Goal: Information Seeking & Learning: Check status

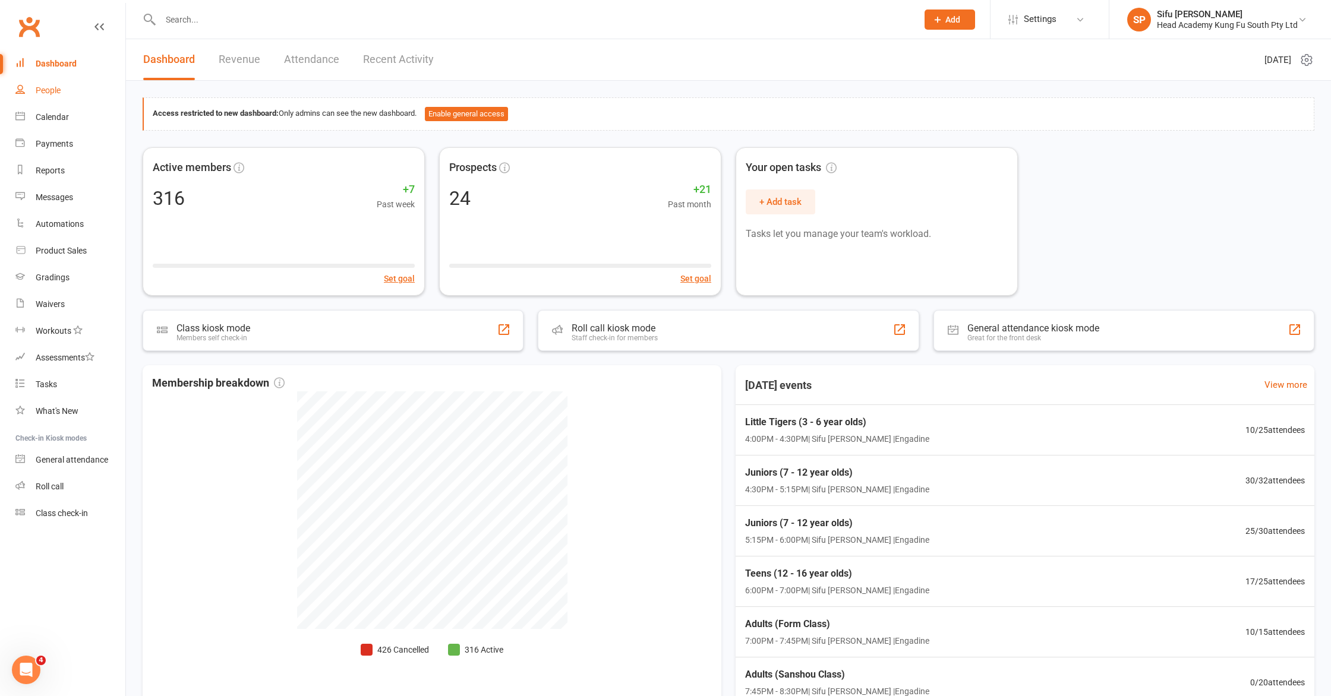
click at [52, 89] on div "People" at bounding box center [48, 91] width 25 height 10
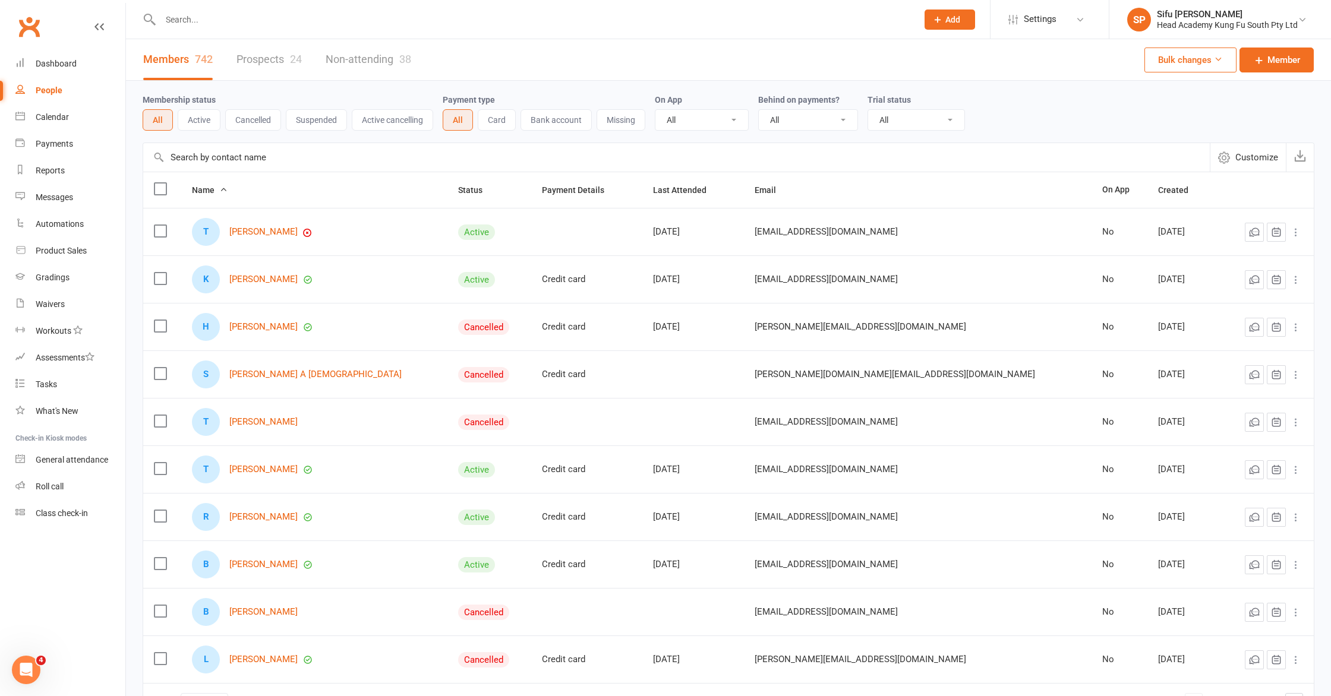
click at [279, 62] on link "Prospects 24" at bounding box center [268, 59] width 65 height 41
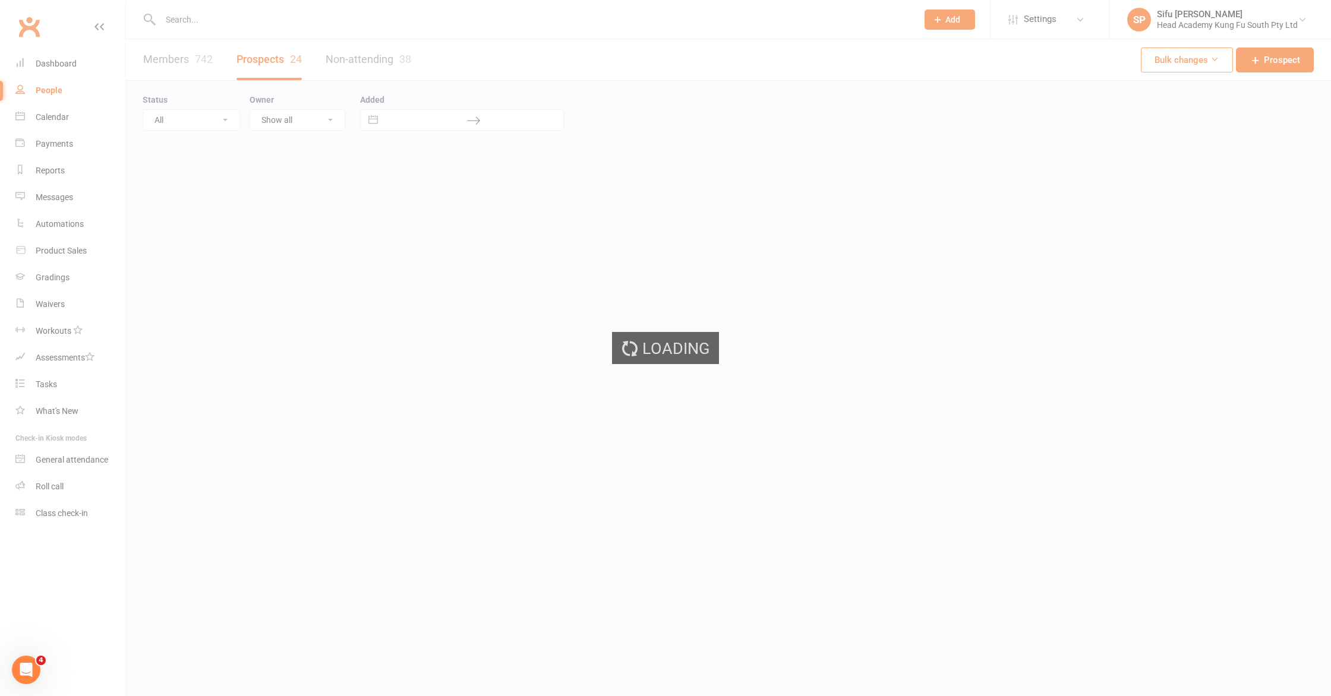
select select "25"
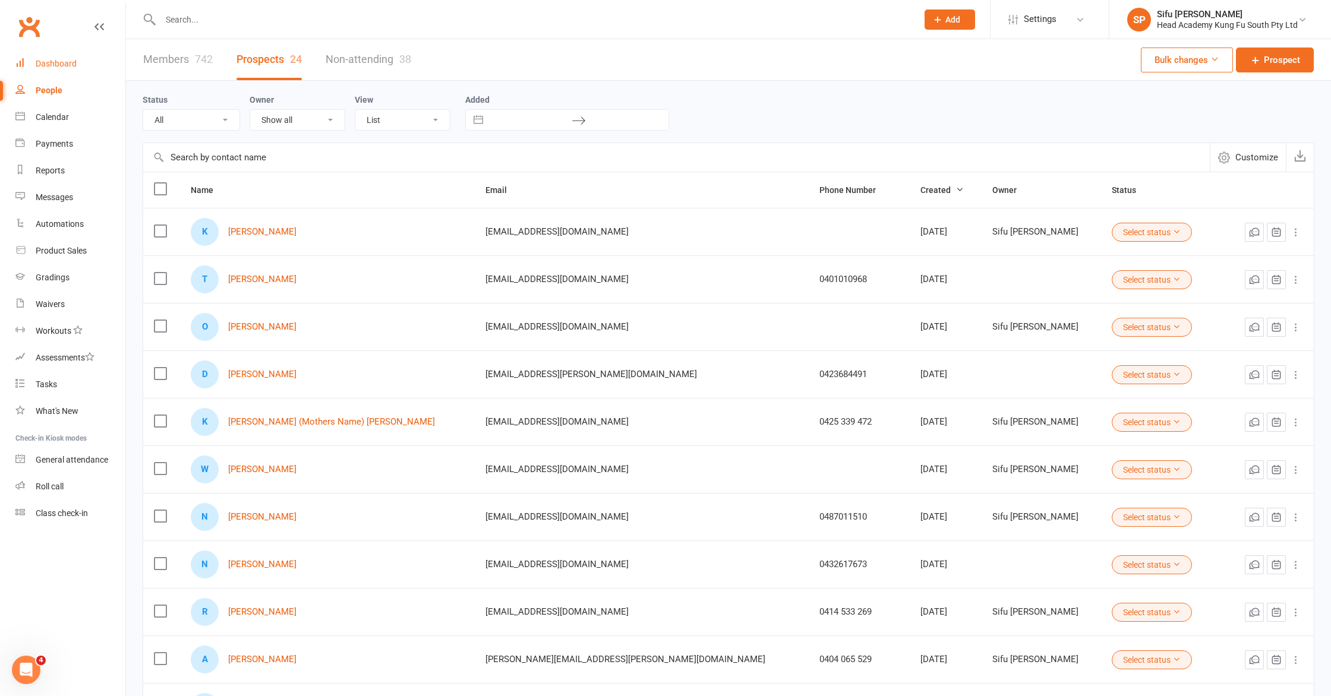
click at [35, 63] on link "Dashboard" at bounding box center [70, 64] width 110 height 27
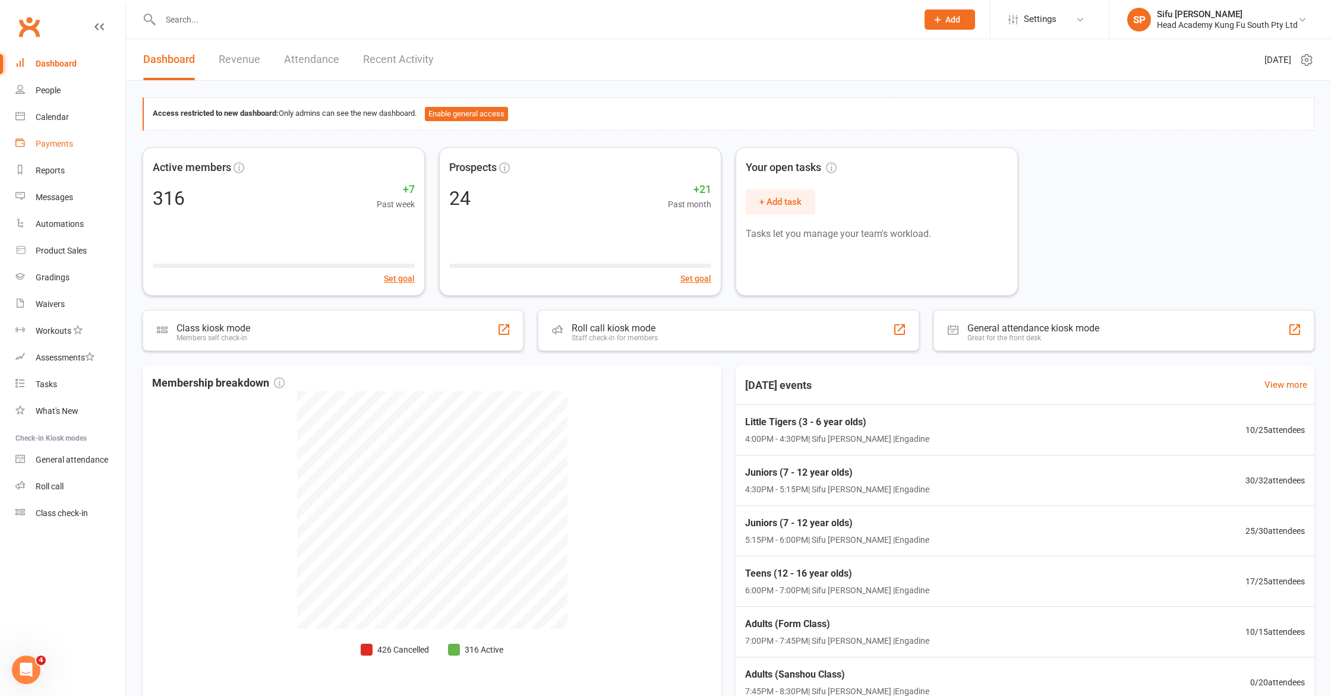
click at [53, 138] on link "Payments" at bounding box center [70, 144] width 110 height 27
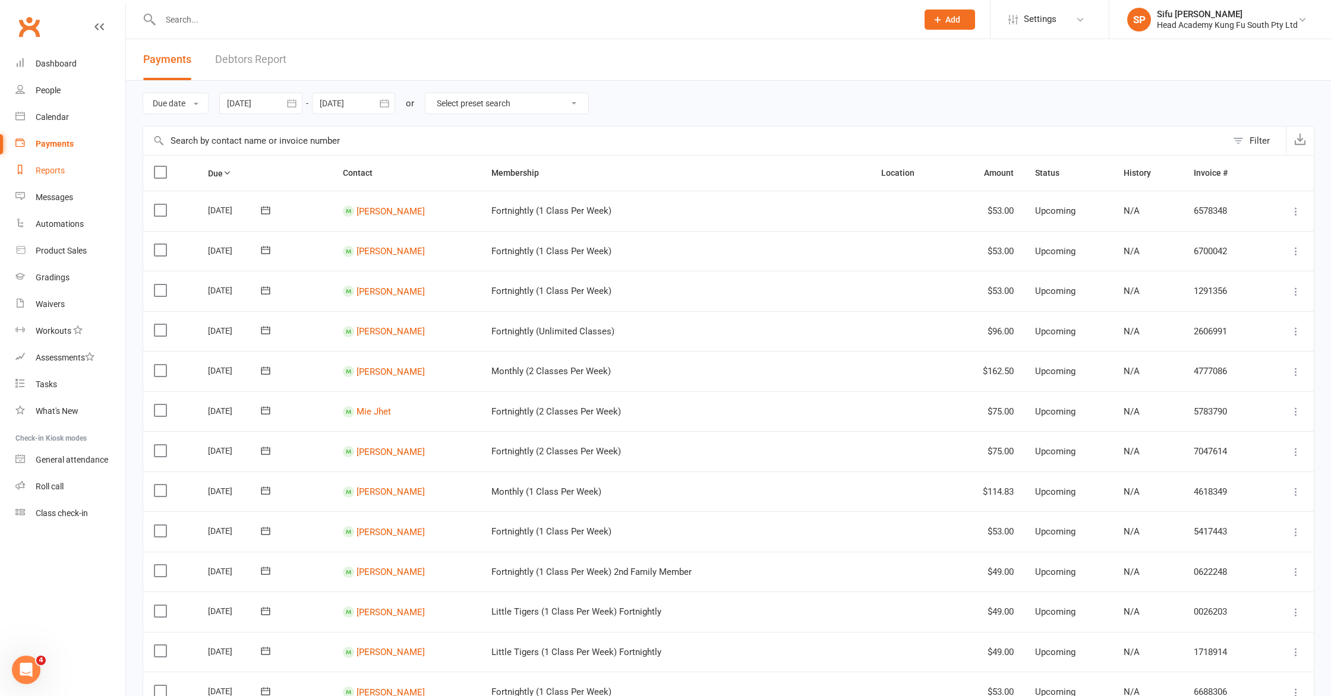
click at [50, 171] on div "Reports" at bounding box center [50, 171] width 29 height 10
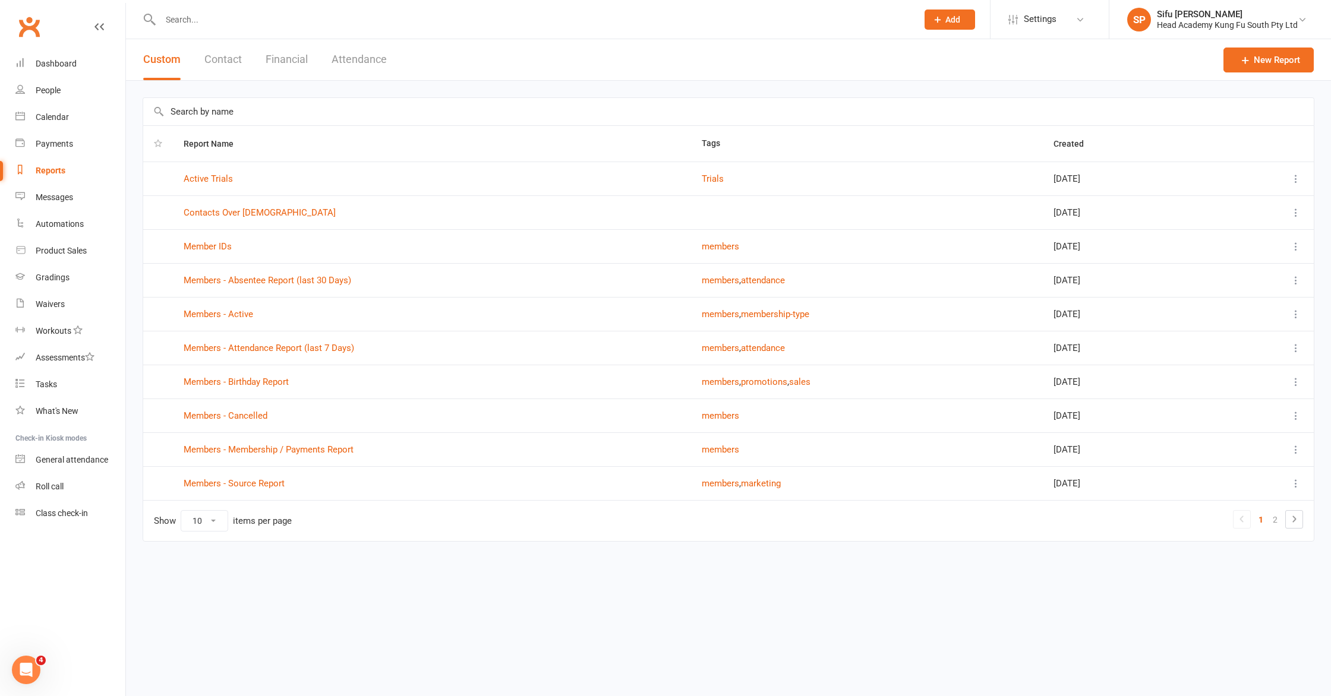
click at [291, 57] on button "Financial" at bounding box center [287, 59] width 42 height 41
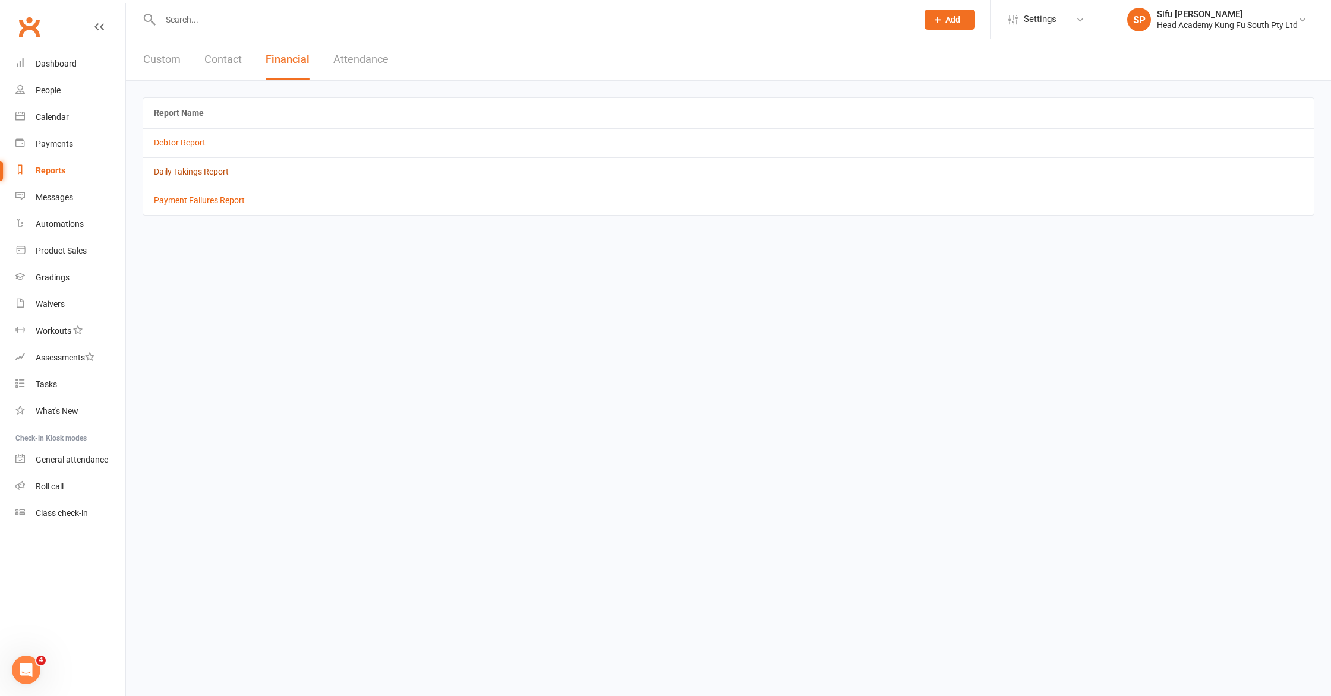
click at [182, 172] on link "Daily Takings Report" at bounding box center [191, 172] width 75 height 10
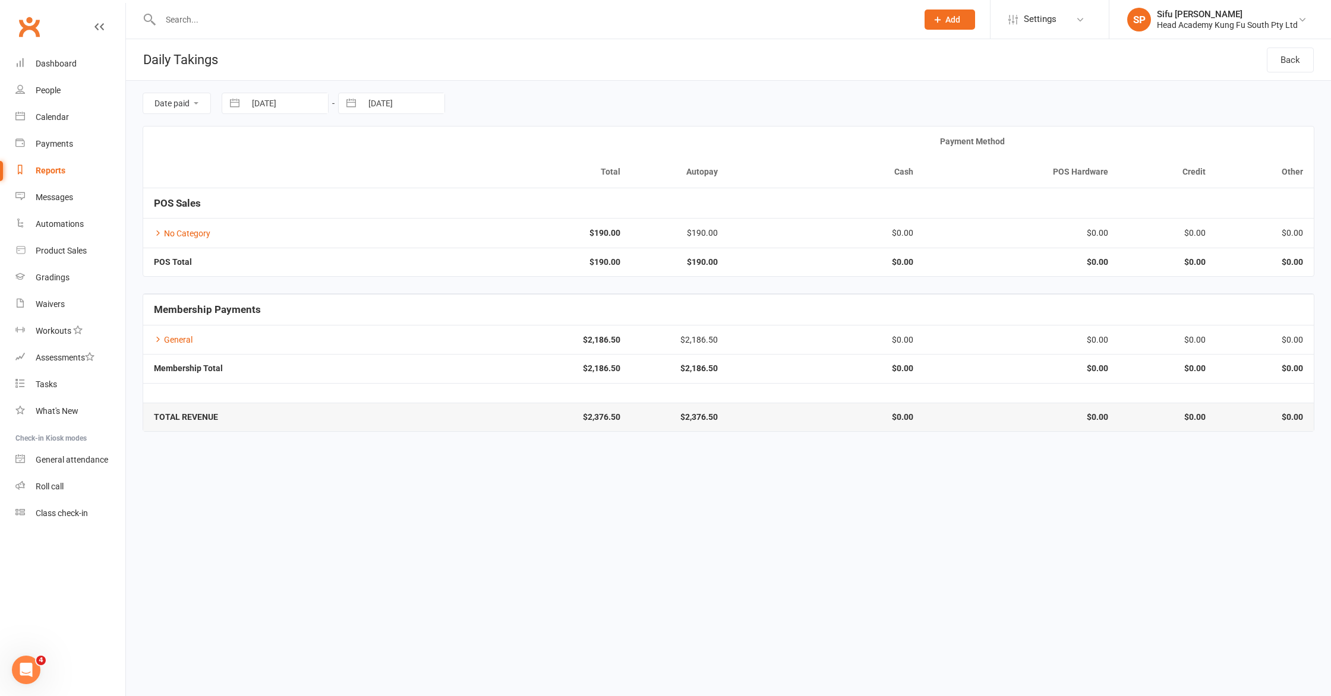
click at [269, 104] on input "[DATE]" at bounding box center [286, 103] width 83 height 20
select select "6"
select select "2025"
select select "7"
select select "2025"
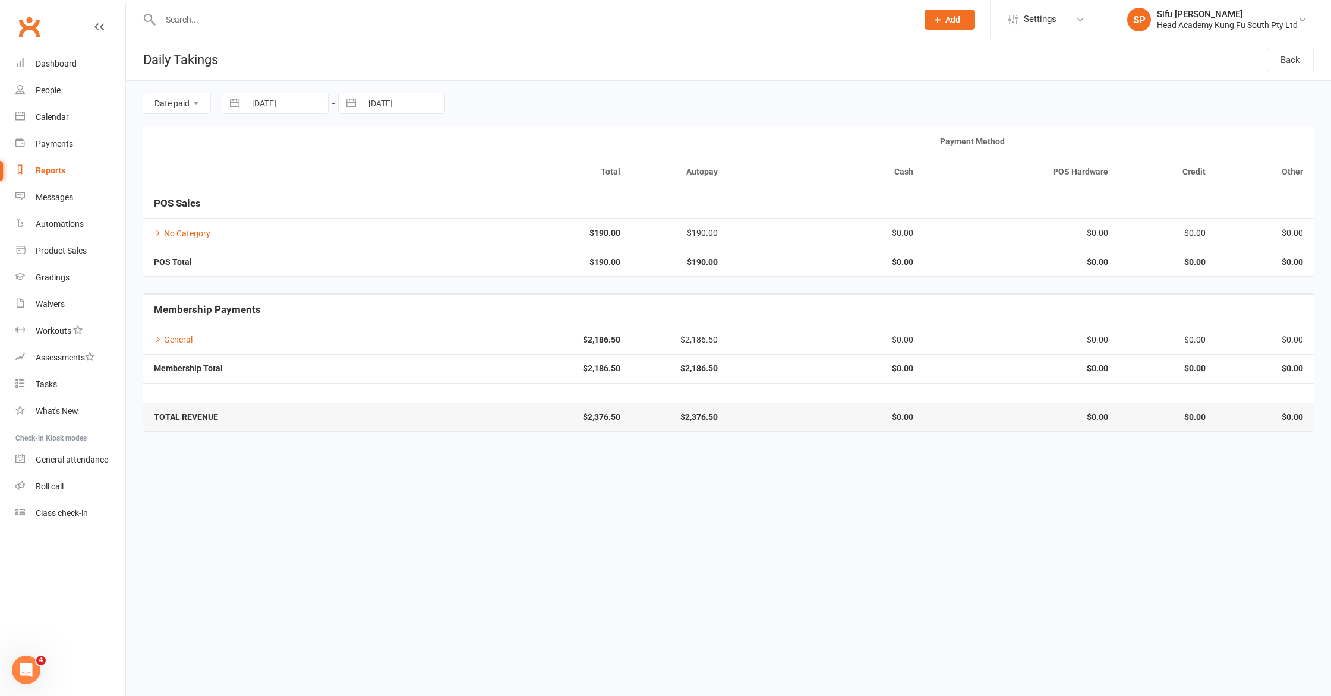
select select "8"
select select "2025"
click at [247, 145] on div "Move backward to switch to the previous month." at bounding box center [246, 153] width 23 height 20
select select "5"
select select "2025"
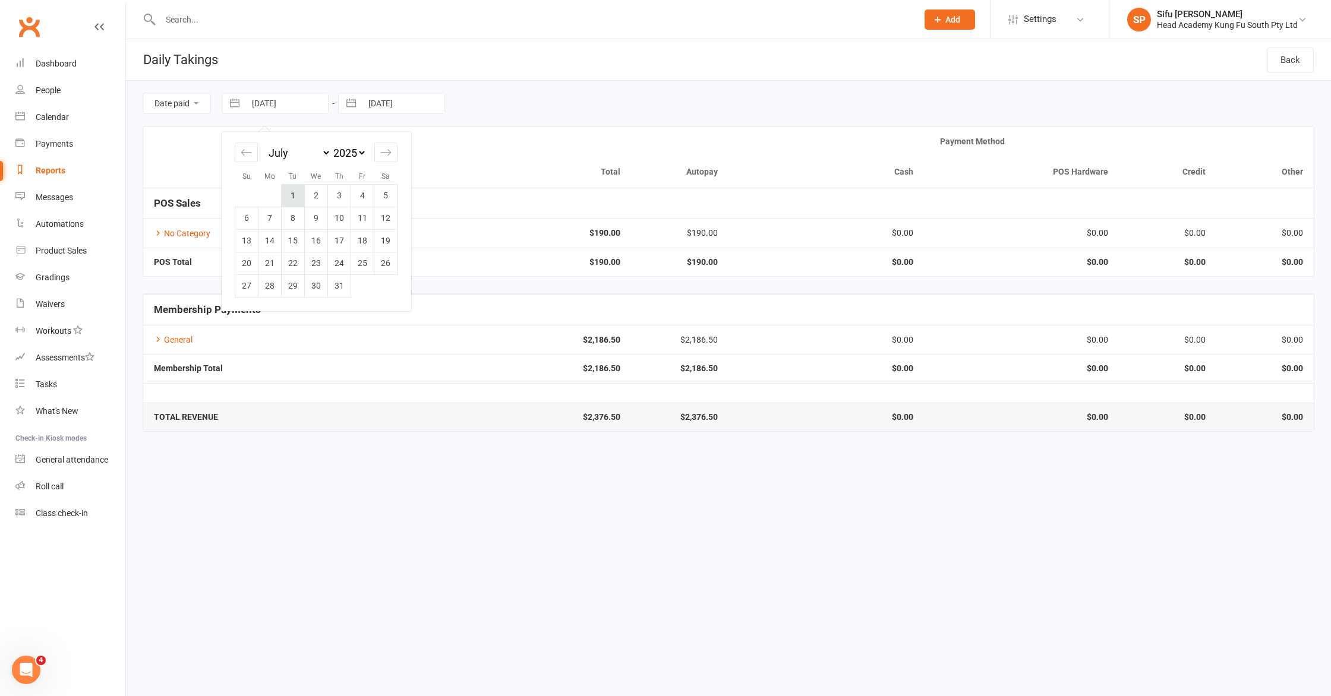
click at [294, 189] on td "1" at bounding box center [293, 195] width 23 height 23
type input "[DATE]"
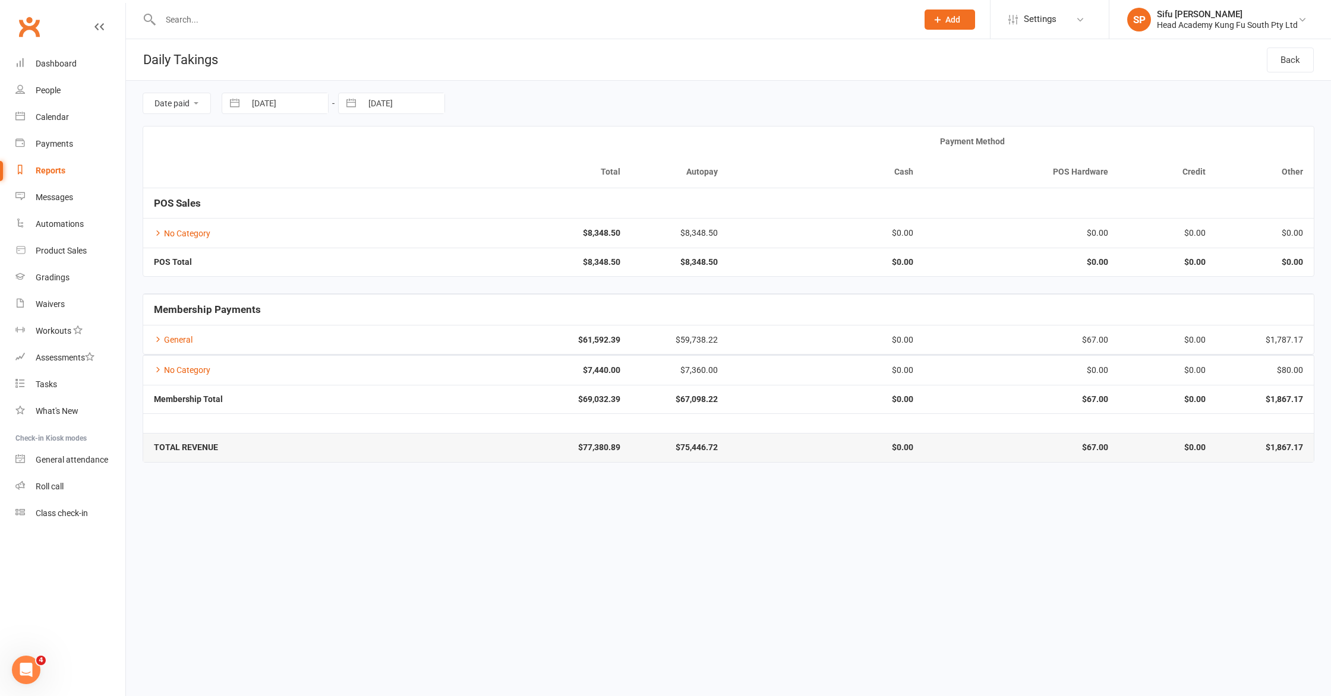
select select "6"
select select "2025"
select select "7"
select select "2025"
select select "8"
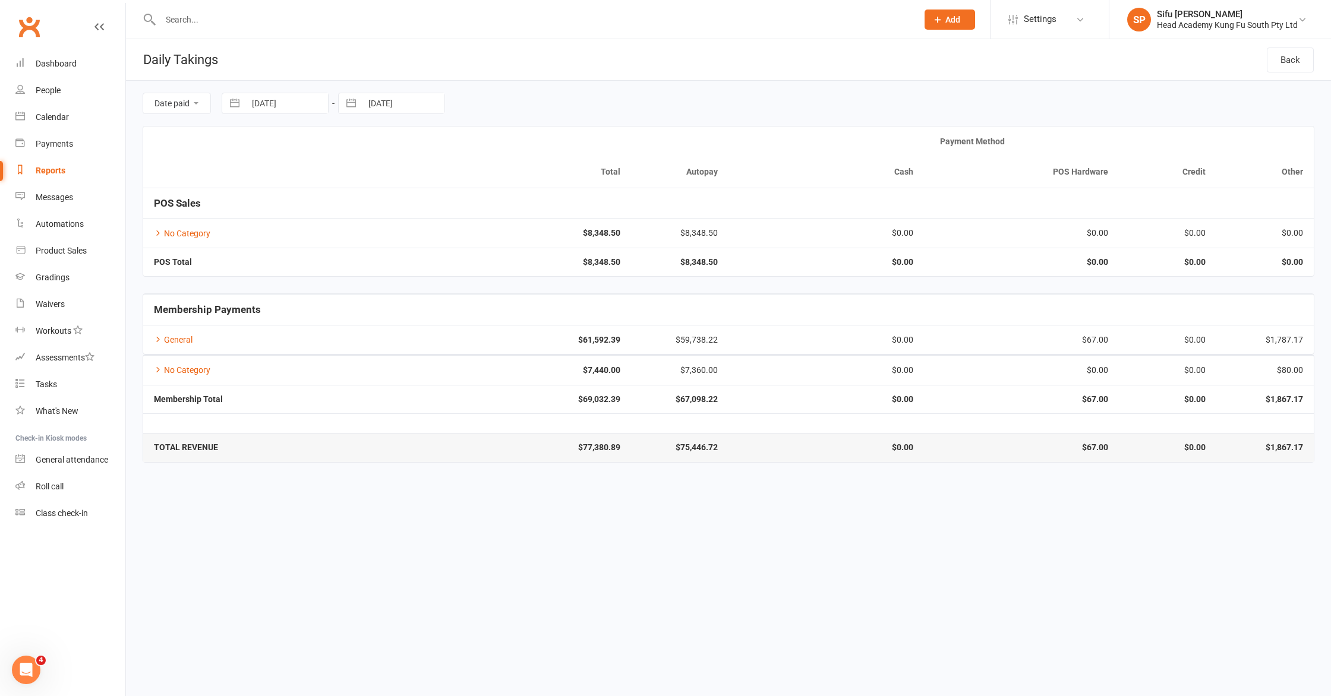
select select "2025"
click at [377, 106] on input "[DATE]" at bounding box center [403, 103] width 83 height 20
click at [357, 154] on div "Move backward to switch to the previous month." at bounding box center [362, 153] width 23 height 20
select select "5"
select select "2025"
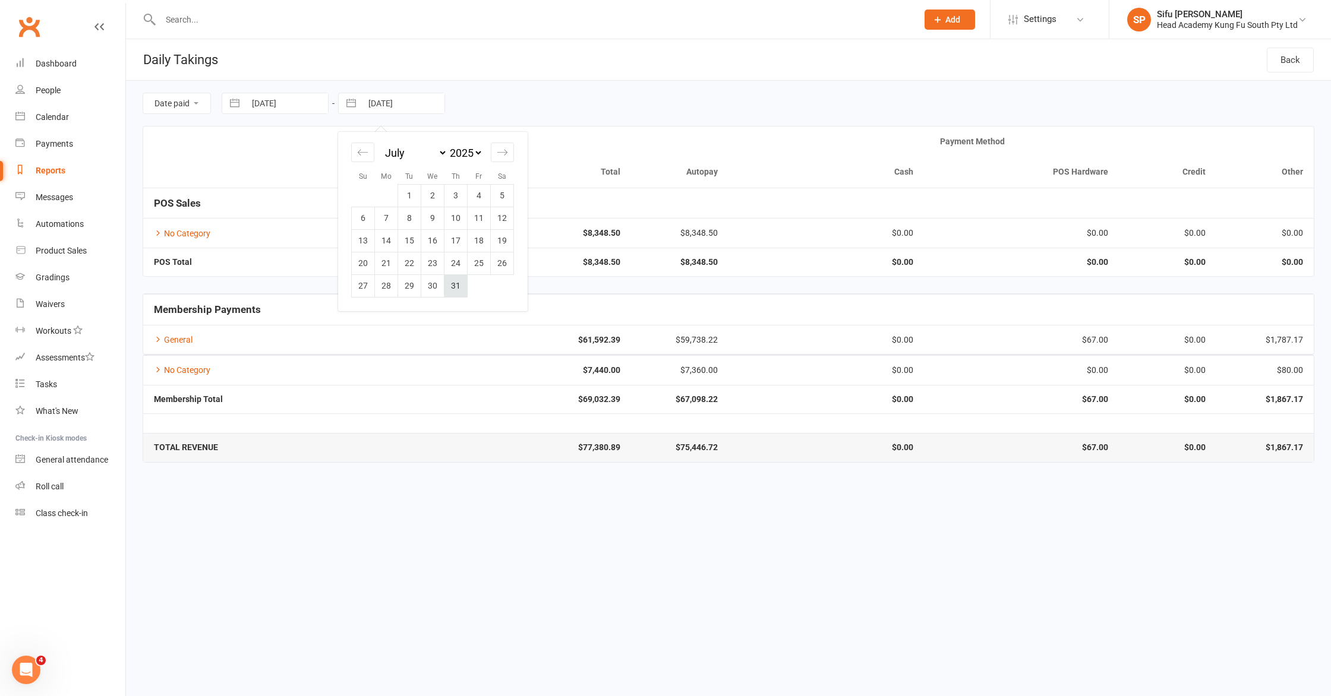
click at [465, 285] on td "31" at bounding box center [455, 286] width 23 height 23
type input "[DATE]"
click at [903, 479] on html "Prospect Member Non-attending contact Class / event Appointment Grading event T…" at bounding box center [665, 239] width 1331 height 479
click at [507, 479] on html "Prospect Member Non-attending contact Class / event Appointment Grading event T…" at bounding box center [665, 239] width 1331 height 479
select select "5"
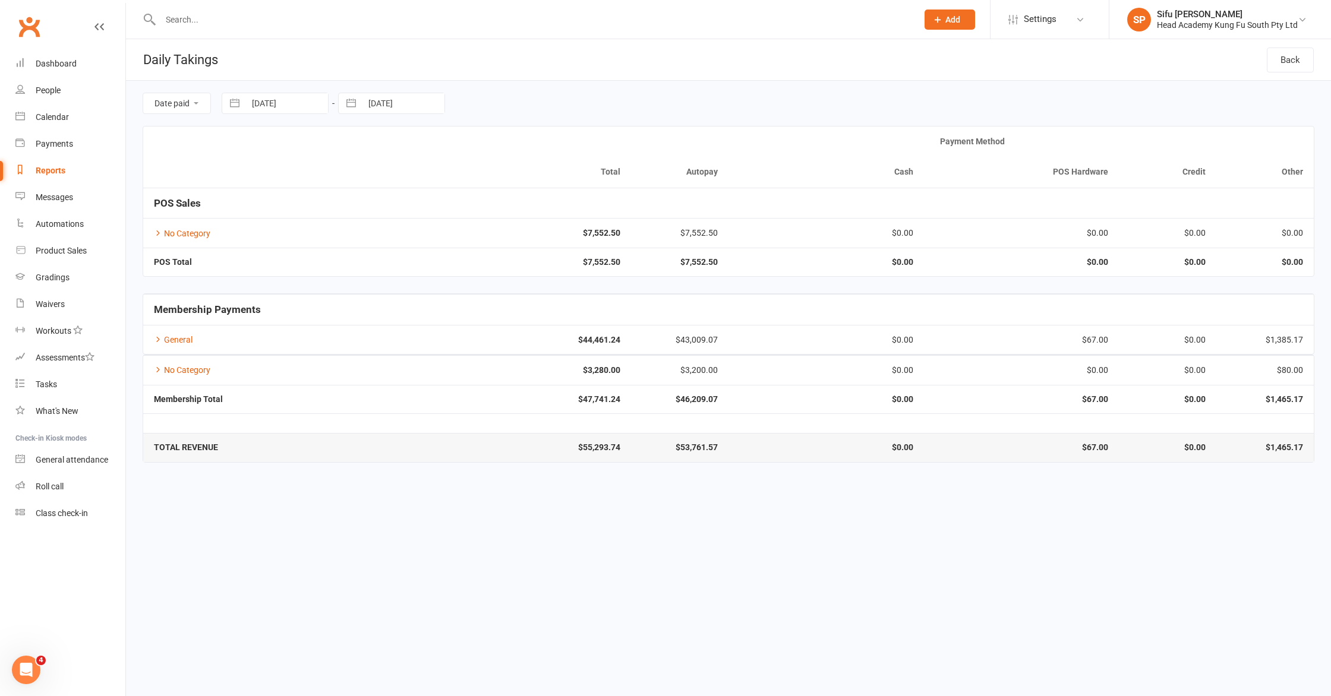
select select "2025"
select select "6"
select select "2025"
select select "7"
select select "2025"
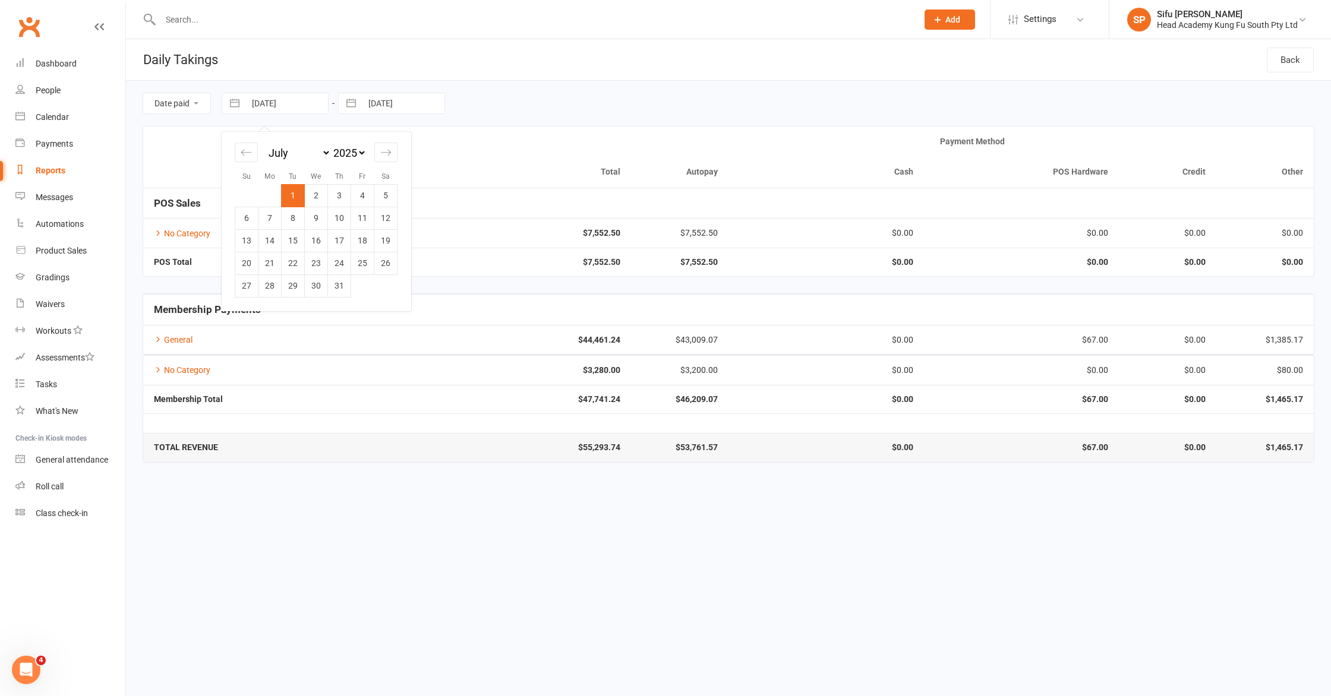
click at [273, 107] on input "[DATE]" at bounding box center [286, 103] width 83 height 20
click at [244, 148] on icon "Move backward to switch to the previous month." at bounding box center [246, 152] width 11 height 11
select select "4"
select select "2025"
drag, startPoint x: 251, startPoint y: 195, endPoint x: 370, endPoint y: 175, distance: 120.5
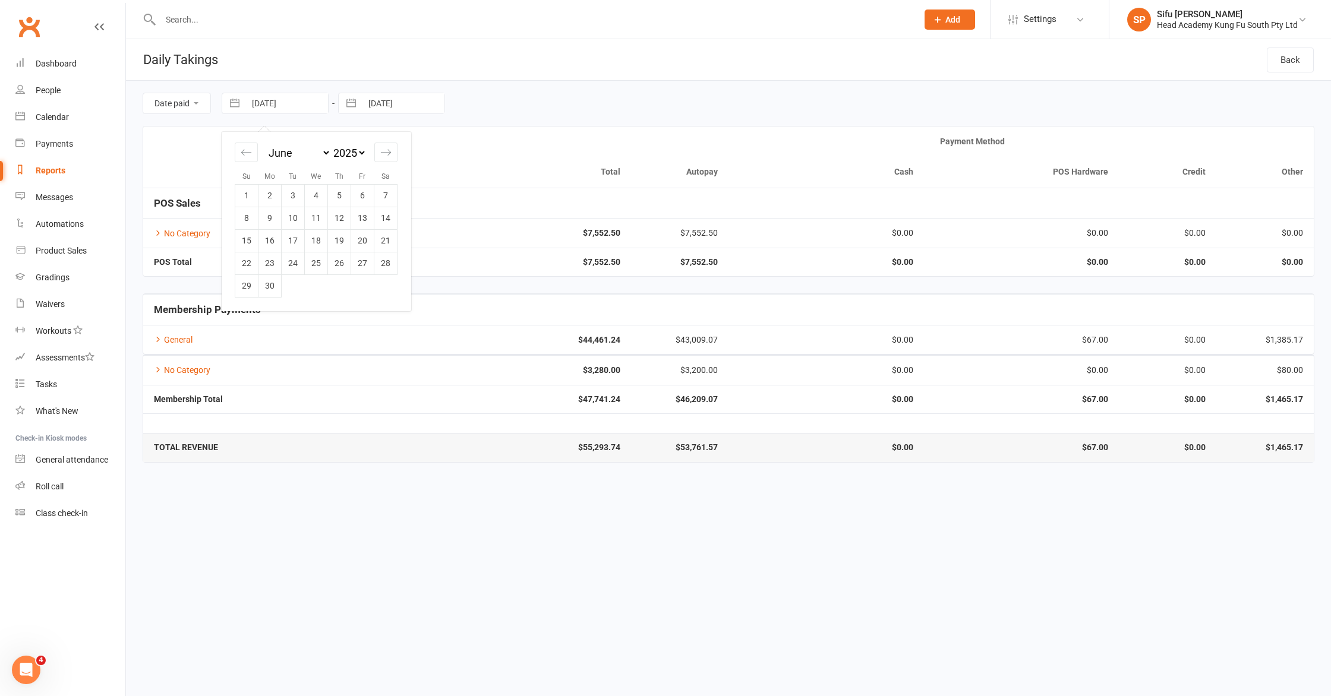
click at [251, 195] on td "1" at bounding box center [246, 195] width 23 height 23
type input "[DATE]"
click at [378, 103] on input "[DATE]" at bounding box center [403, 103] width 83 height 20
select select "5"
select select "2025"
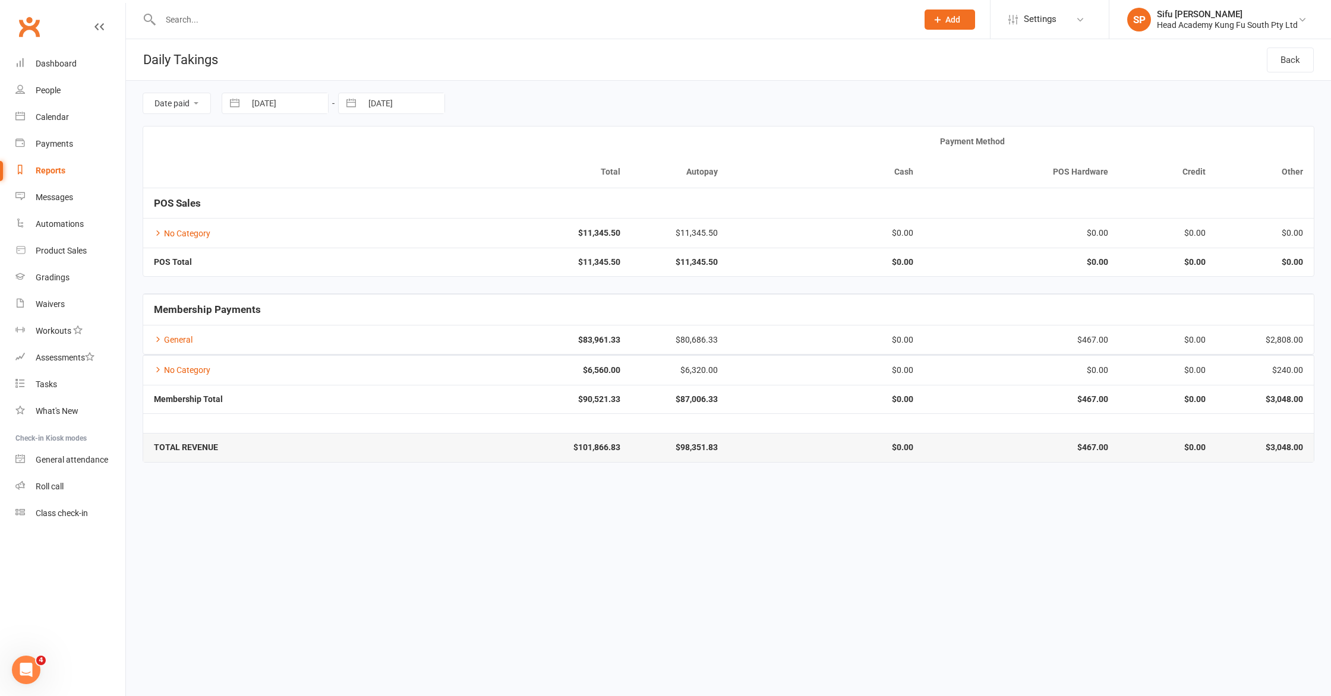
select select "6"
select select "2025"
select select "7"
select select "2025"
drag, startPoint x: 355, startPoint y: 149, endPoint x: 363, endPoint y: 154, distance: 9.4
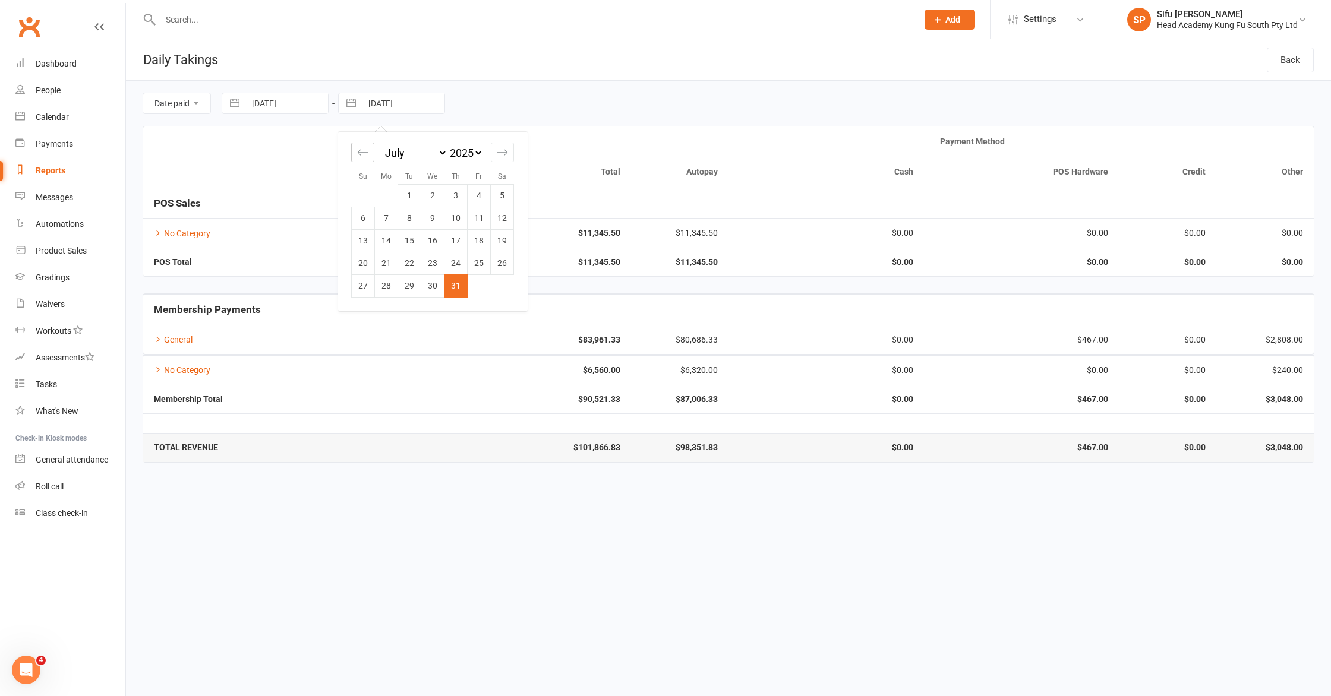
click at [355, 149] on div "Move backward to switch to the previous month." at bounding box center [362, 153] width 23 height 20
select select "4"
select select "2025"
click at [388, 286] on td "30" at bounding box center [386, 286] width 23 height 23
type input "[DATE]"
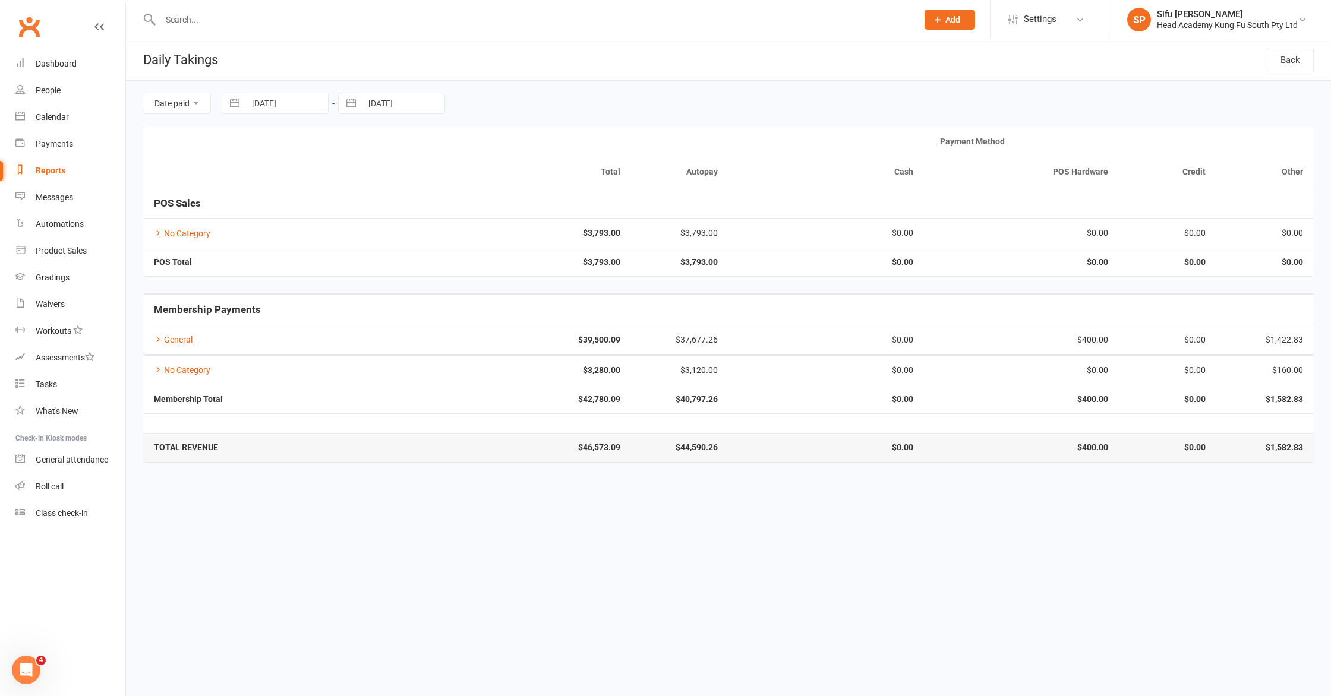
click at [681, 479] on html "Prospect Member Non-attending contact Class / event Appointment Grading event T…" at bounding box center [665, 239] width 1331 height 479
click at [289, 101] on input "[DATE]" at bounding box center [286, 103] width 83 height 20
select select "4"
select select "2025"
select select "5"
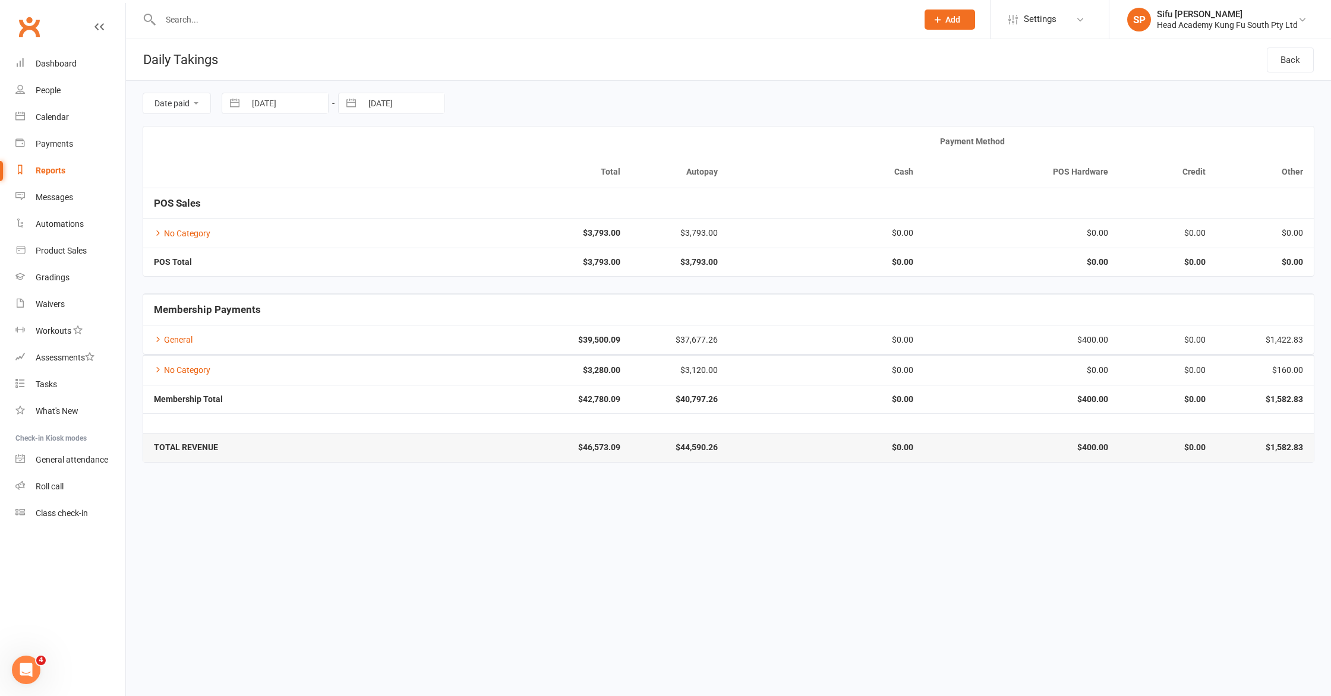
select select "2025"
select select "6"
select select "2025"
click at [241, 152] on icon "Move backward to switch to the previous month." at bounding box center [246, 152] width 11 height 11
select select "3"
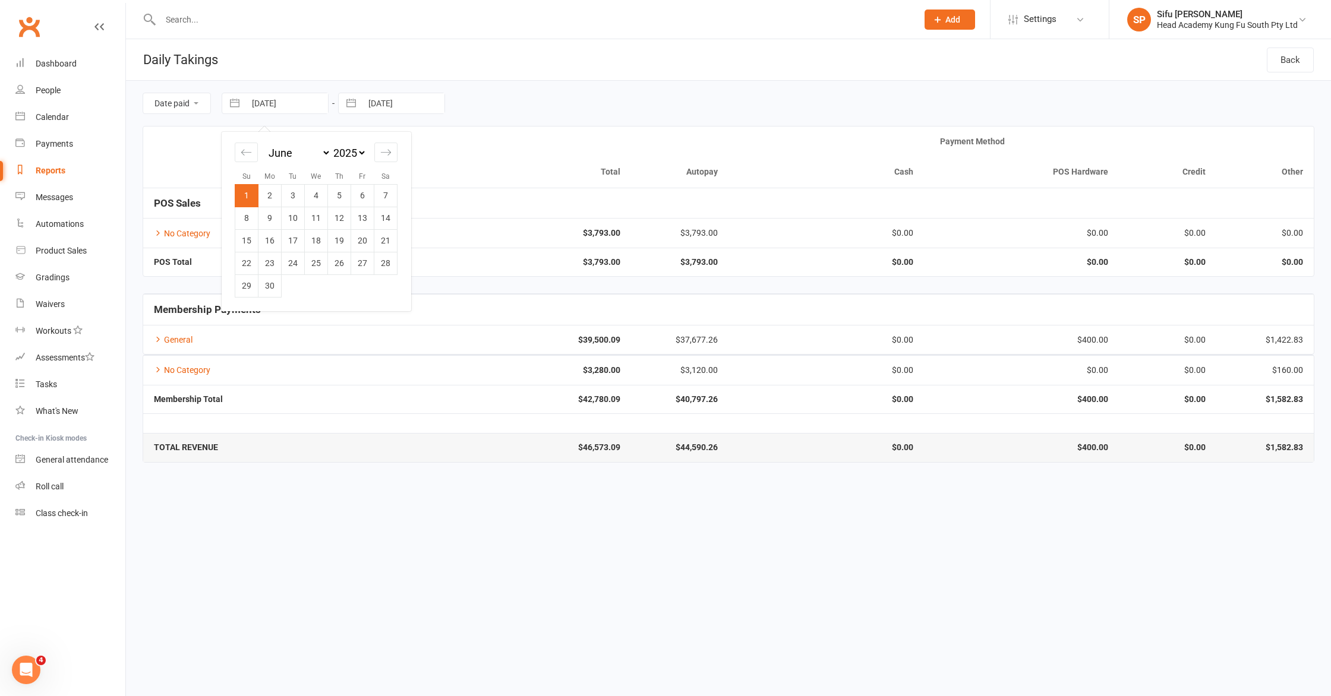
select select "2025"
click at [340, 202] on td "1" at bounding box center [339, 195] width 23 height 23
type input "[DATE]"
click at [389, 106] on input "[DATE]" at bounding box center [403, 103] width 83 height 20
select select "4"
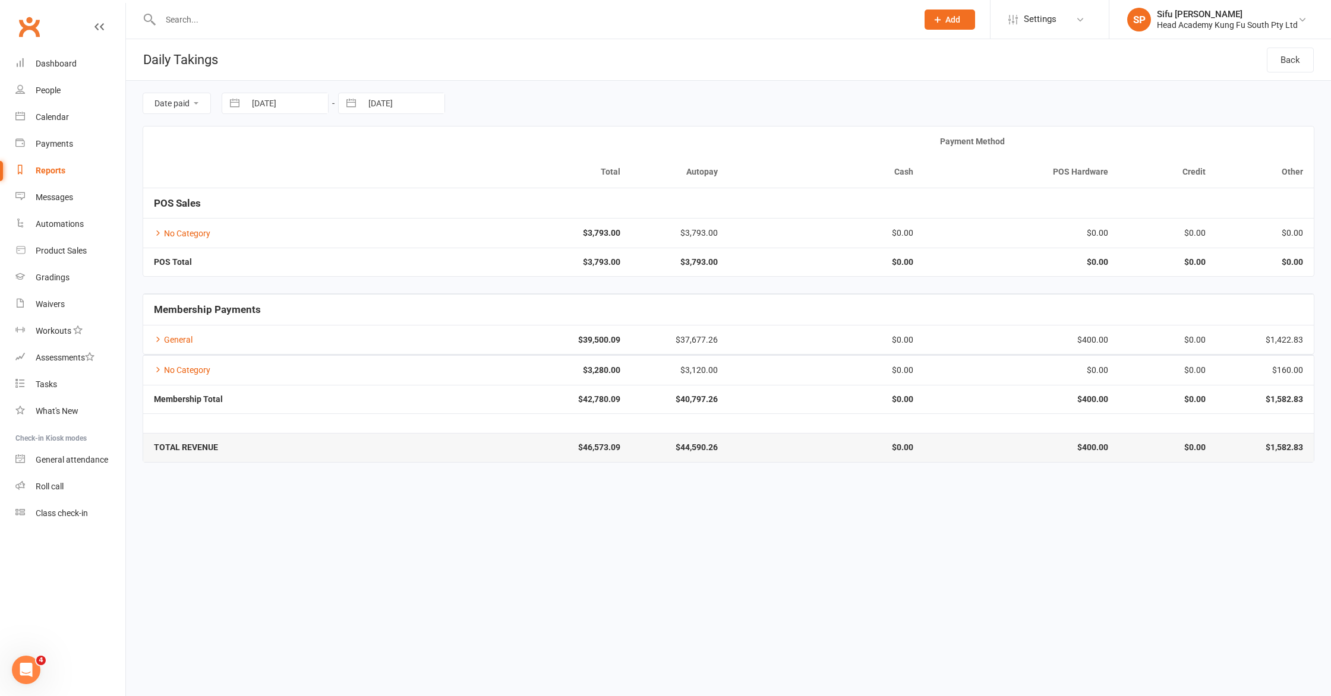
select select "2025"
select select "5"
select select "2025"
select select "6"
select select "2025"
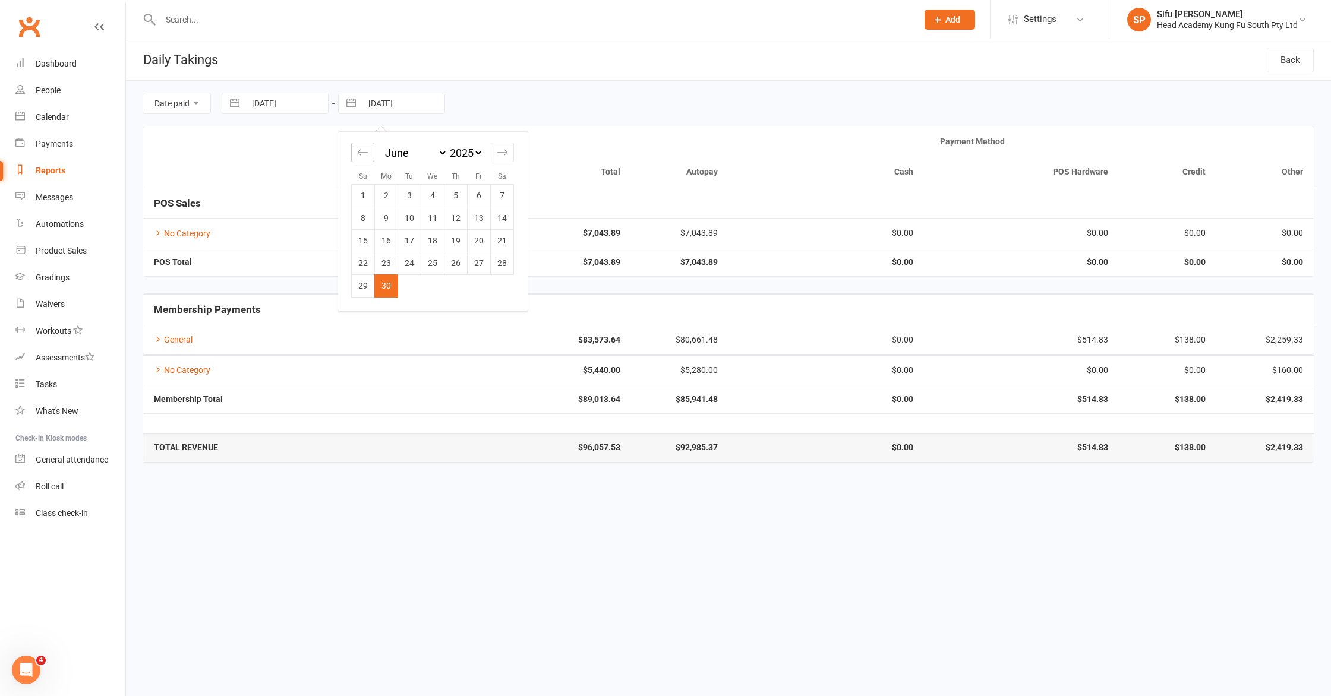
click at [358, 147] on icon "Move backward to switch to the previous month." at bounding box center [362, 152] width 11 height 11
select select "3"
select select "2025"
click at [504, 287] on td "31" at bounding box center [502, 286] width 23 height 23
type input "[DATE]"
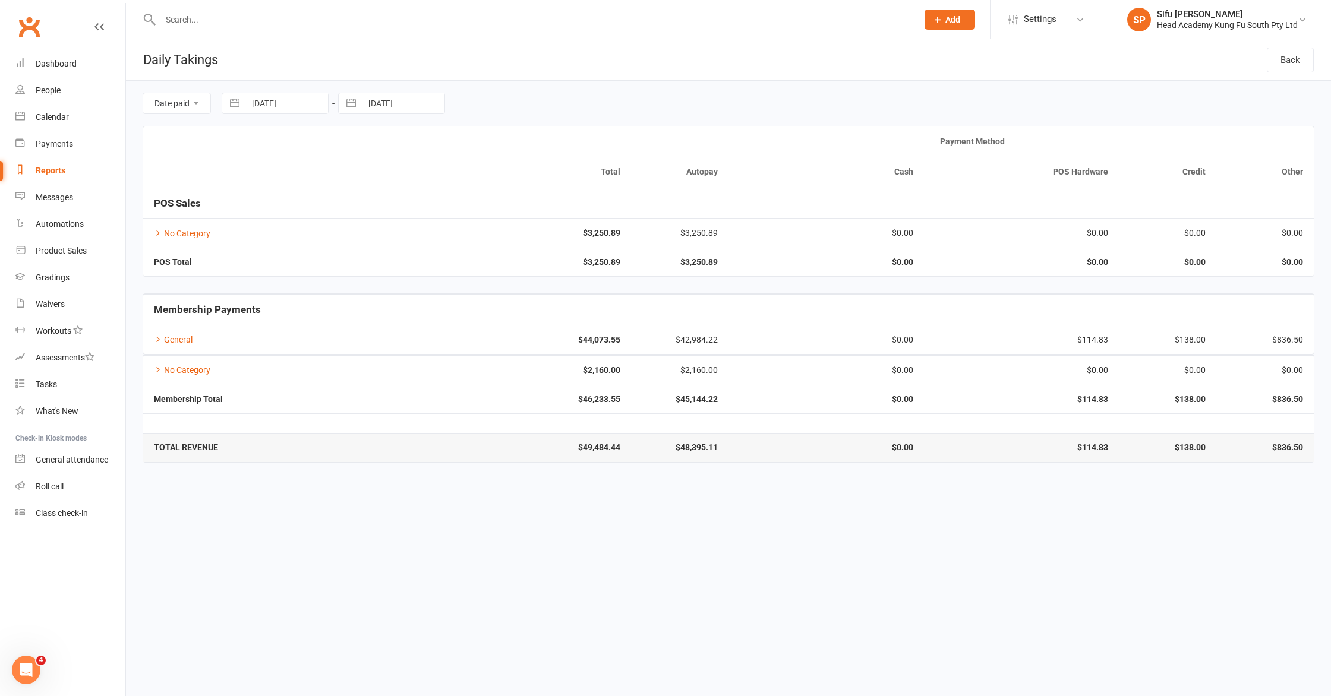
click at [245, 106] on input "[DATE]" at bounding box center [286, 103] width 83 height 20
select select "3"
select select "2025"
select select "4"
select select "2025"
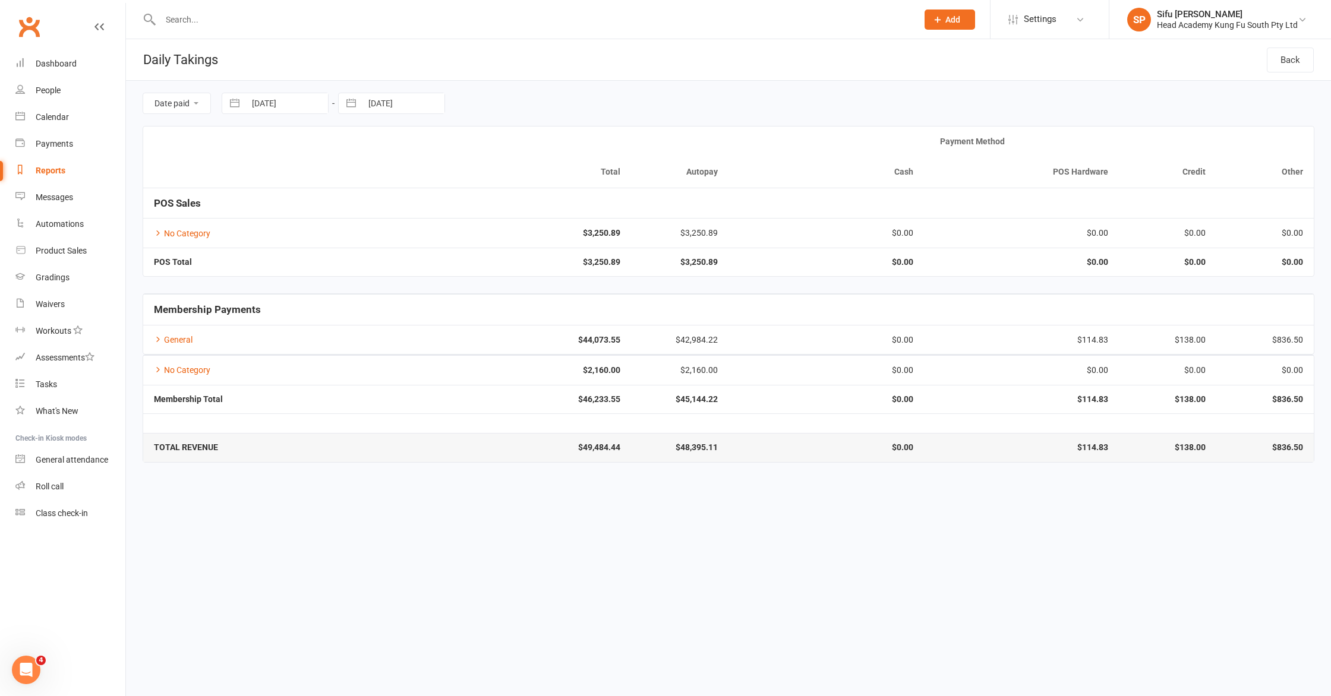
select select "5"
select select "2025"
click at [250, 151] on icon "Move backward to switch to the previous month." at bounding box center [246, 152] width 11 height 11
select select "2"
select select "2025"
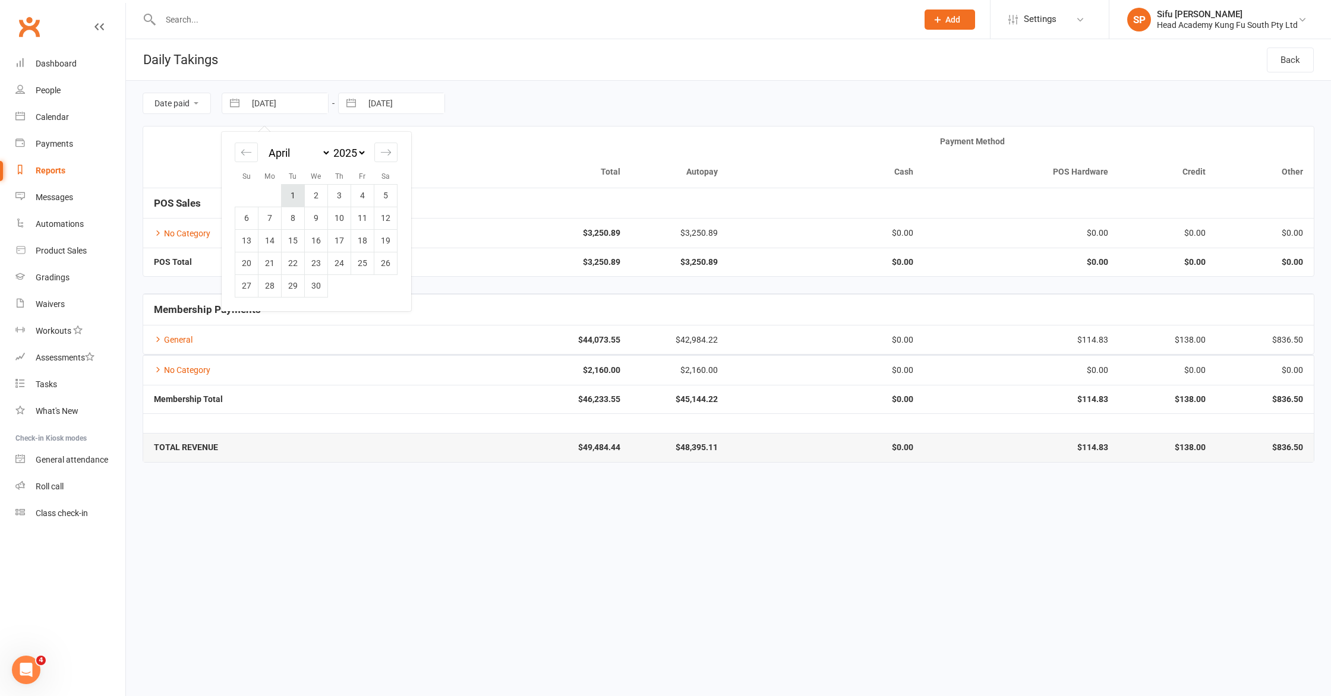
click at [299, 201] on td "1" at bounding box center [293, 195] width 23 height 23
type input "[DATE]"
click at [383, 101] on input "[DATE]" at bounding box center [403, 103] width 83 height 20
select select "3"
select select "2025"
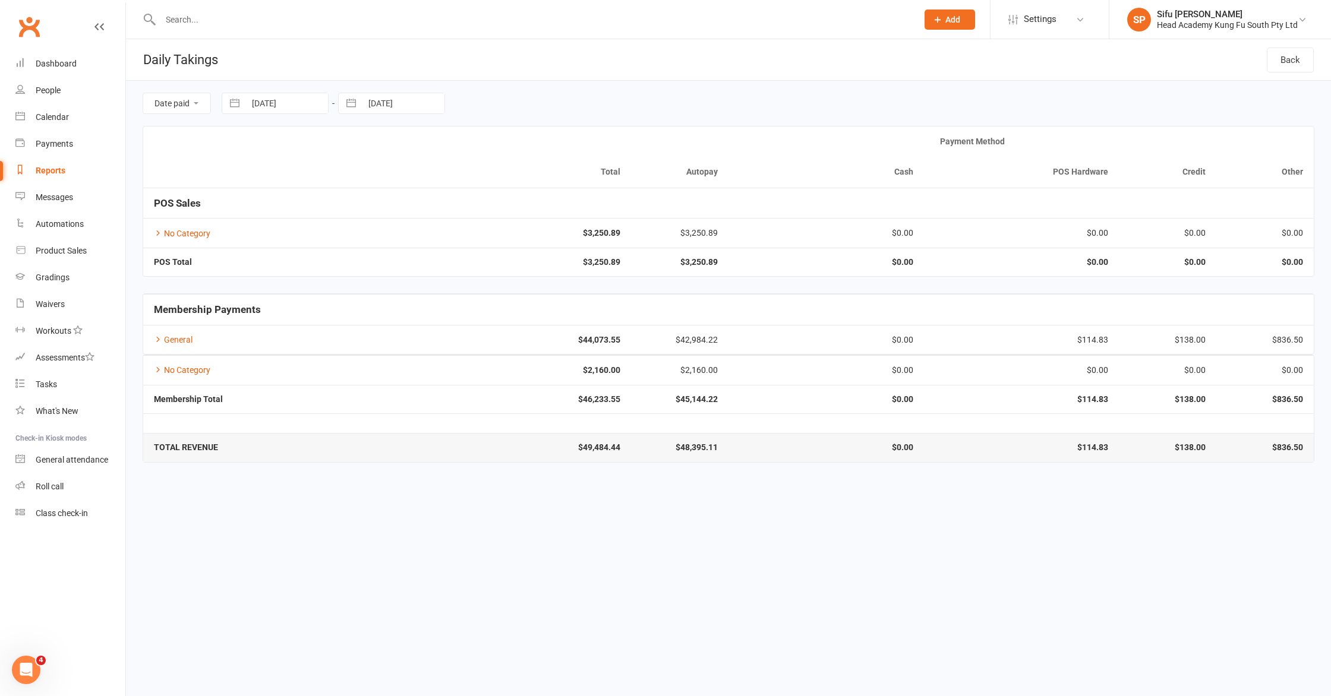
select select "4"
select select "2025"
select select "5"
select select "2025"
click at [362, 153] on icon "Move backward to switch to the previous month." at bounding box center [362, 152] width 11 height 11
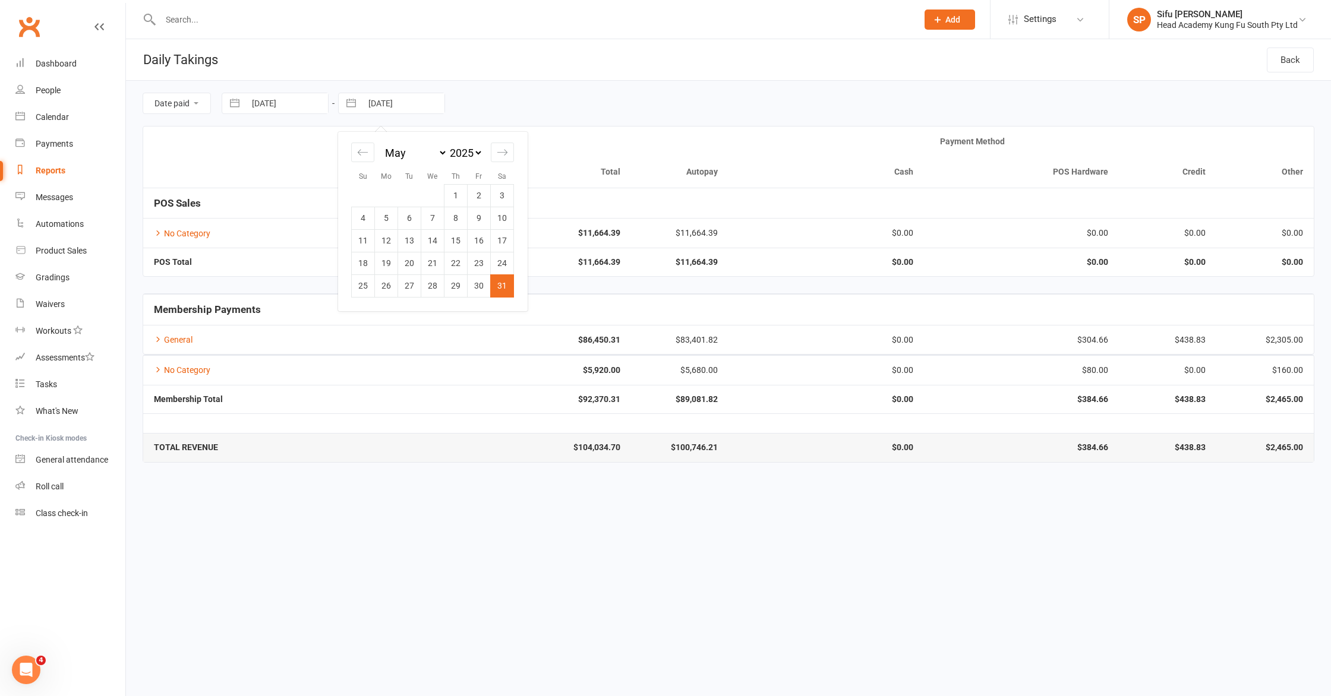
select select "2"
select select "2025"
click at [435, 283] on td "30" at bounding box center [432, 286] width 23 height 23
type input "[DATE]"
click at [250, 106] on input "[DATE]" at bounding box center [286, 103] width 83 height 20
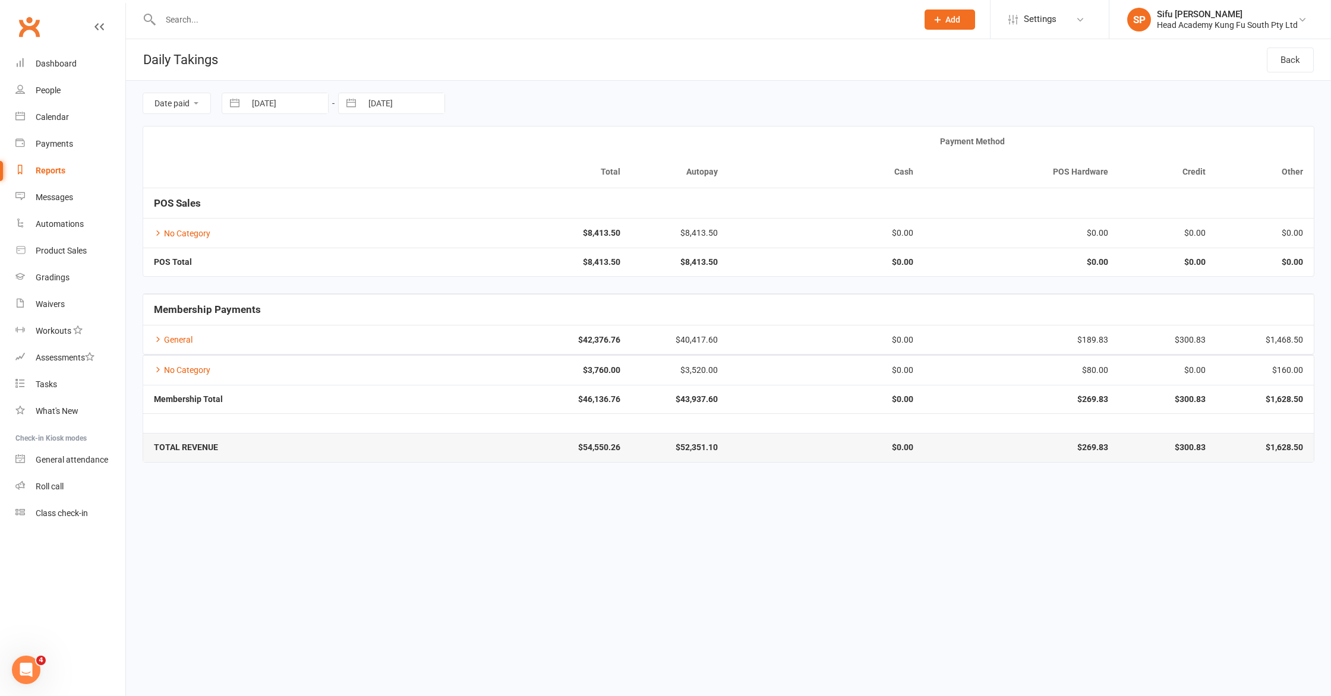
select select "2"
select select "2025"
select select "3"
select select "2025"
select select "4"
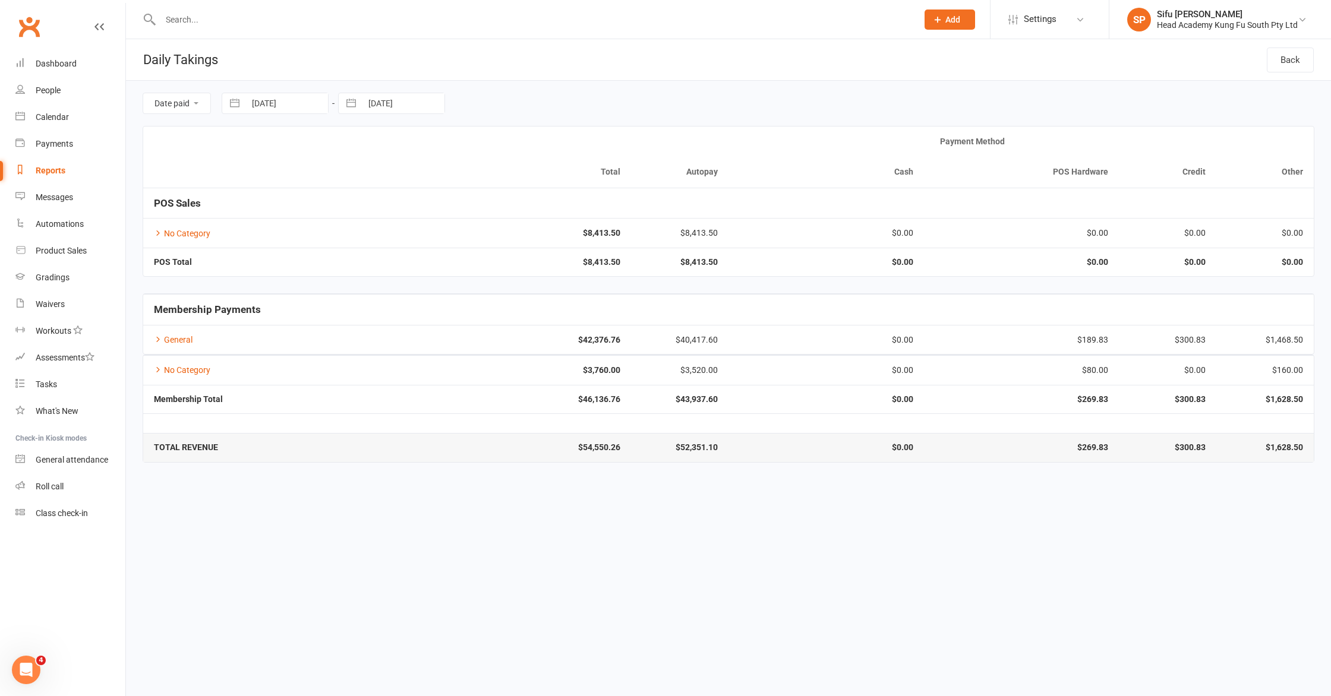
select select "2025"
click at [232, 160] on div "January February March April May June July August September October November [D…" at bounding box center [316, 215] width 178 height 166
click at [244, 156] on icon "Move backward to switch to the previous month." at bounding box center [246, 152] width 11 height 11
select select "1"
select select "2025"
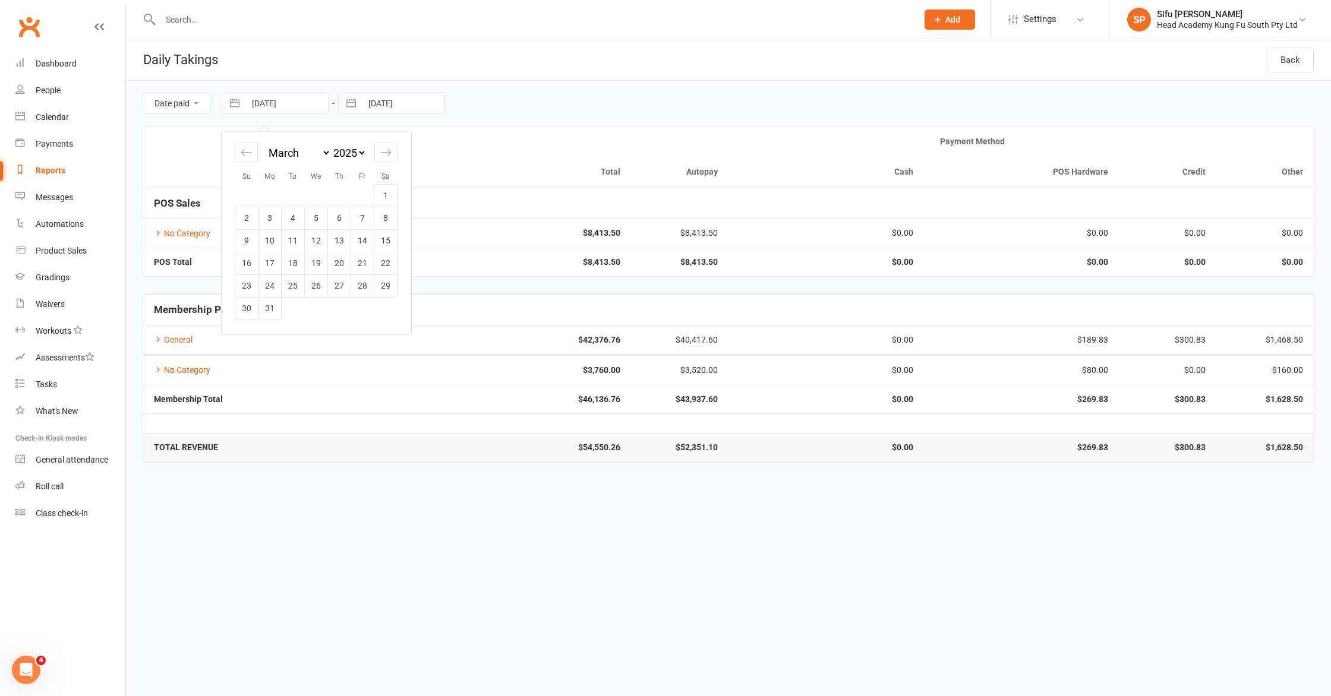
click at [395, 201] on td "1" at bounding box center [385, 195] width 23 height 23
type input "[DATE]"
click at [391, 105] on input "[DATE]" at bounding box center [403, 103] width 83 height 20
select select "2"
select select "2025"
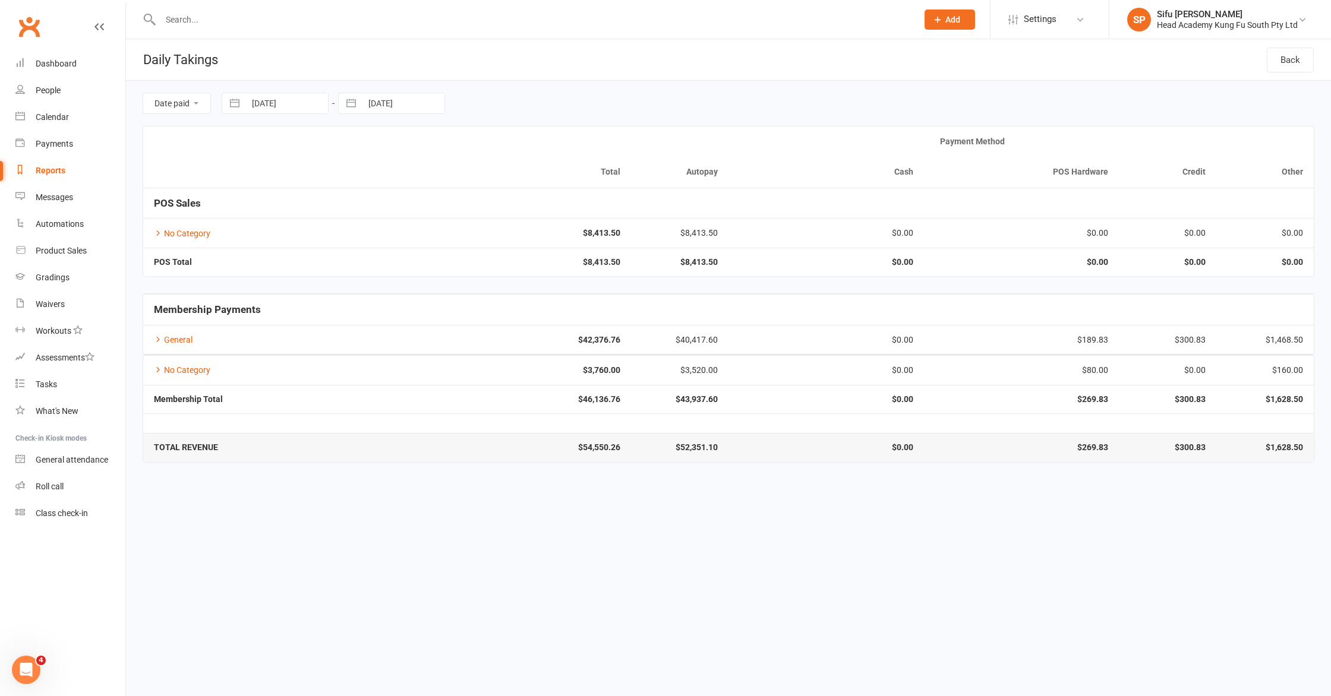
select select "3"
select select "2025"
select select "4"
select select "2025"
drag, startPoint x: 357, startPoint y: 152, endPoint x: 366, endPoint y: 167, distance: 18.1
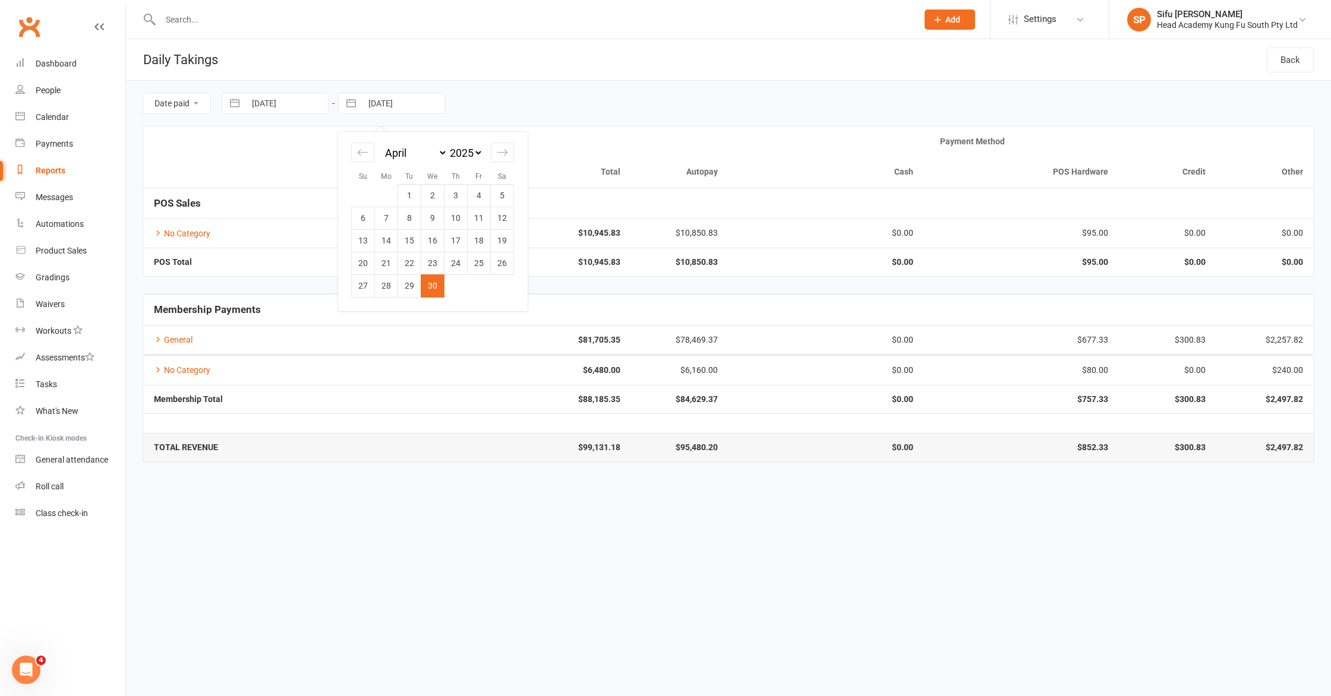
click at [357, 152] on div "Move backward to switch to the previous month." at bounding box center [362, 153] width 23 height 20
select select "1"
select select "2025"
click at [388, 318] on td "31" at bounding box center [386, 308] width 23 height 23
type input "[DATE]"
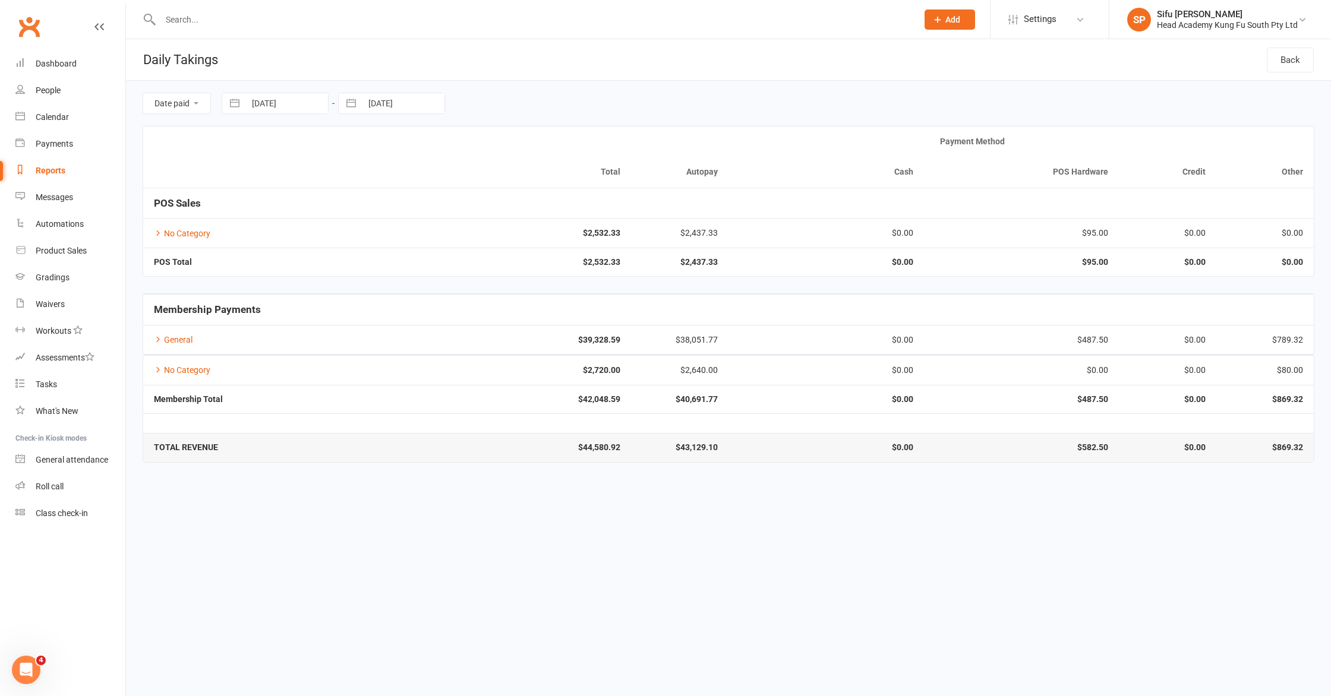
click at [588, 479] on html "Prospect Member Non-attending contact Class / event Appointment Grading event T…" at bounding box center [665, 239] width 1331 height 479
click at [256, 106] on input "[DATE]" at bounding box center [286, 103] width 83 height 20
select select "1"
select select "2025"
select select "2"
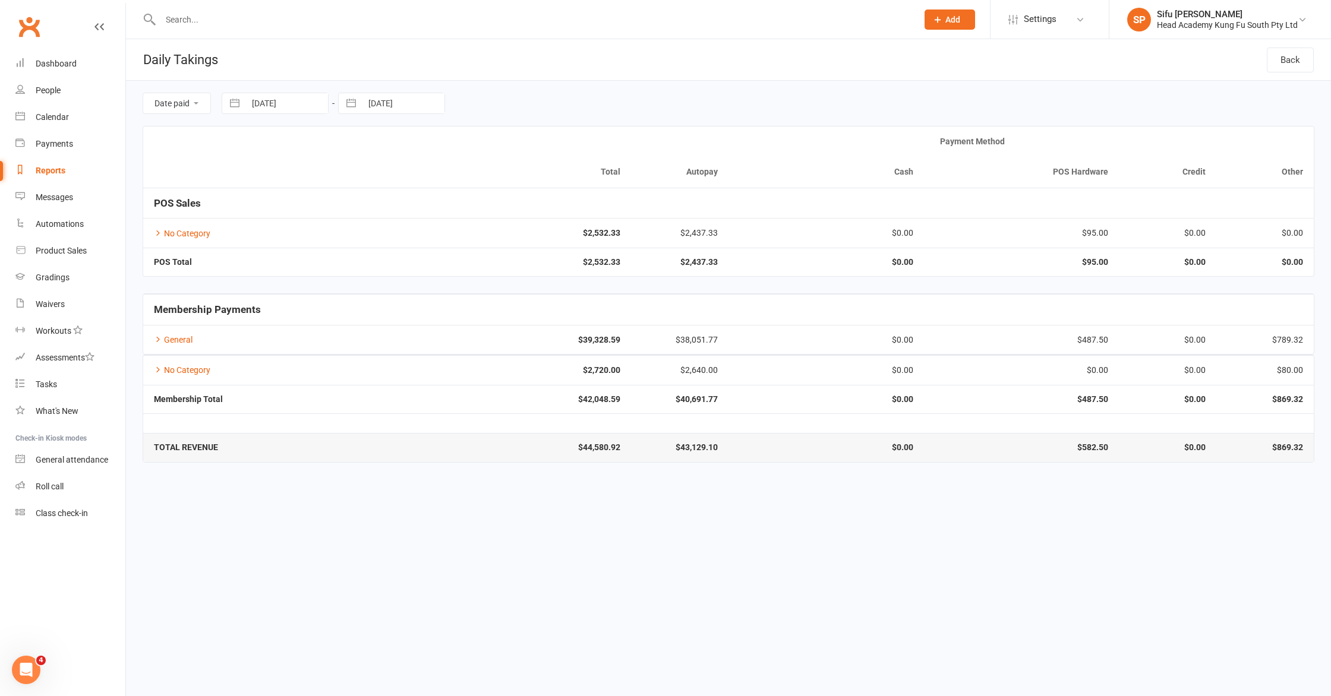
select select "2025"
select select "3"
select select "2025"
click at [248, 149] on icon "Move backward to switch to the previous month." at bounding box center [246, 152] width 11 height 11
select select "2025"
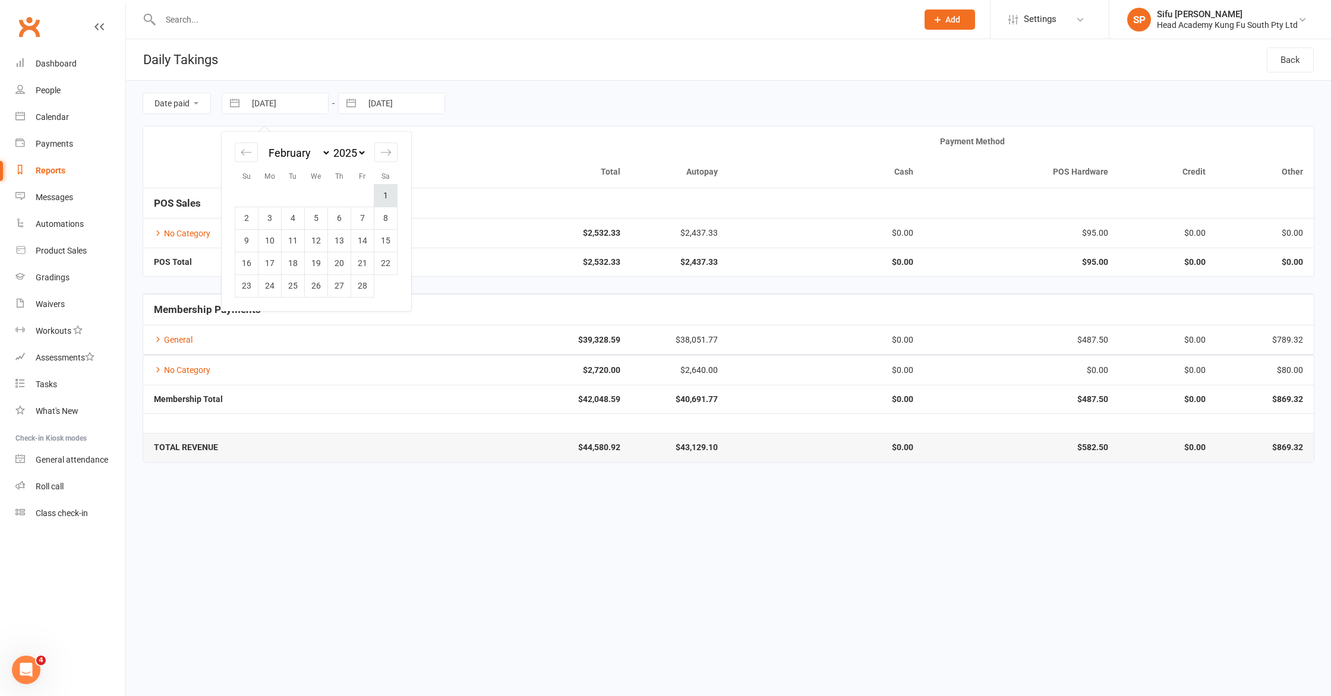
click at [388, 200] on td "1" at bounding box center [385, 195] width 23 height 23
type input "[DATE]"
select select "1"
select select "2025"
select select "2"
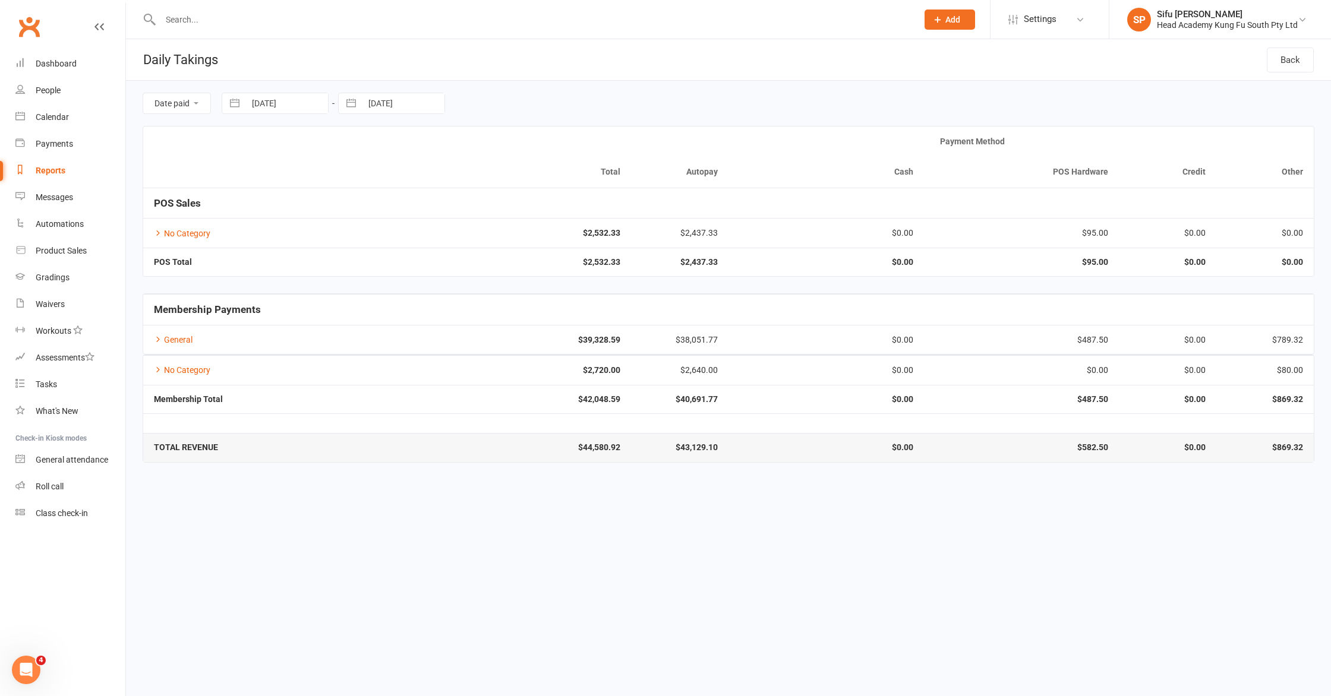
select select "2025"
select select "3"
select select "2025"
click at [392, 108] on input "[DATE]" at bounding box center [403, 103] width 83 height 20
click at [351, 147] on div "Move backward to switch to the previous month." at bounding box center [362, 153] width 23 height 20
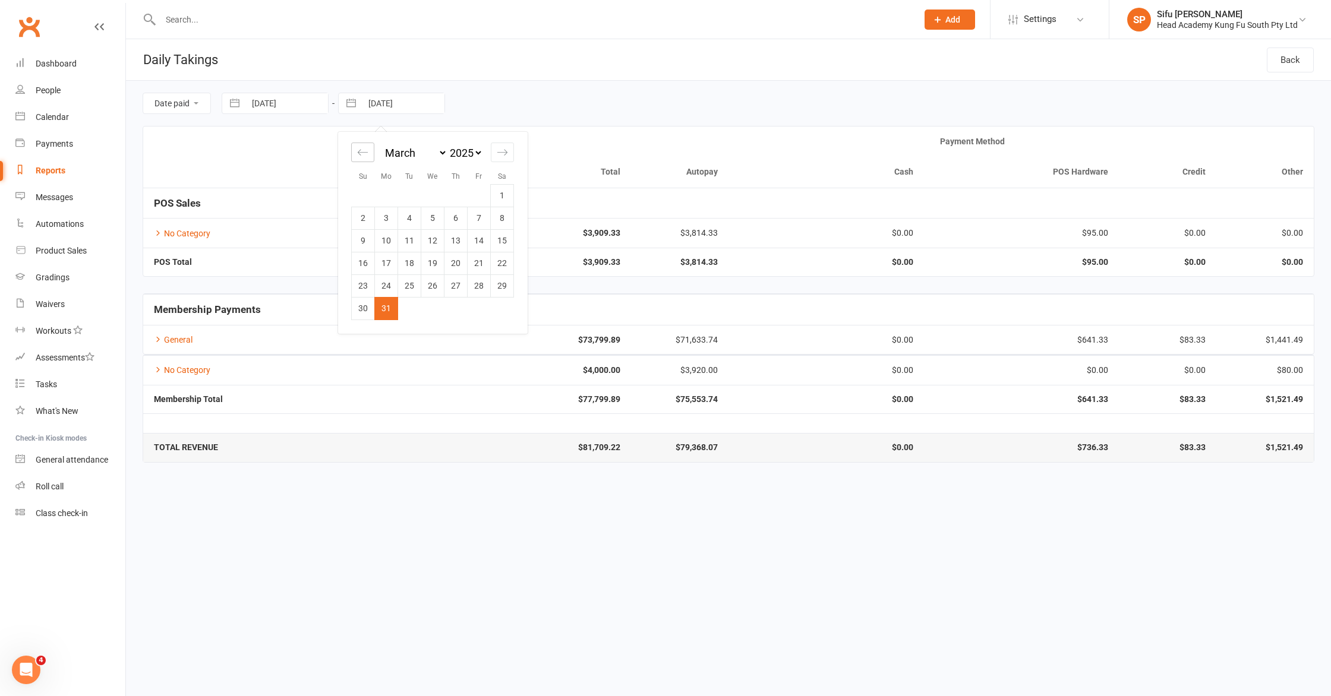
select select "2025"
click at [481, 283] on td "28" at bounding box center [479, 286] width 23 height 23
type input "[DATE]"
click at [601, 479] on html "Prospect Member Non-attending contact Class / event Appointment Grading event T…" at bounding box center [665, 239] width 1331 height 479
click at [280, 104] on input "[DATE]" at bounding box center [286, 103] width 83 height 20
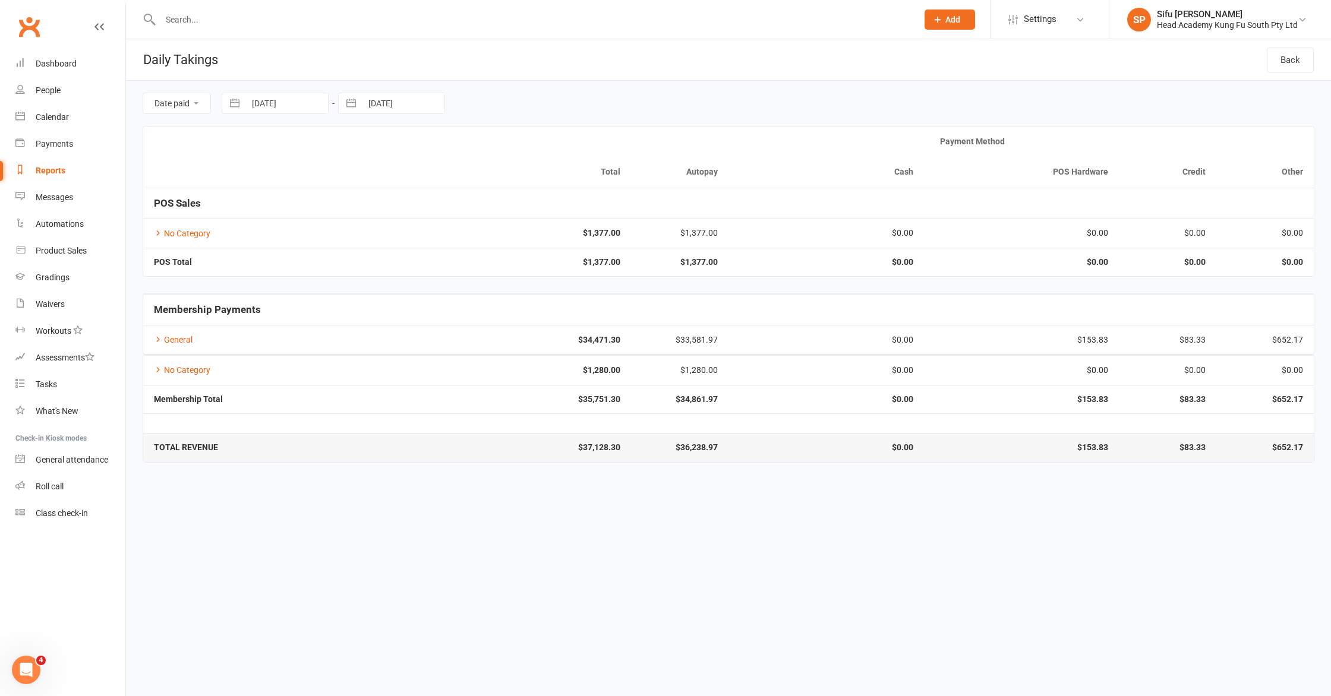
select select "2025"
select select "1"
select select "2025"
select select "2"
select select "2025"
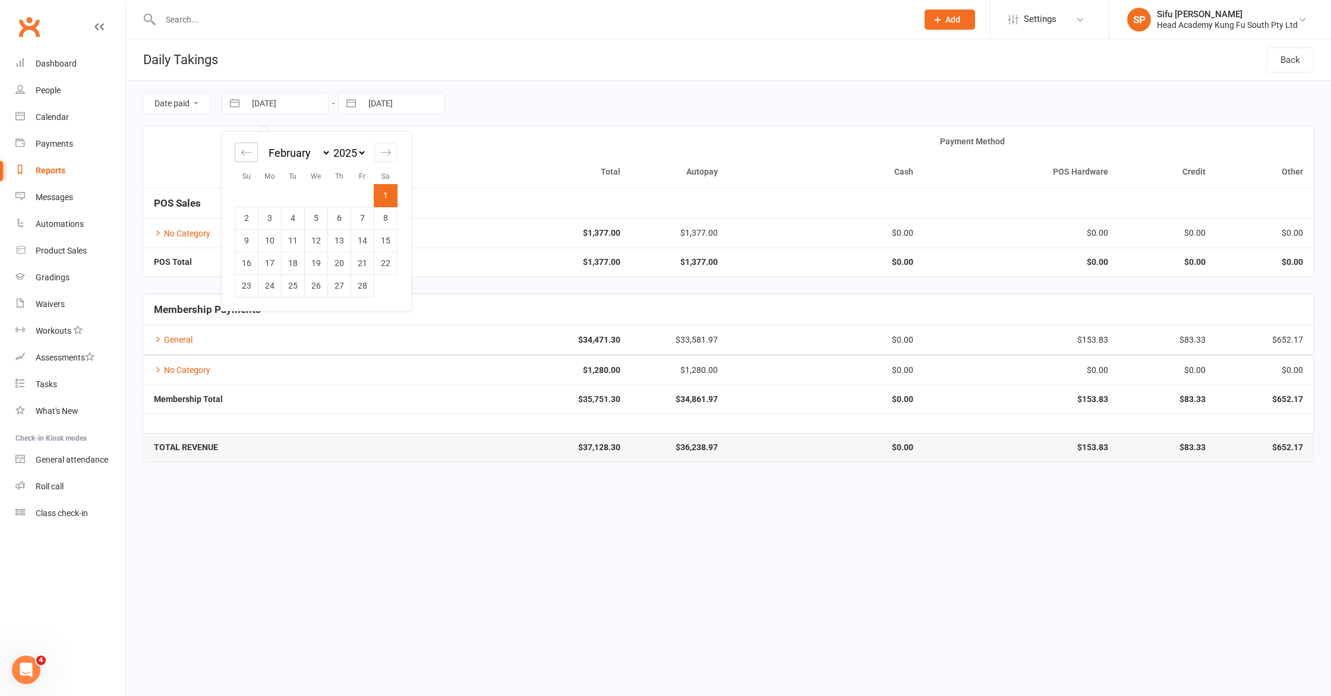
click at [250, 148] on icon "Move backward to switch to the previous month." at bounding box center [246, 152] width 11 height 11
select select "11"
select select "2024"
drag, startPoint x: 321, startPoint y: 198, endPoint x: 329, endPoint y: 190, distance: 10.9
click at [321, 198] on td "1" at bounding box center [316, 195] width 23 height 23
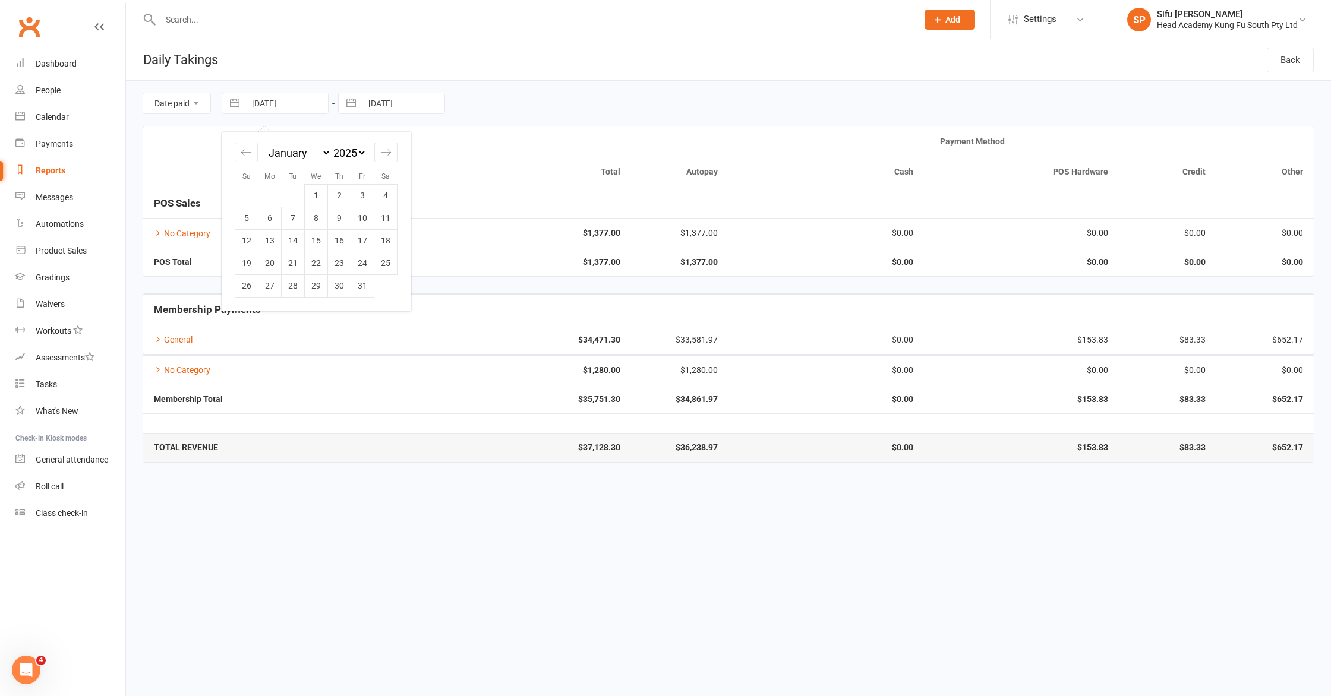
type input "[DATE]"
select select "2025"
select select "1"
select select "2025"
select select "2"
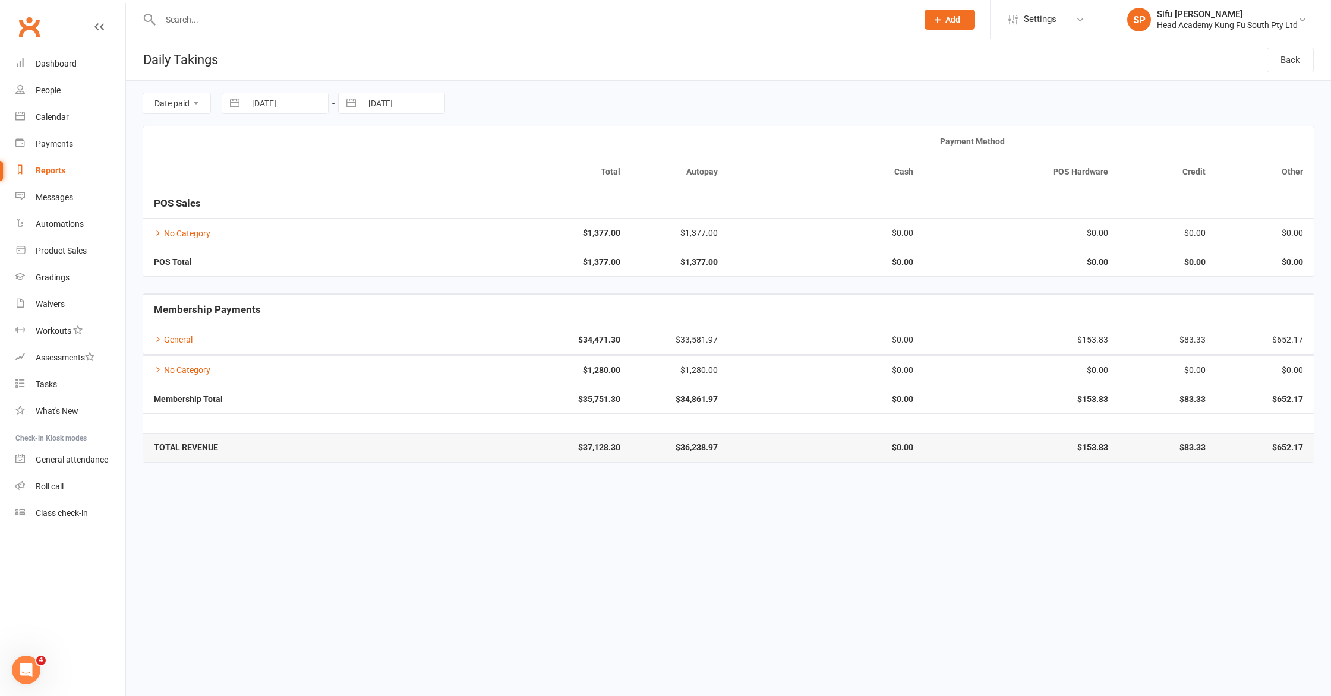
select select "2025"
click at [380, 109] on input "[DATE]" at bounding box center [403, 103] width 83 height 20
click at [351, 147] on div "Move backward to switch to the previous month." at bounding box center [362, 153] width 23 height 20
select select "11"
select select "2024"
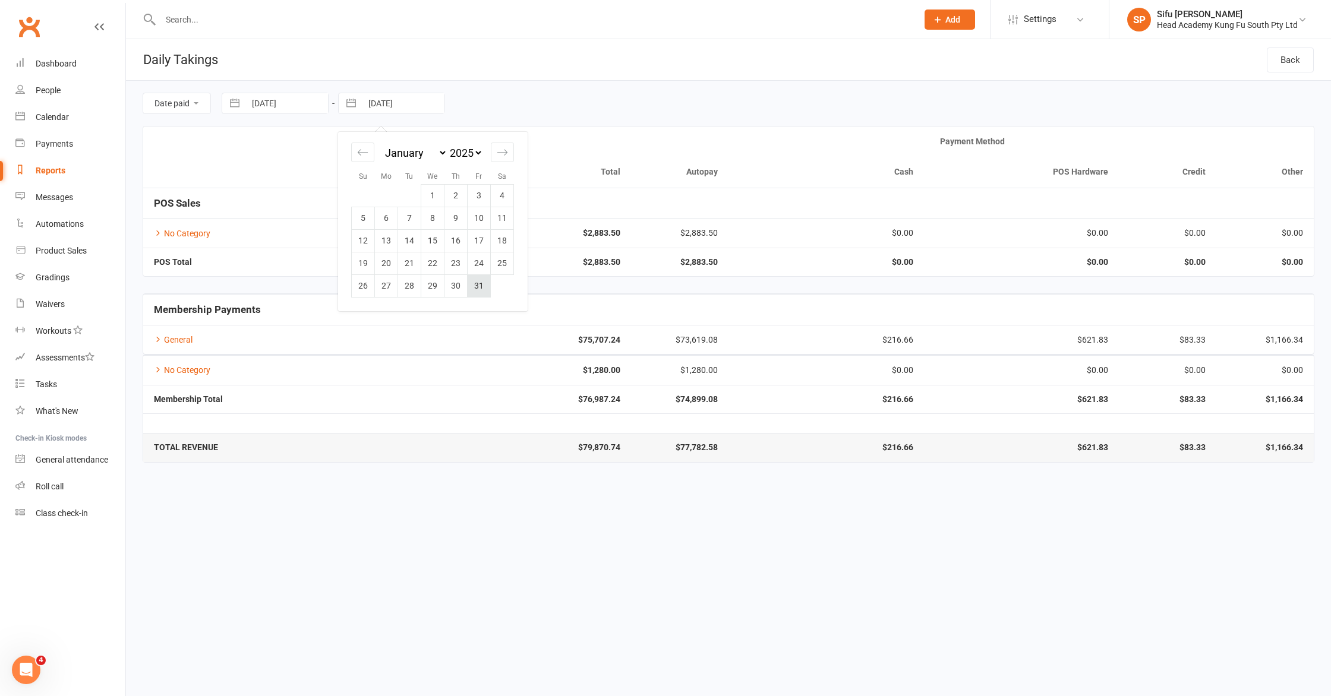
click at [484, 289] on td "31" at bounding box center [479, 286] width 23 height 23
type input "[DATE]"
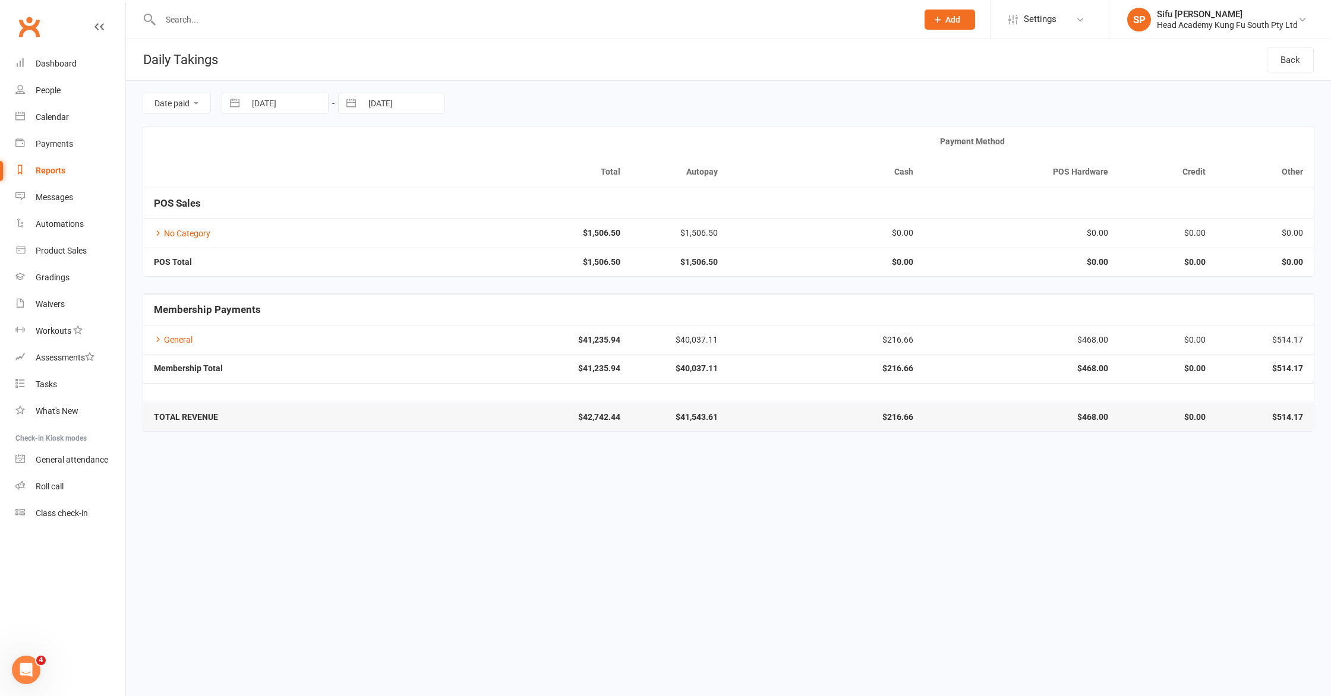
click at [617, 449] on html "Prospect Member Non-attending contact Class / event Appointment Grading event T…" at bounding box center [665, 224] width 1331 height 449
select select "11"
select select "2024"
select select "2025"
select select "1"
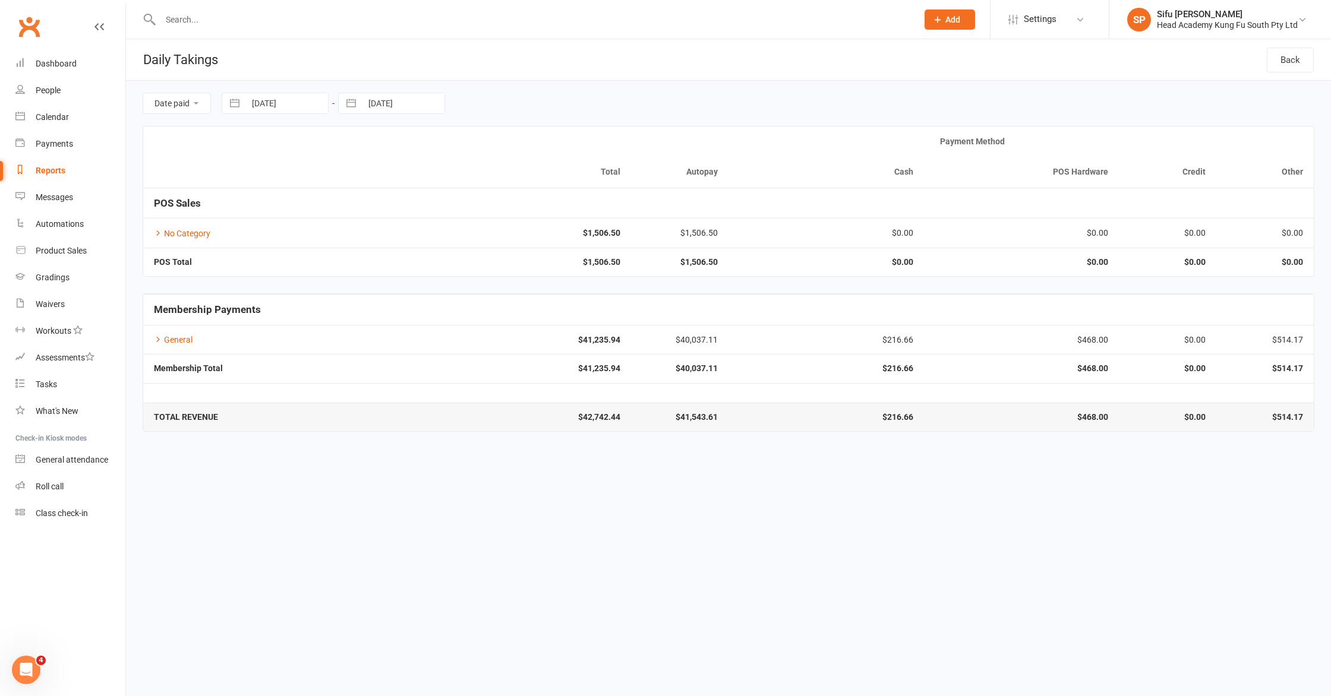
select select "2025"
click at [307, 107] on input "[DATE]" at bounding box center [286, 103] width 83 height 20
click at [247, 152] on icon "Move backward to switch to the previous month." at bounding box center [246, 152] width 11 height 11
select select "10"
select select "2024"
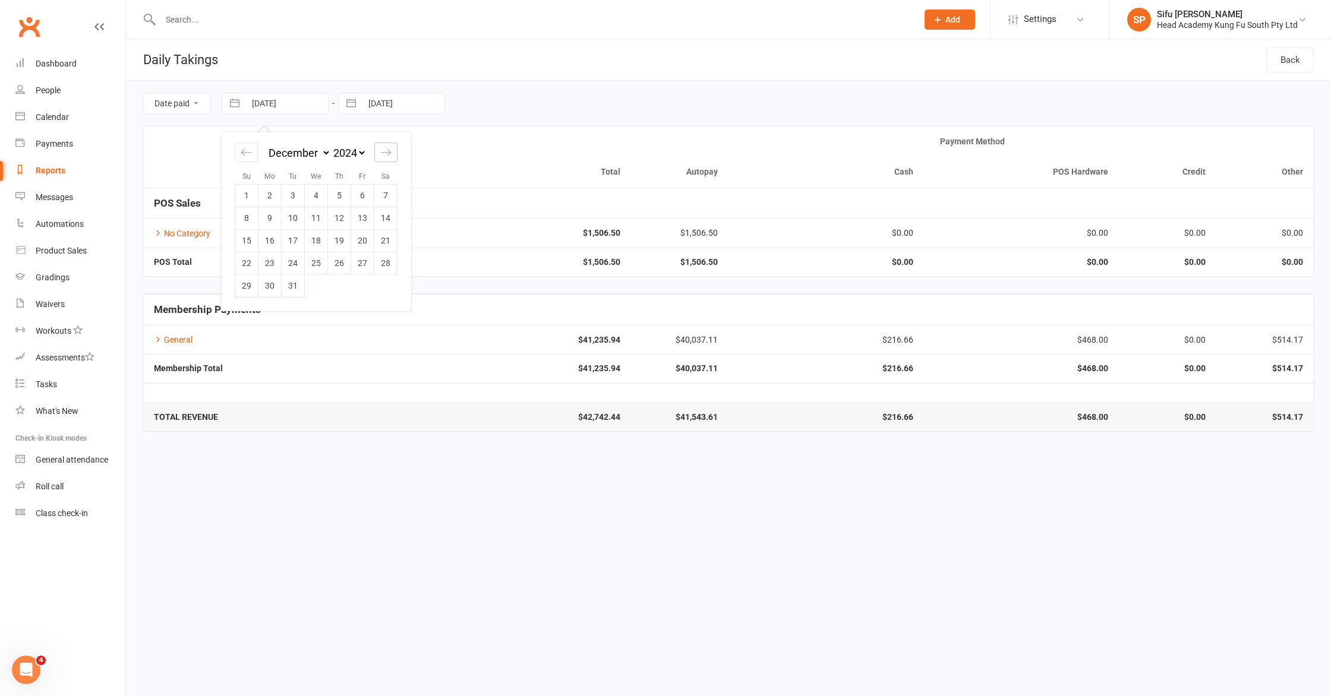
click at [386, 156] on icon "Move forward to switch to the next month." at bounding box center [385, 152] width 11 height 11
select select "1"
select select "2025"
click at [386, 156] on icon "Move forward to switch to the next month." at bounding box center [385, 152] width 11 height 11
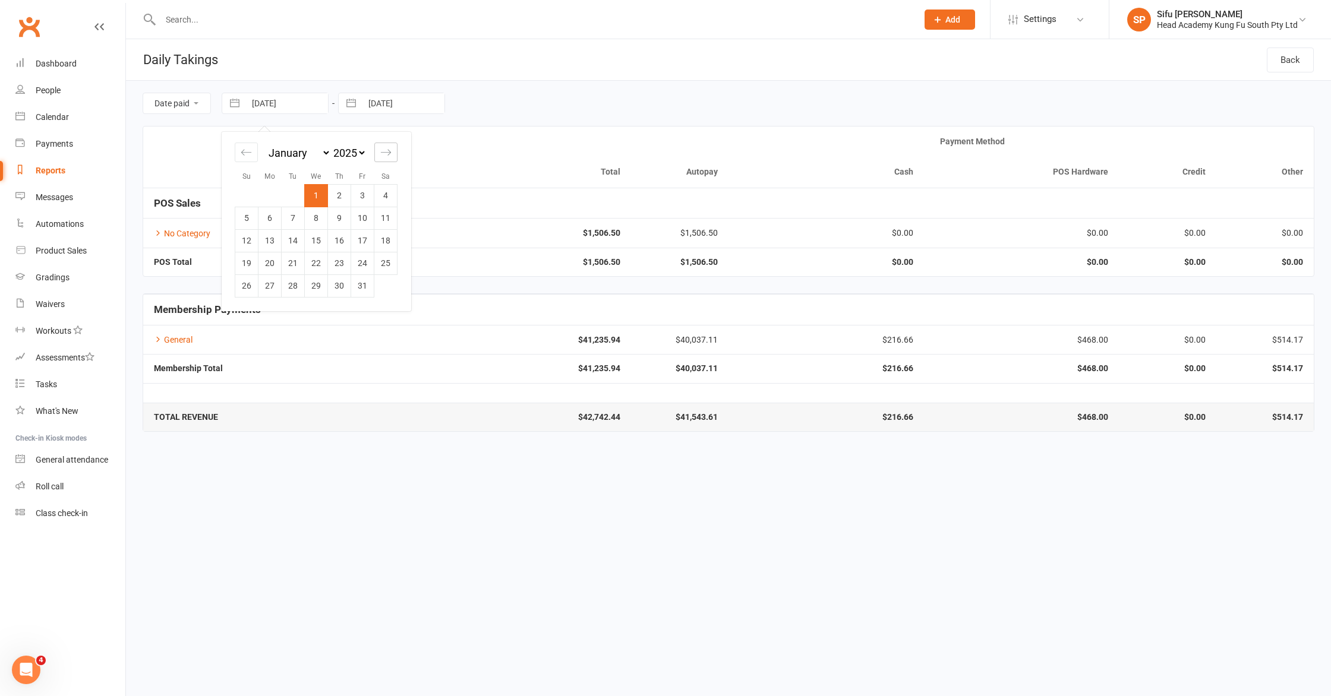
select select "2"
select select "2025"
select select "3"
select select "2025"
click at [386, 156] on icon "Move forward to switch to the next month." at bounding box center [385, 152] width 11 height 11
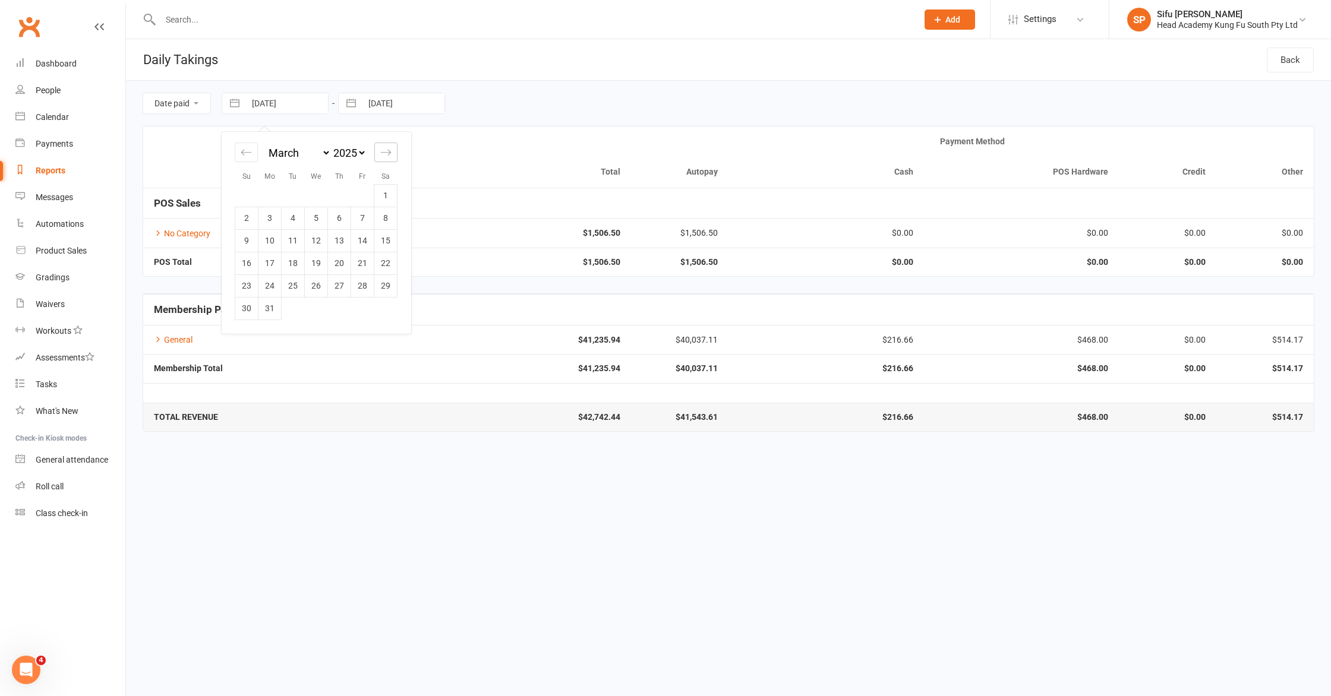
select select "4"
select select "2025"
click at [386, 156] on icon "Move forward to switch to the next month." at bounding box center [385, 152] width 11 height 11
select select "5"
select select "2025"
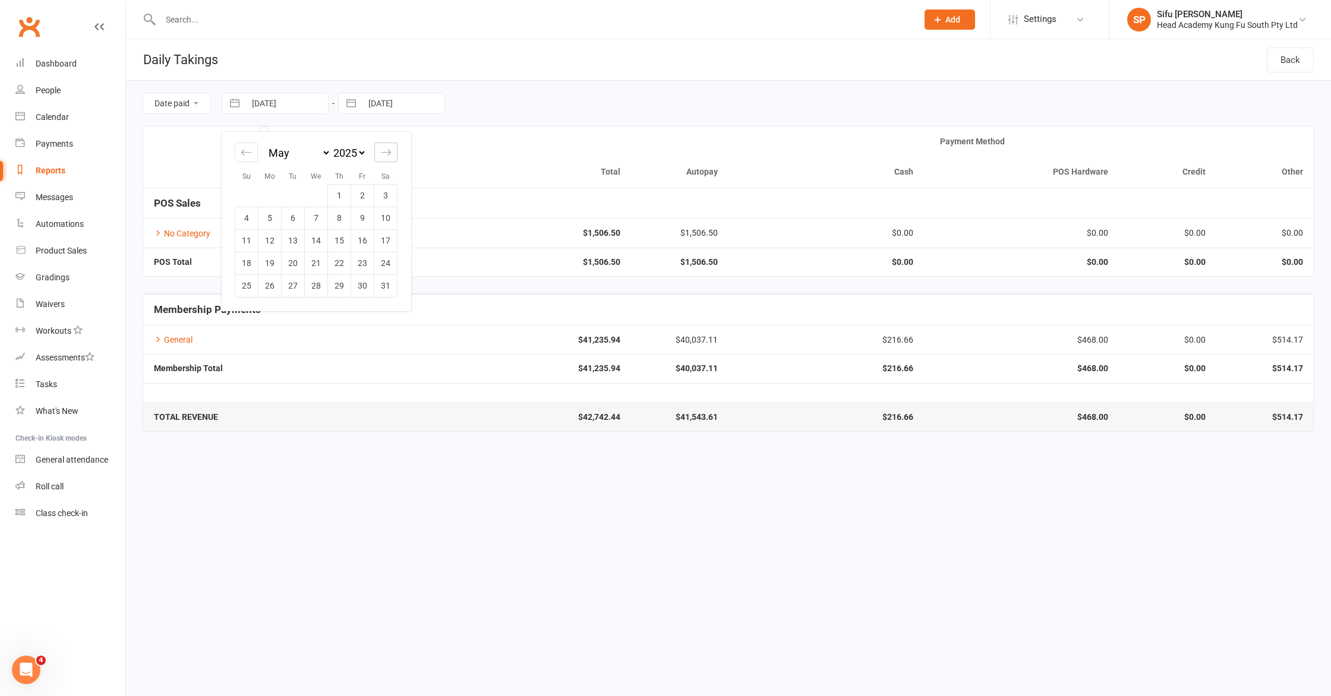
click at [389, 156] on icon "Move forward to switch to the next month." at bounding box center [385, 152] width 11 height 11
select select "6"
select select "2025"
click at [389, 156] on icon "Move forward to switch to the next month." at bounding box center [385, 152] width 11 height 11
select select "7"
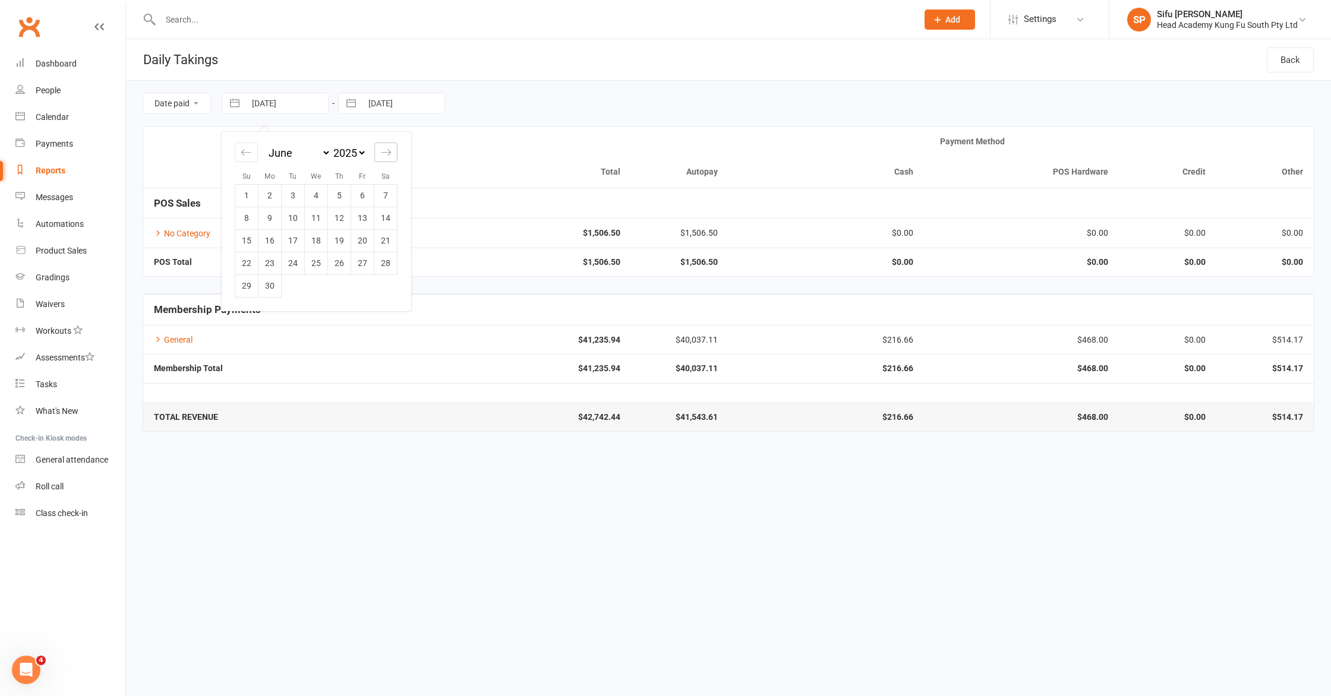
select select "2025"
click at [389, 156] on icon "Move forward to switch to the next month." at bounding box center [385, 152] width 11 height 11
select select "8"
select select "2025"
click at [369, 189] on td "1" at bounding box center [362, 195] width 23 height 23
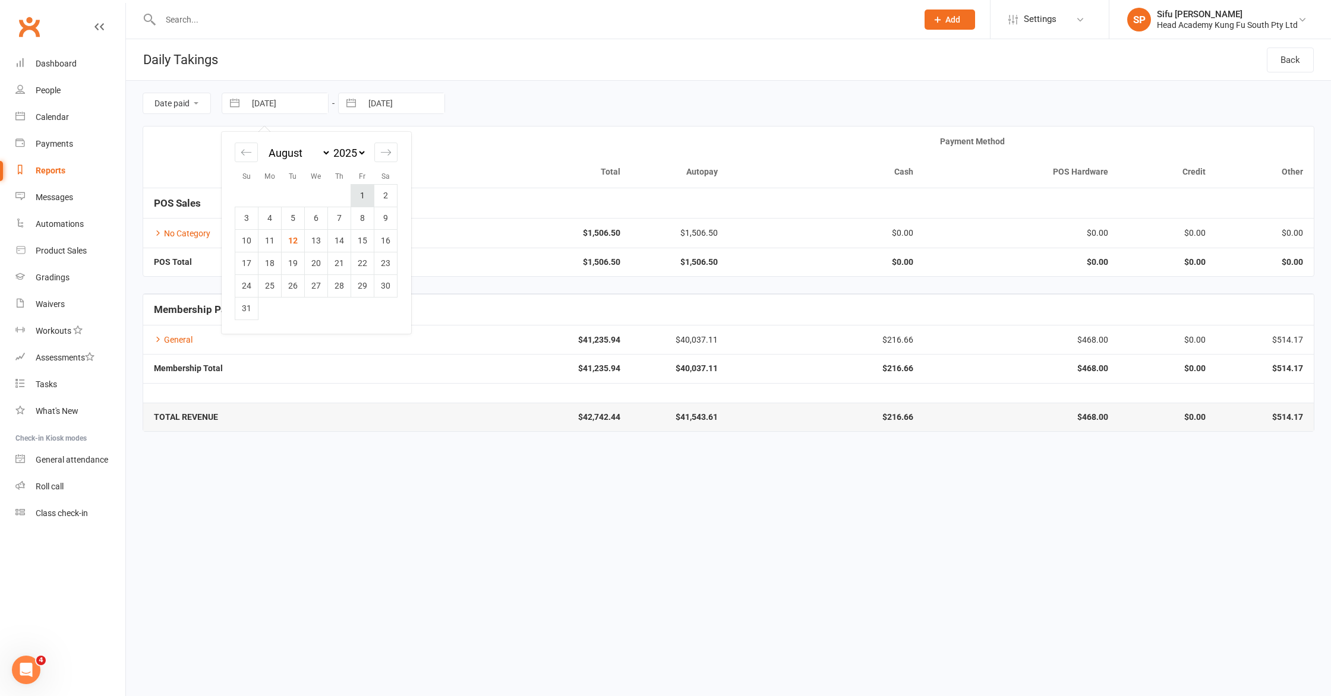
type input "[DATE]"
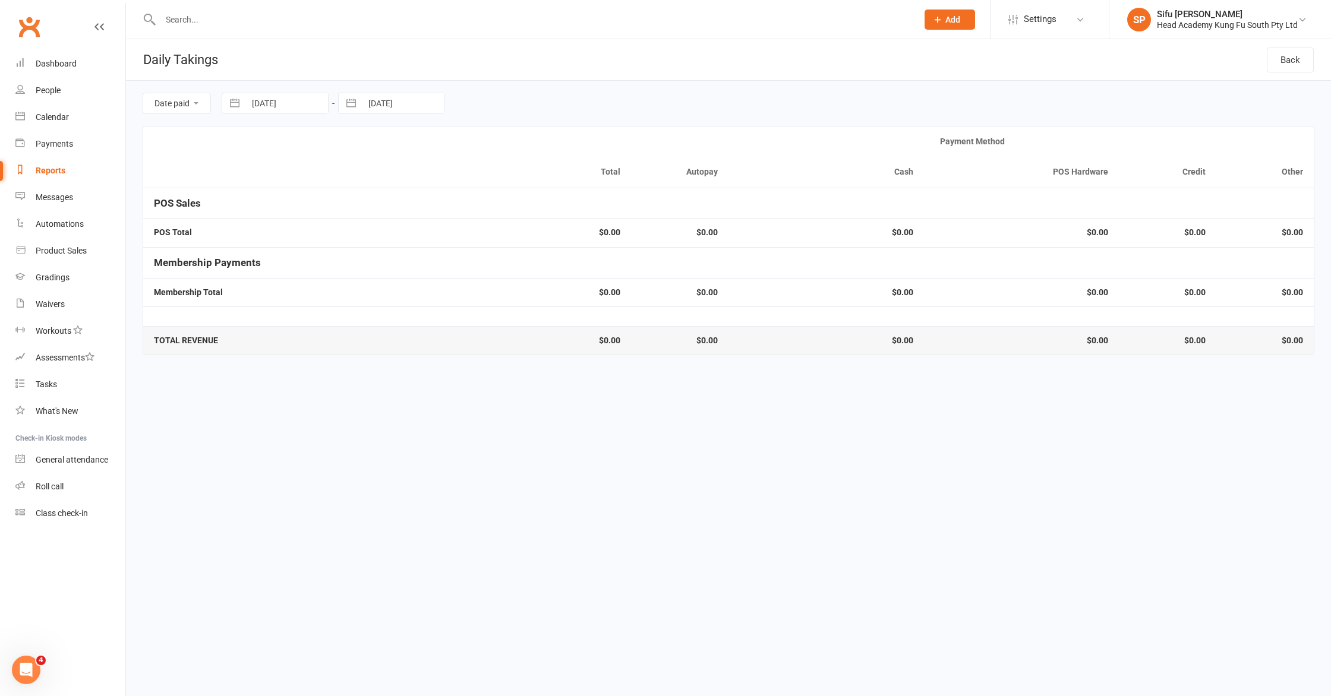
click at [403, 106] on input "[DATE]" at bounding box center [403, 103] width 83 height 20
select select "11"
select select "2024"
select select "2025"
select select "1"
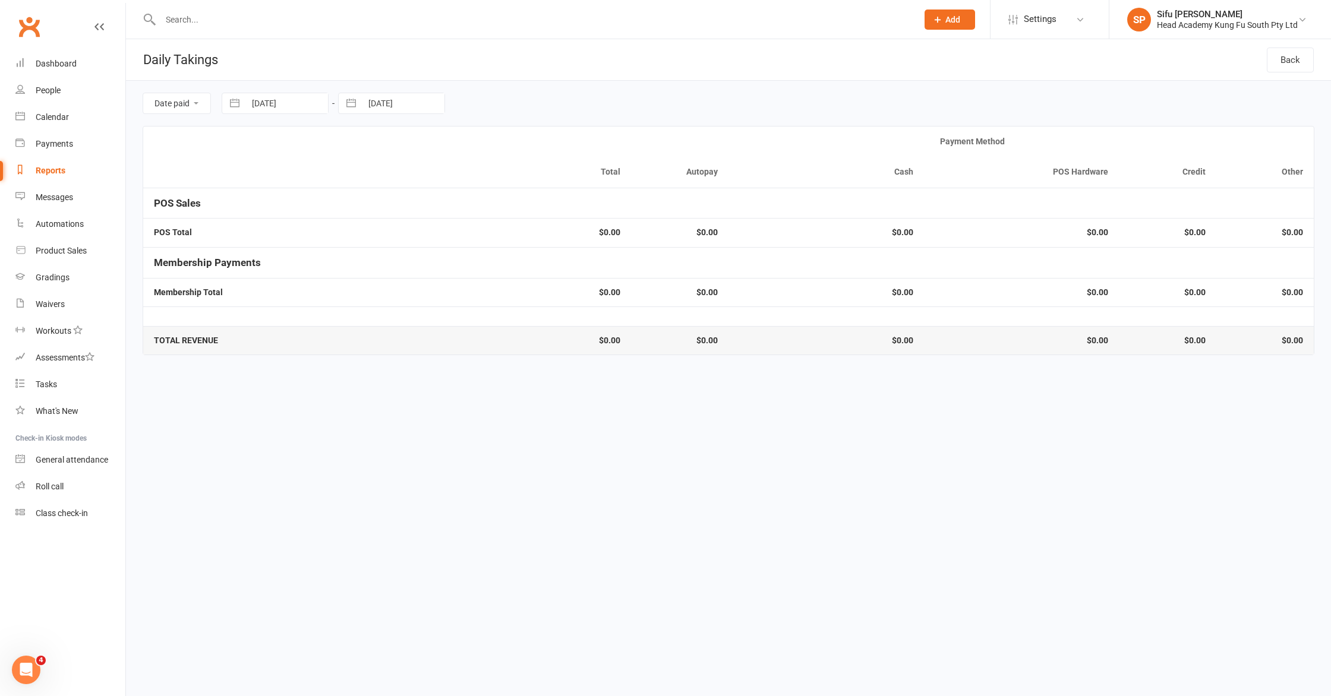
select select "2025"
click at [499, 148] on icon "Move forward to switch to the next month." at bounding box center [502, 152] width 11 height 11
select select "2"
select select "2025"
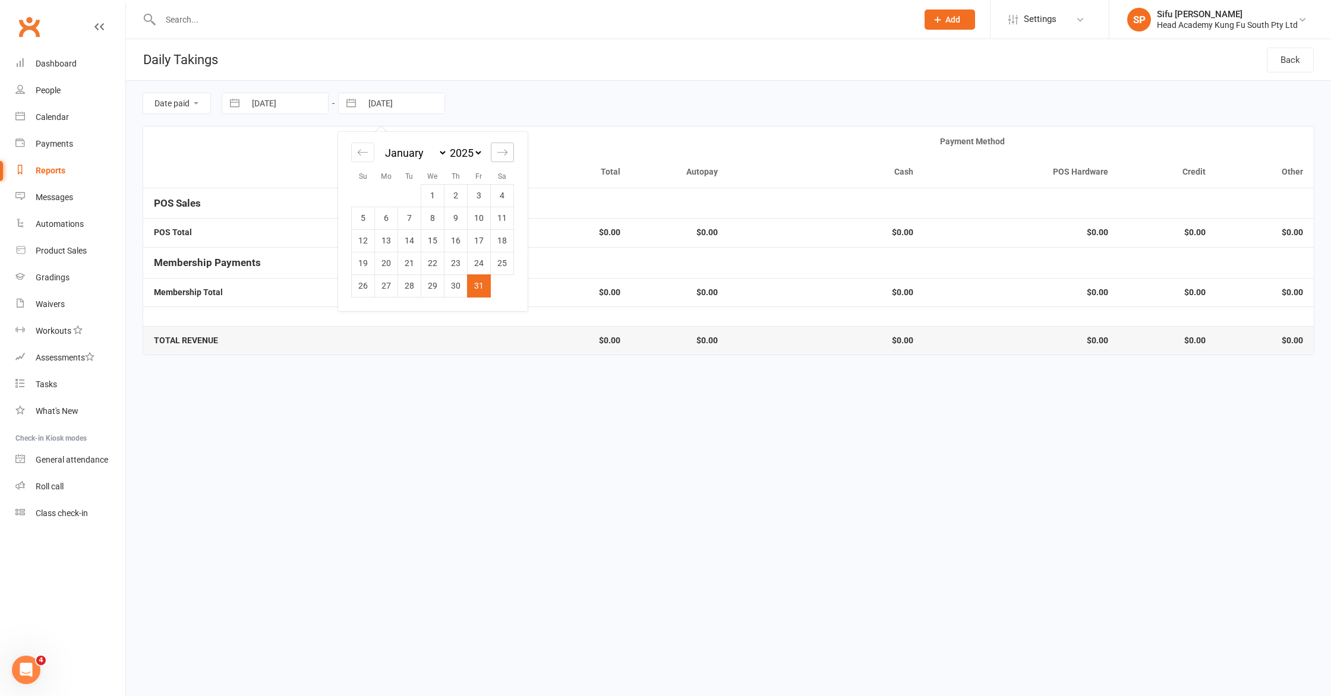
select select "3"
select select "2025"
click at [499, 148] on icon "Move forward to switch to the next month." at bounding box center [502, 152] width 11 height 11
select select "4"
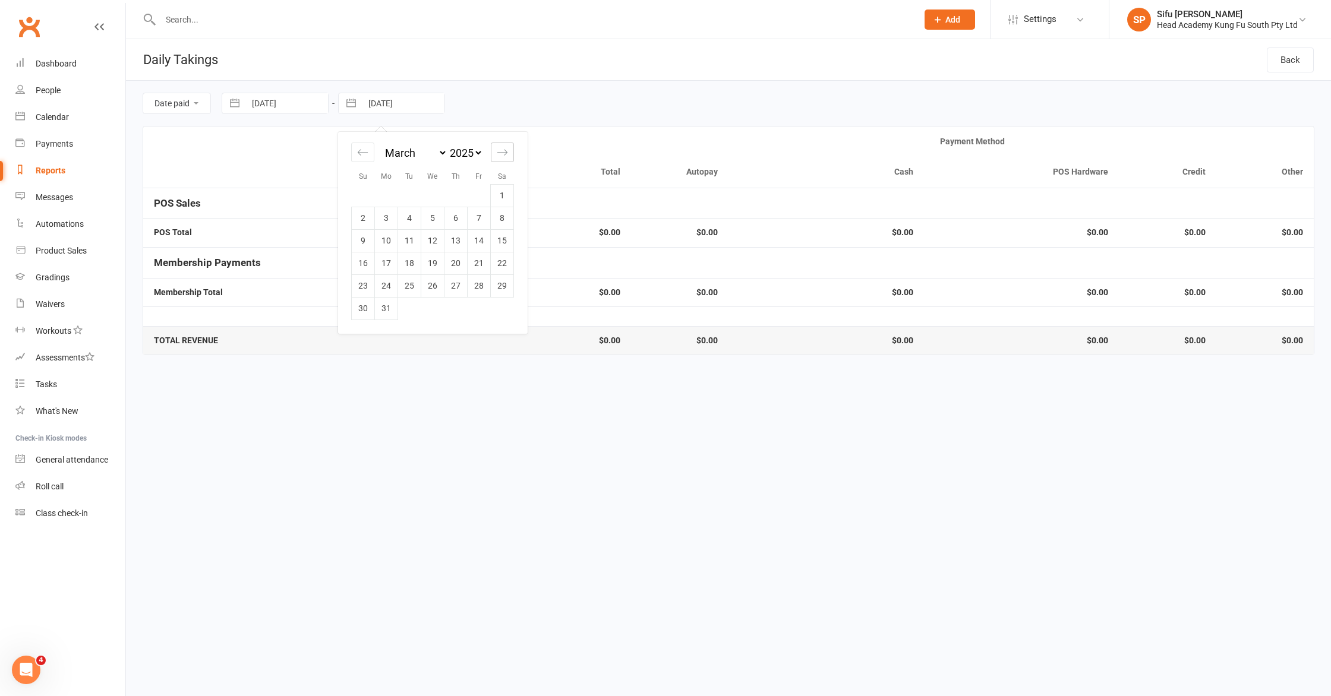
select select "2025"
select select "5"
select select "2025"
click at [499, 148] on icon "Move forward to switch to the next month." at bounding box center [502, 152] width 11 height 11
select select "6"
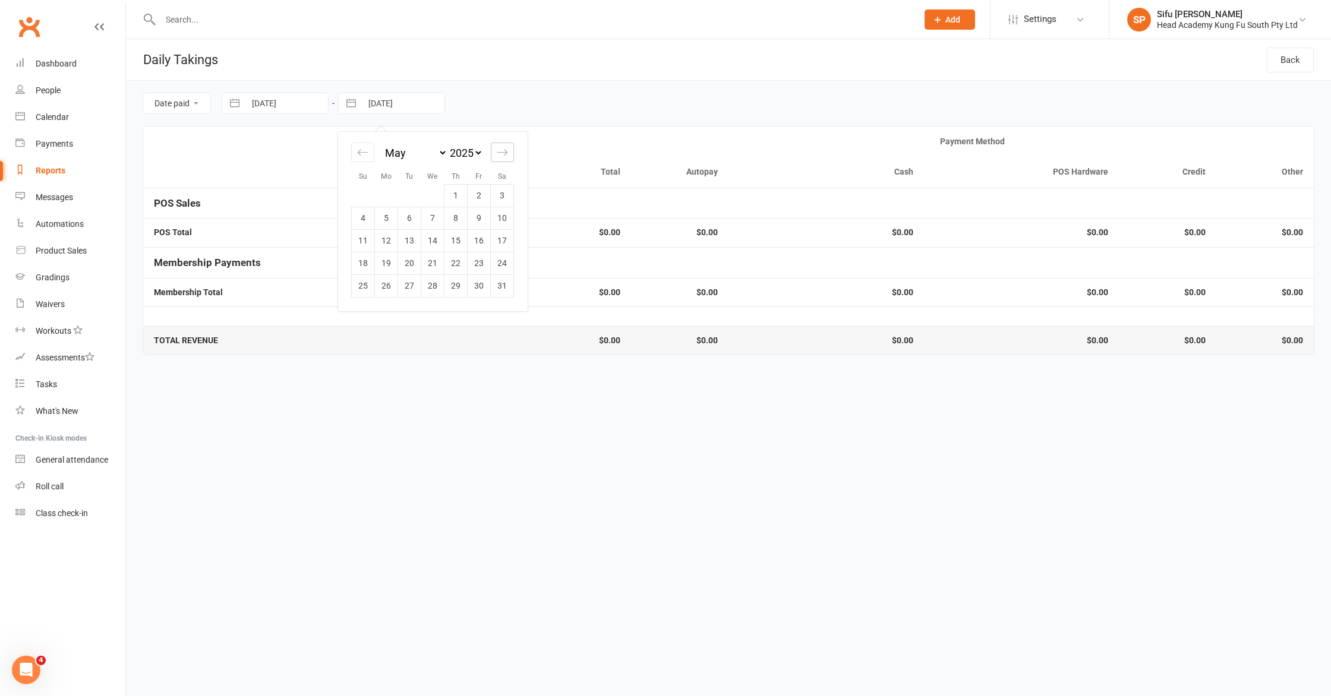
select select "2025"
click at [499, 148] on icon "Move forward to switch to the next month." at bounding box center [502, 152] width 11 height 11
select select "7"
select select "2025"
click at [499, 148] on icon "Move forward to switch to the next month." at bounding box center [502, 152] width 11 height 11
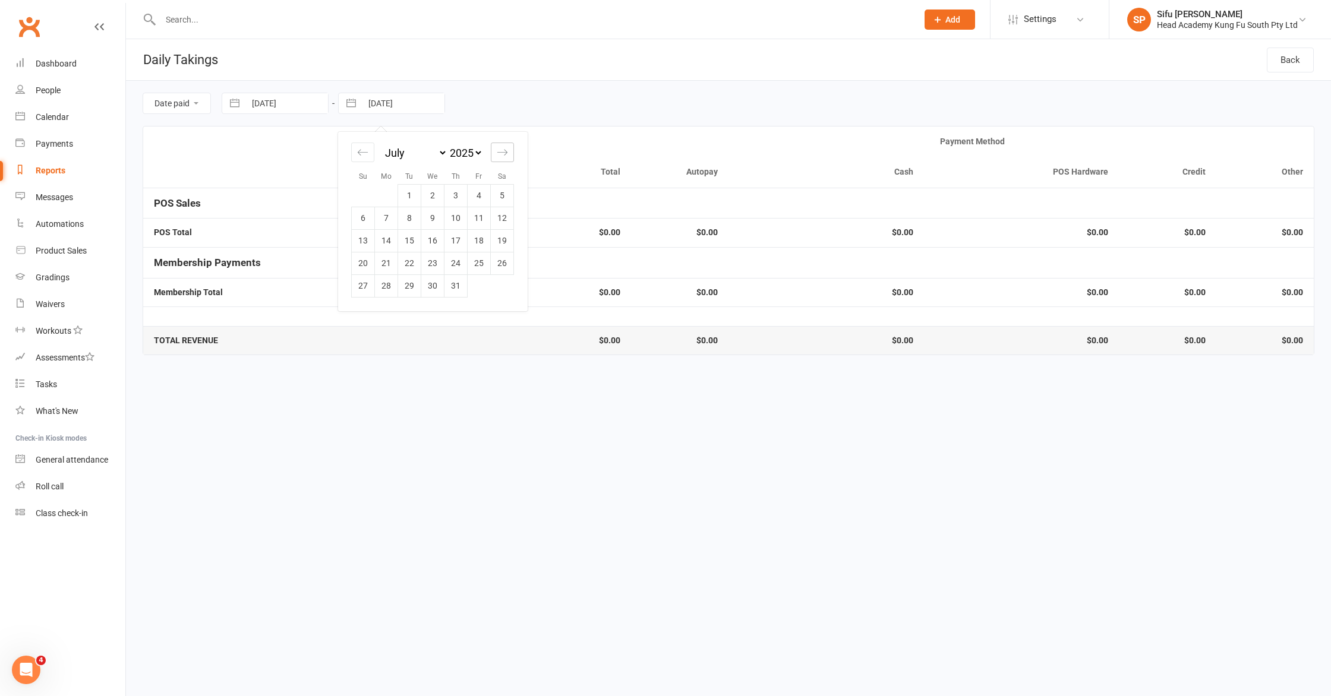
select select "8"
select select "2025"
click at [499, 148] on icon "Move forward to switch to the next month." at bounding box center [502, 152] width 11 height 11
select select "9"
select select "2025"
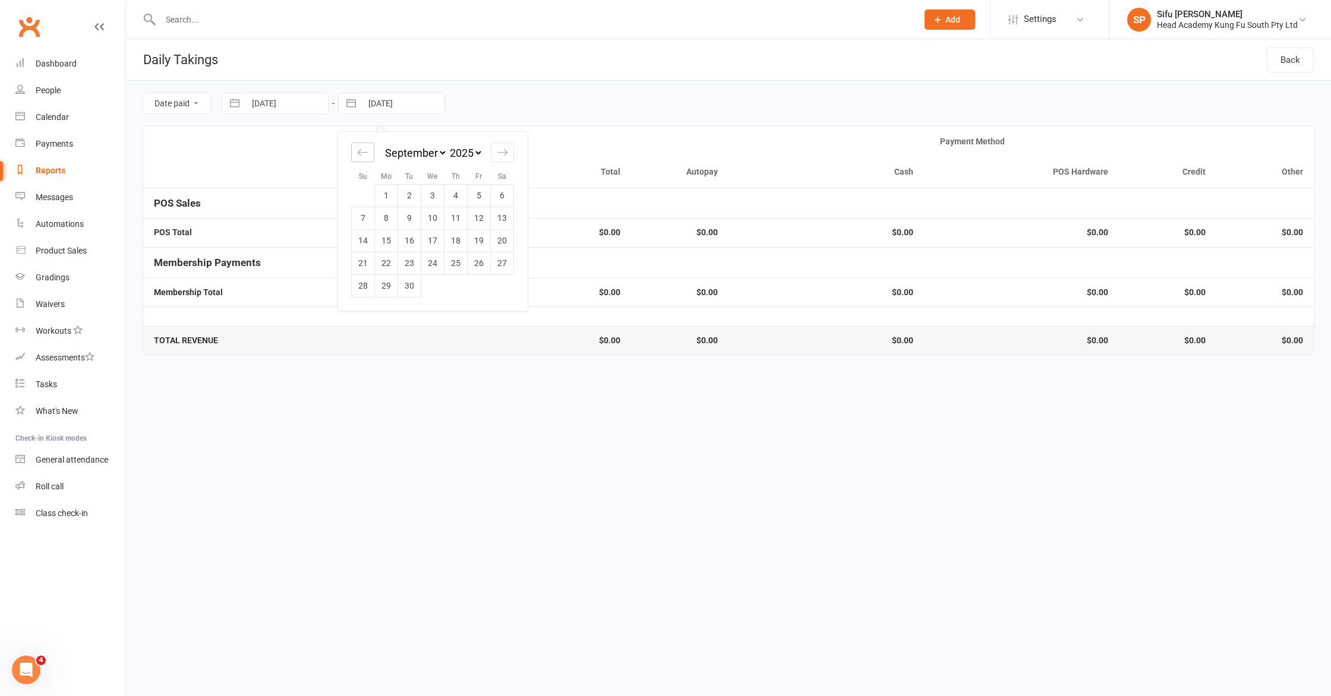
drag, startPoint x: 368, startPoint y: 150, endPoint x: 378, endPoint y: 185, distance: 36.7
click at [368, 150] on icon "Move backward to switch to the previous month." at bounding box center [362, 152] width 11 height 11
select select "6"
select select "2025"
click at [367, 307] on td "31" at bounding box center [363, 308] width 23 height 23
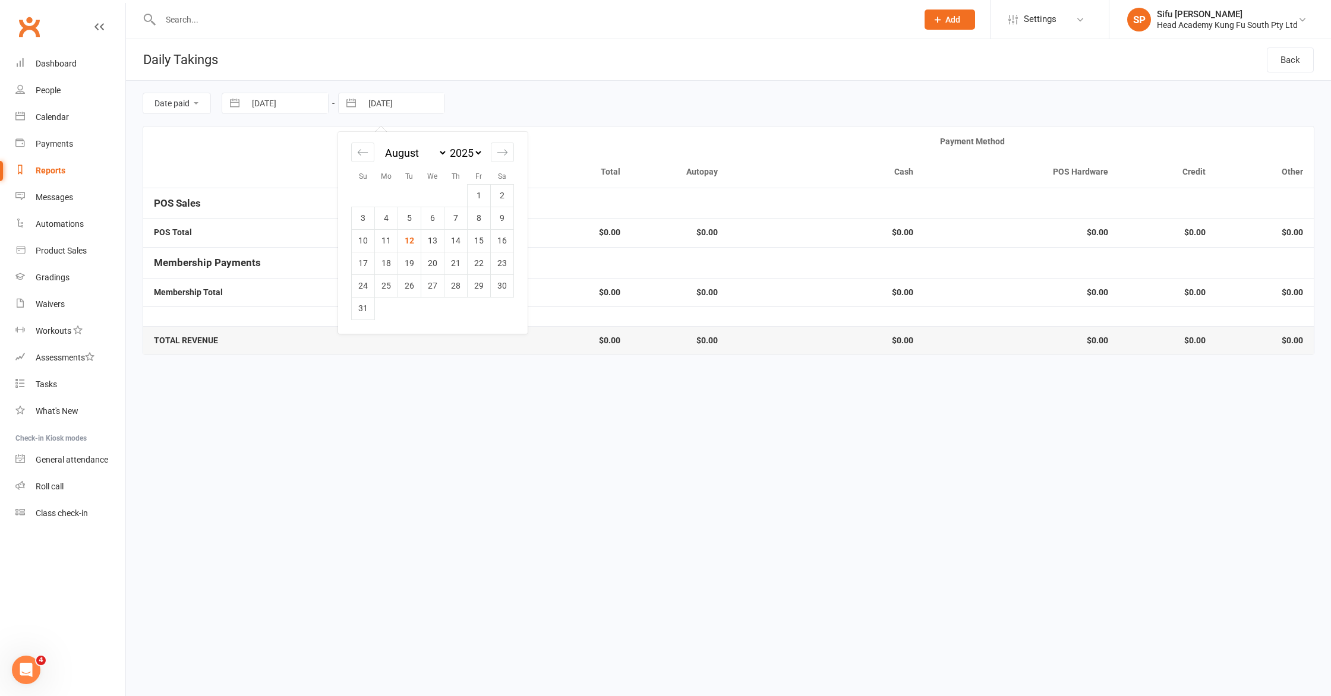
type input "[DATE]"
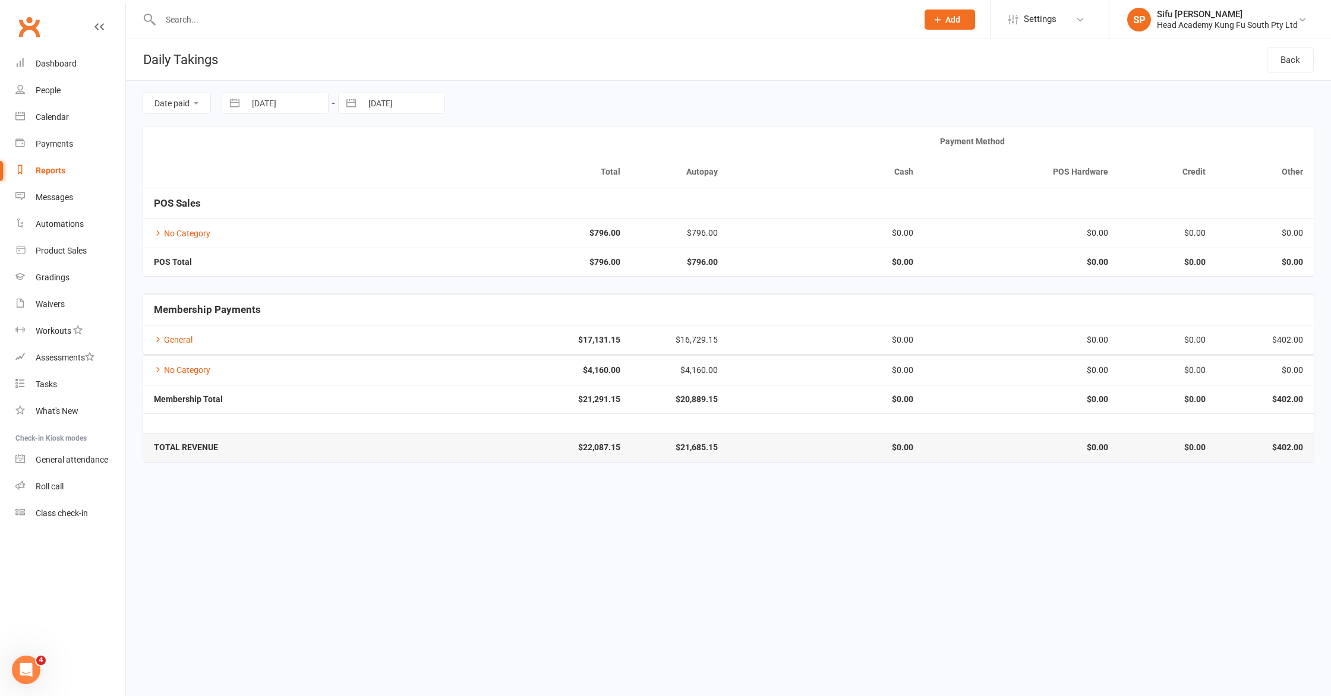
click at [958, 479] on html "Prospect Member Non-attending contact Class / event Appointment Grading event T…" at bounding box center [665, 239] width 1331 height 479
select select "6"
select select "2025"
select select "7"
select select "2025"
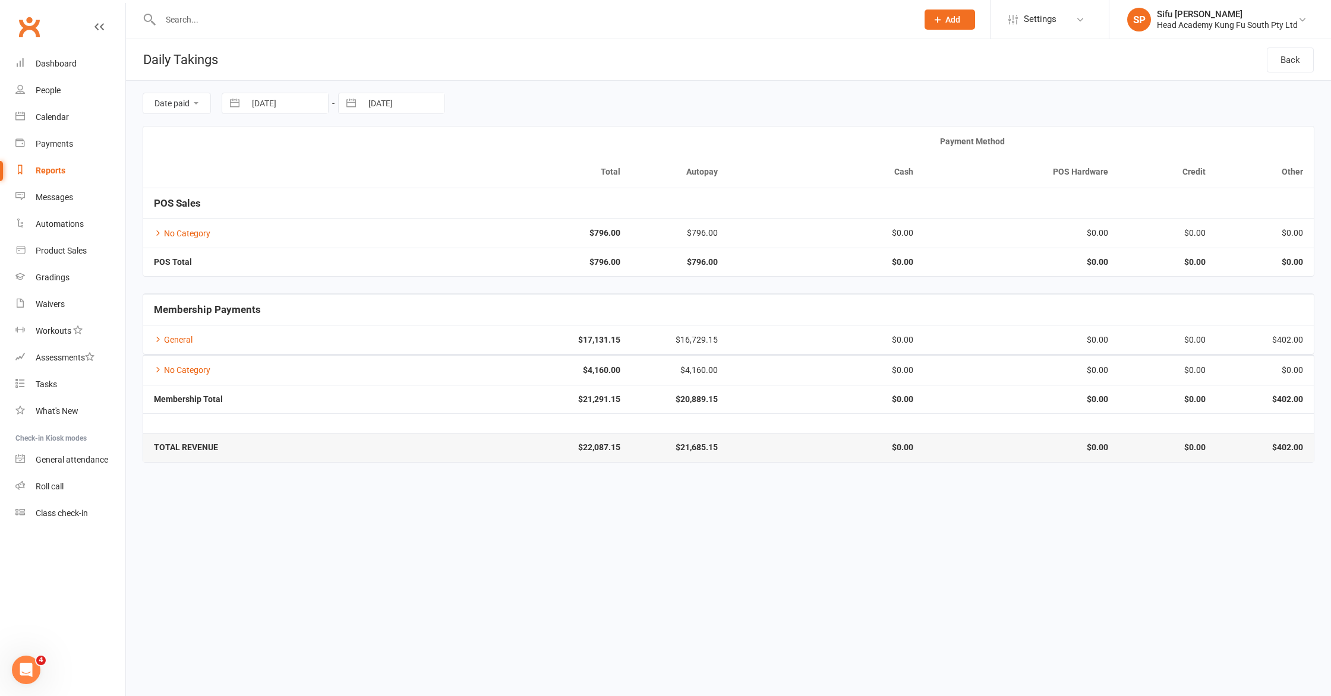
select select "8"
select select "2025"
click at [250, 109] on input "[DATE]" at bounding box center [286, 103] width 83 height 20
click at [250, 155] on icon "Move backward to switch to the previous month." at bounding box center [246, 152] width 11 height 11
select select "5"
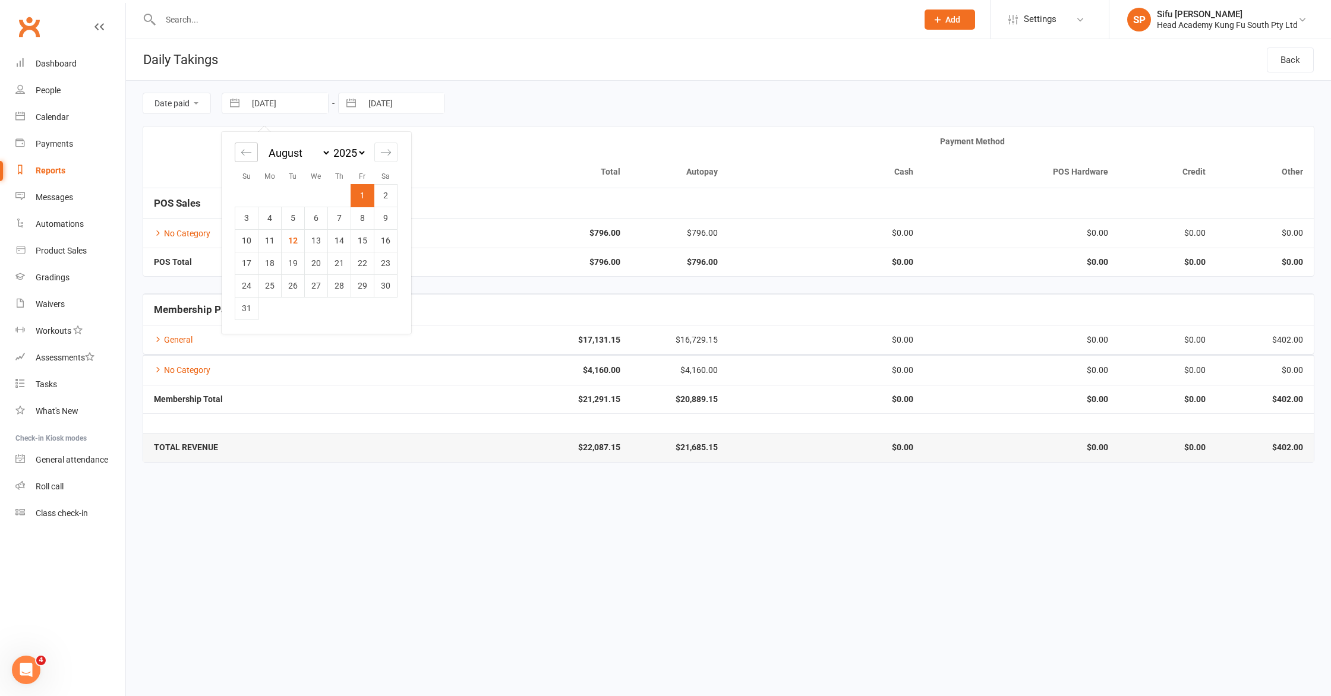
select select "2025"
click at [295, 191] on td "1" at bounding box center [293, 195] width 23 height 23
type input "[DATE]"
click at [386, 113] on div "[DATE] Navigate forward to interact with the calendar and select a date. Press …" at bounding box center [391, 103] width 107 height 21
select select "6"
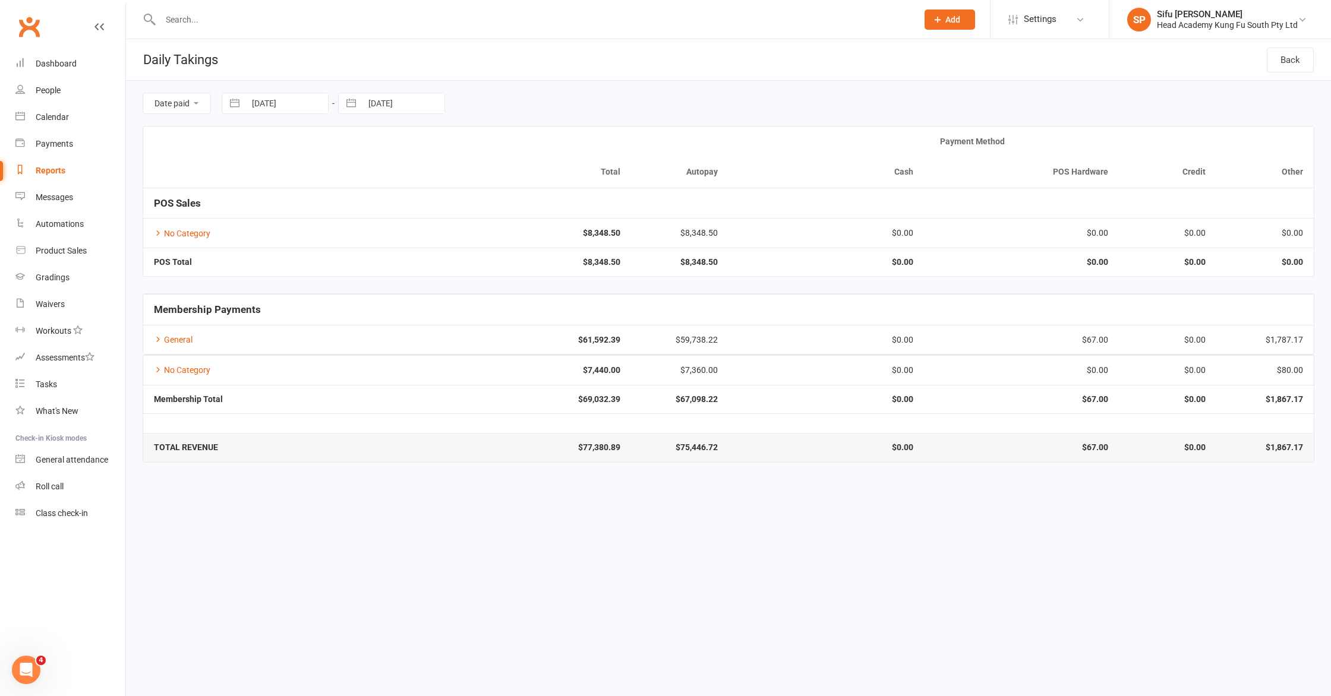
select select "2025"
select select "7"
select select "2025"
select select "8"
select select "2025"
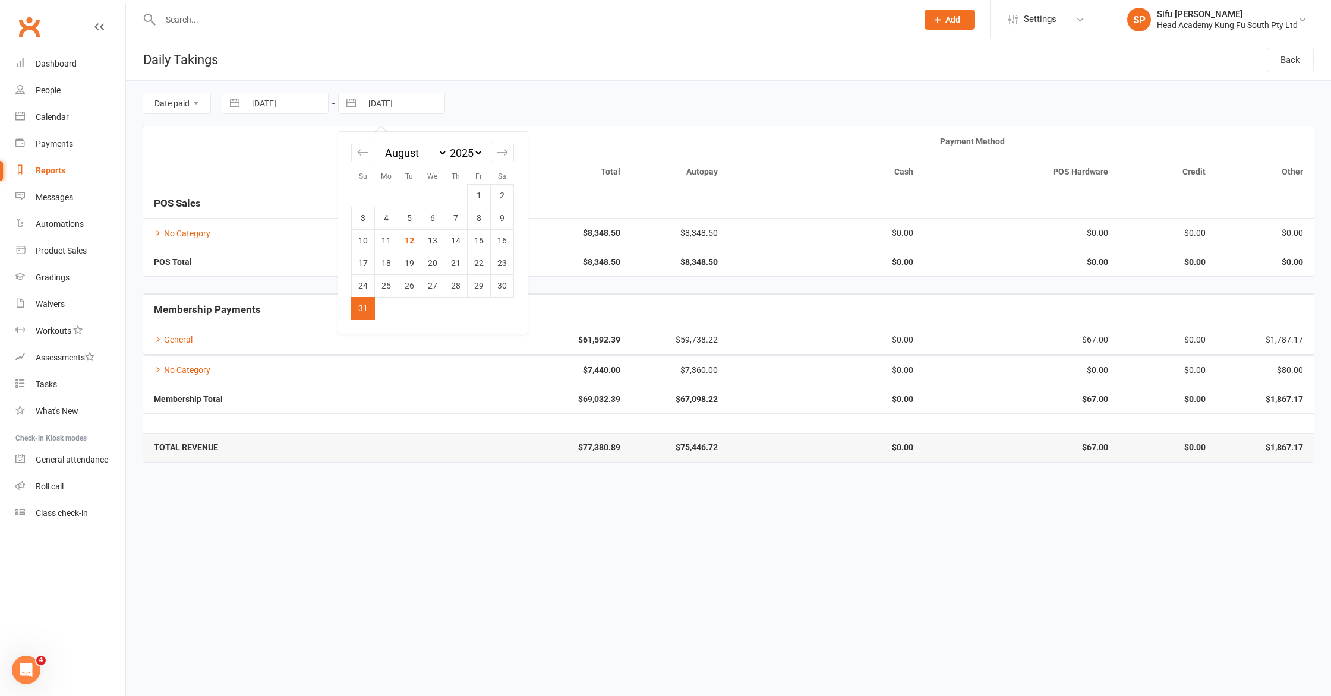
click at [390, 110] on input "[DATE]" at bounding box center [403, 103] width 83 height 20
click at [373, 153] on div "Move backward to switch to the previous month." at bounding box center [362, 153] width 23 height 20
select select "5"
select select "2025"
click at [455, 290] on td "31" at bounding box center [455, 286] width 23 height 23
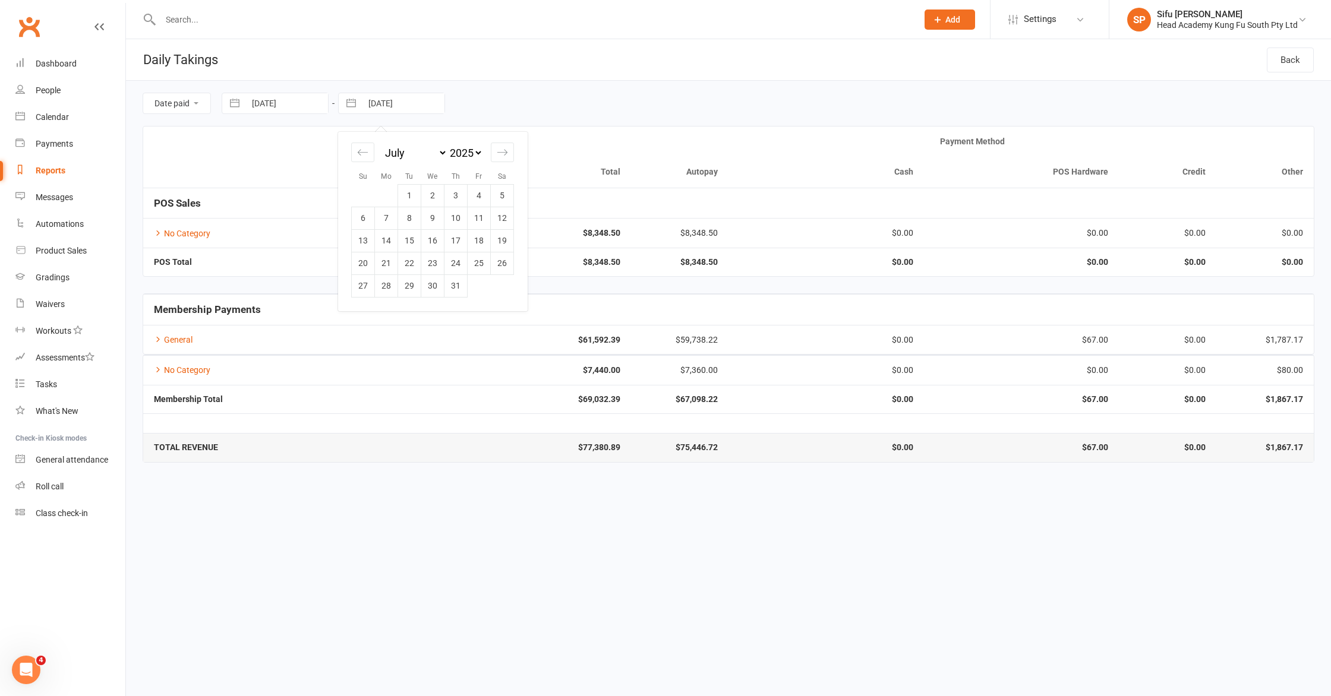
type input "[DATE]"
click at [252, 103] on input "[DATE]" at bounding box center [286, 103] width 83 height 20
select select "5"
select select "2025"
select select "6"
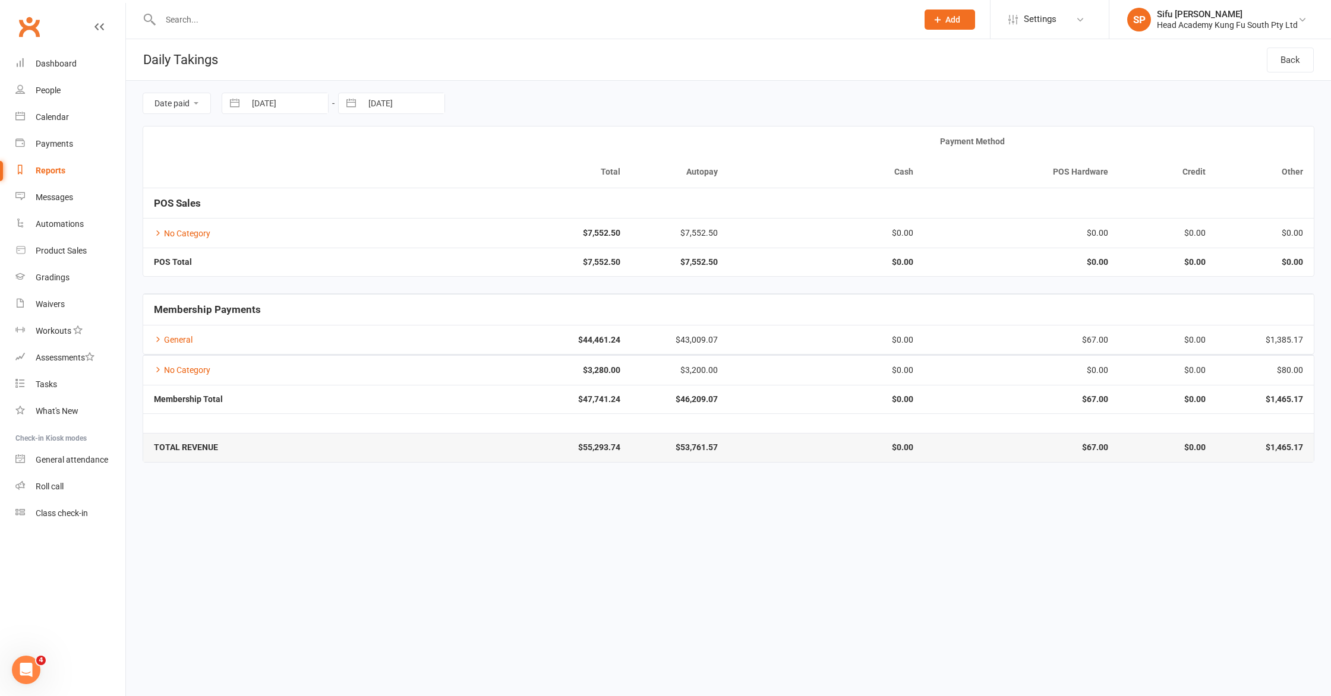
select select "2025"
select select "7"
select select "2025"
click at [244, 154] on icon "Move backward to switch to the previous month." at bounding box center [246, 152] width 11 height 11
select select "4"
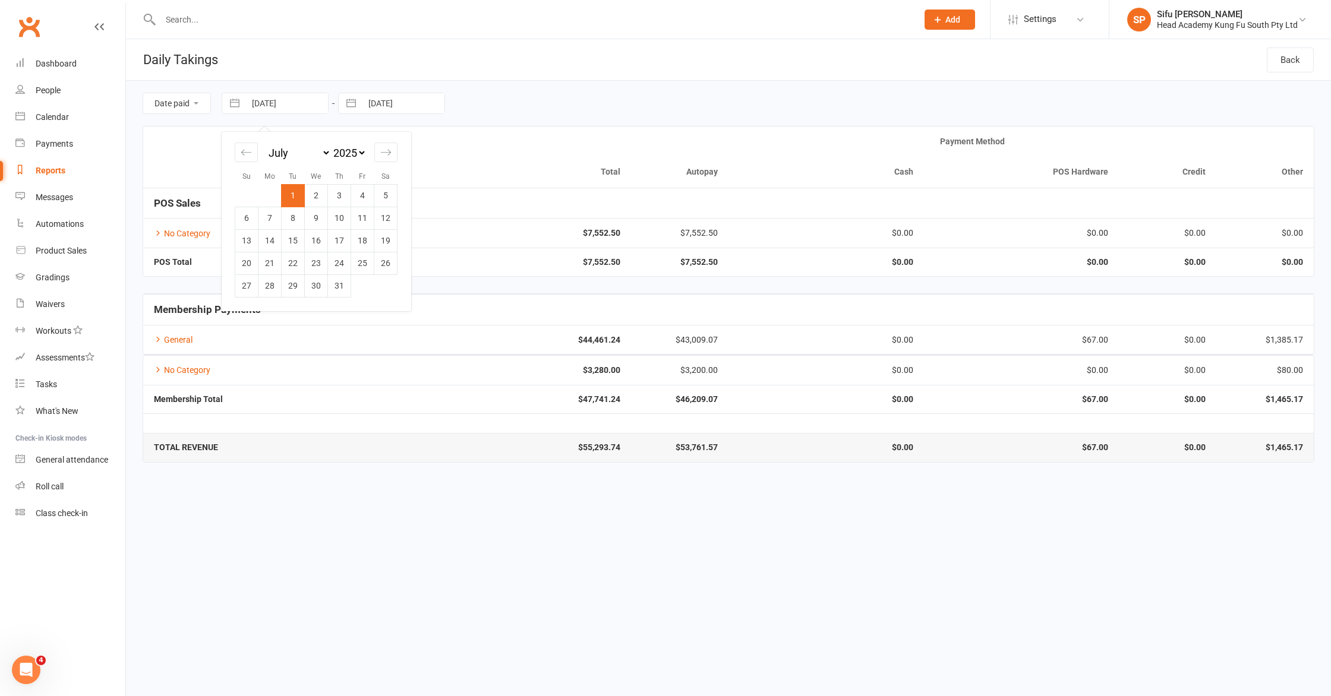
select select "2025"
drag, startPoint x: 247, startPoint y: 194, endPoint x: 261, endPoint y: 191, distance: 14.7
click at [247, 194] on td "1" at bounding box center [246, 195] width 23 height 23
type input "[DATE]"
select select "5"
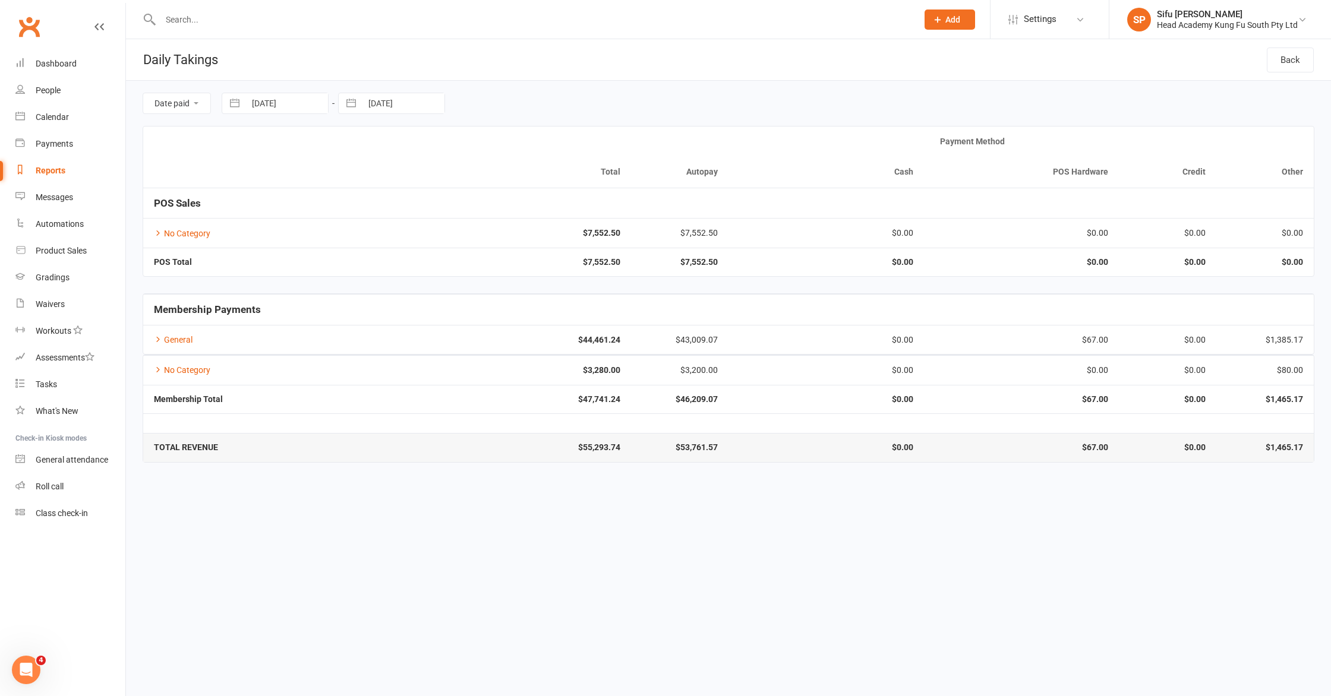
select select "2025"
click at [395, 102] on input "[DATE]" at bounding box center [403, 103] width 83 height 20
click at [358, 147] on icon "Move backward to switch to the previous month." at bounding box center [362, 152] width 11 height 11
click at [393, 284] on td "30" at bounding box center [386, 286] width 23 height 23
click at [777, 479] on html "Prospect Member Non-attending contact Class / event Appointment Grading event T…" at bounding box center [665, 239] width 1331 height 479
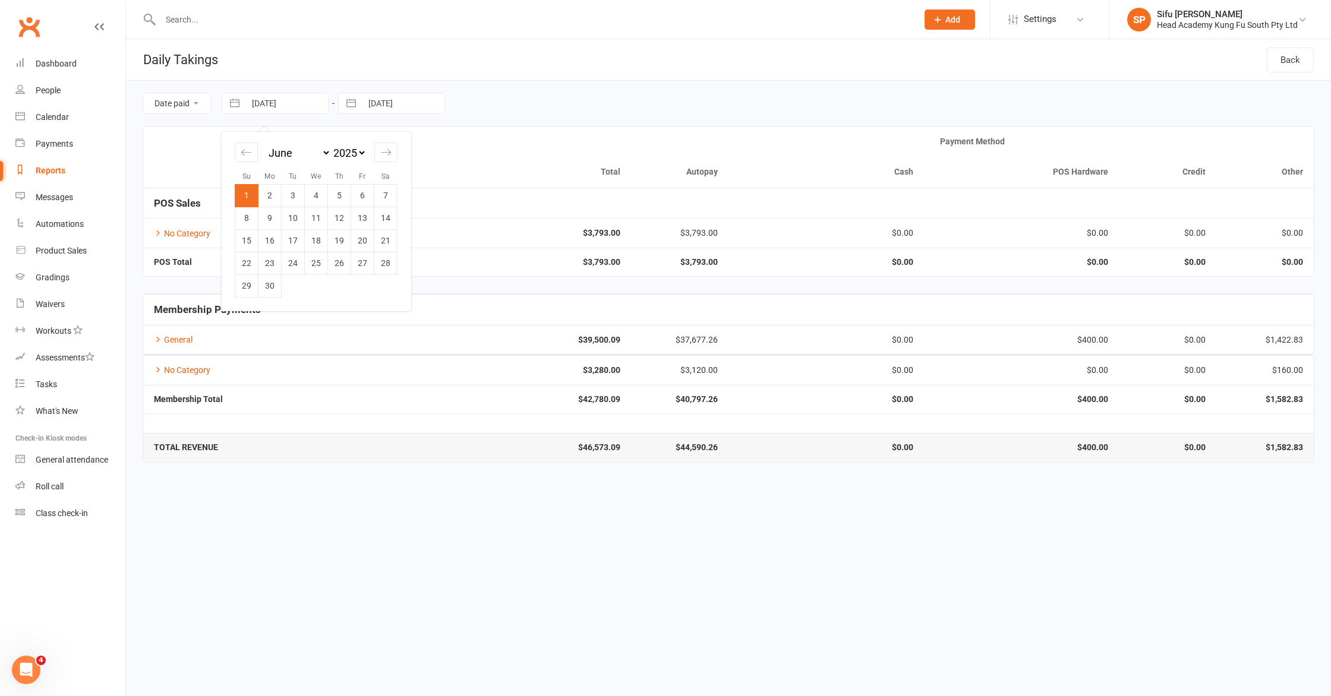
drag, startPoint x: 254, startPoint y: 107, endPoint x: 248, endPoint y: 108, distance: 6.6
click at [254, 107] on input "[DATE]" at bounding box center [286, 103] width 83 height 20
click at [251, 158] on div "Move backward to switch to the previous month." at bounding box center [246, 153] width 23 height 20
click at [337, 197] on td "1" at bounding box center [339, 195] width 23 height 23
click at [377, 102] on input "[DATE]" at bounding box center [403, 103] width 83 height 20
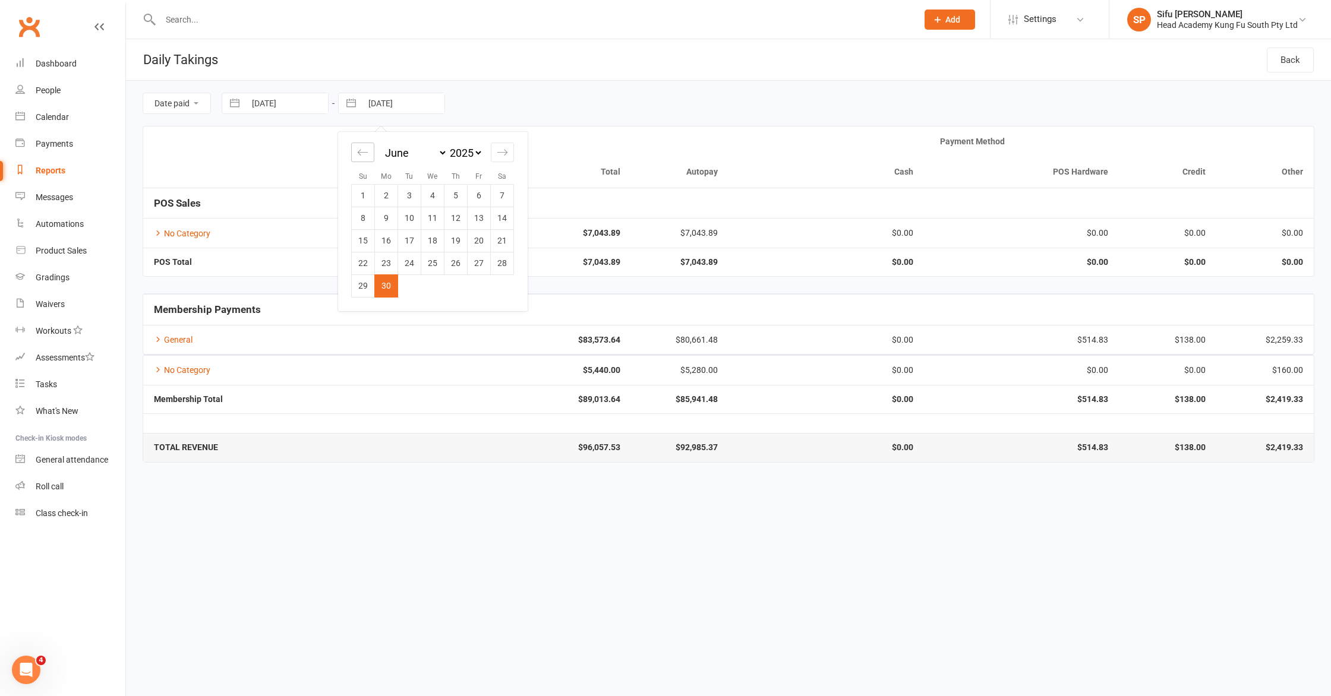
click at [357, 150] on div "Move backward to switch to the previous month." at bounding box center [362, 153] width 23 height 20
click at [501, 289] on td "31" at bounding box center [502, 286] width 23 height 23
click at [706, 479] on html "Prospect Member Non-attending contact Class / event Appointment Grading event T…" at bounding box center [665, 239] width 1331 height 479
click at [289, 97] on input "[DATE]" at bounding box center [286, 103] width 83 height 20
click at [248, 155] on icon "Move backward to switch to the previous month." at bounding box center [246, 152] width 11 height 11
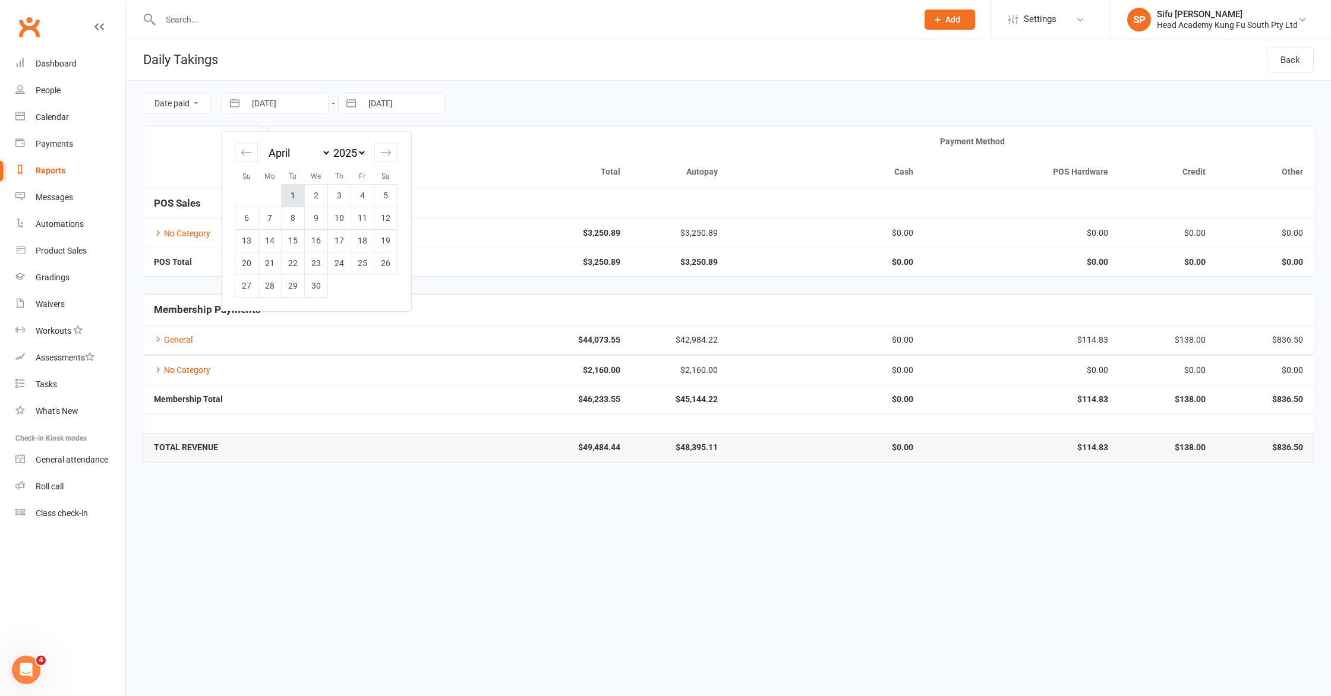
click at [301, 193] on td "1" at bounding box center [293, 195] width 23 height 23
click at [396, 108] on input "[DATE]" at bounding box center [403, 103] width 83 height 20
click at [364, 147] on icon "Move backward to switch to the previous month." at bounding box center [362, 152] width 11 height 11
click at [434, 280] on td "30" at bounding box center [432, 286] width 23 height 23
click at [633, 479] on html "Prospect Member Non-attending contact Class / event Appointment Grading event T…" at bounding box center [665, 239] width 1331 height 479
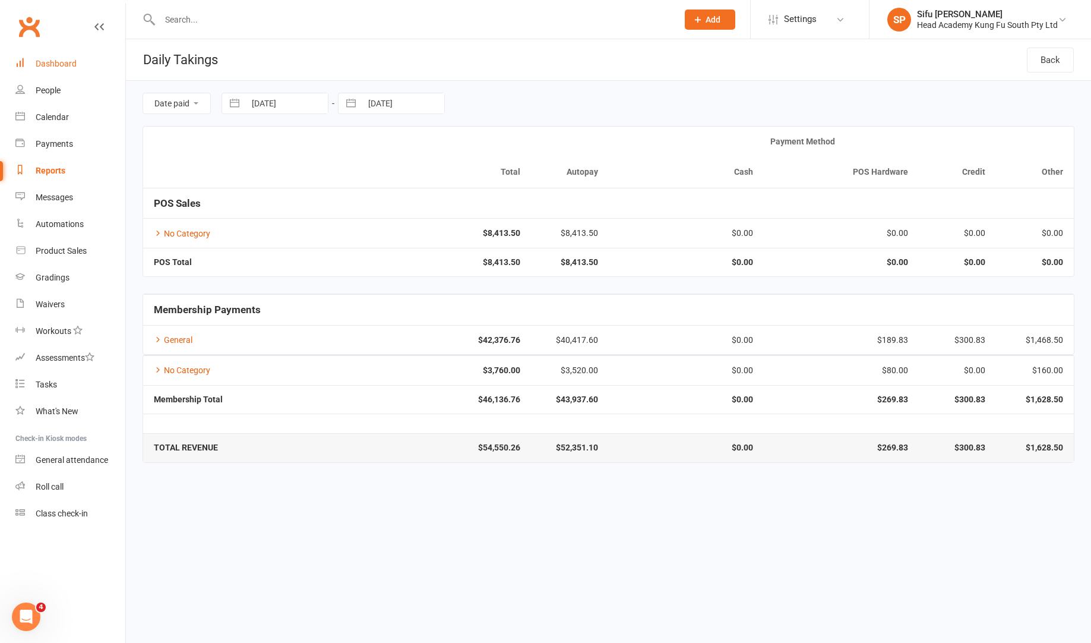
click at [49, 65] on div "Dashboard" at bounding box center [56, 64] width 41 height 10
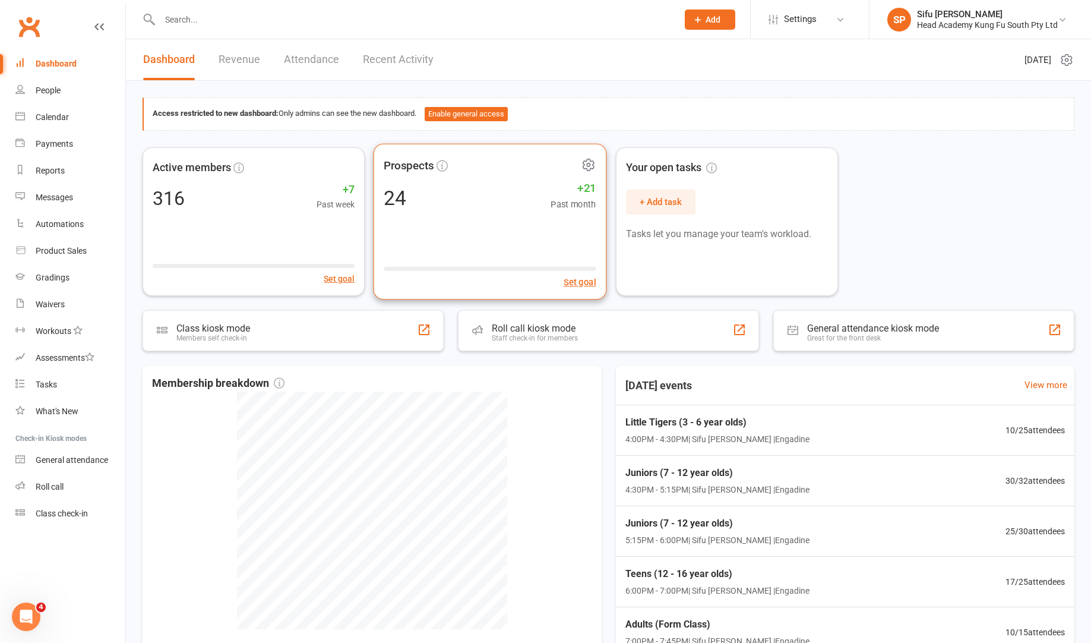
click at [500, 200] on div "24 +21 Past month" at bounding box center [490, 197] width 212 height 27
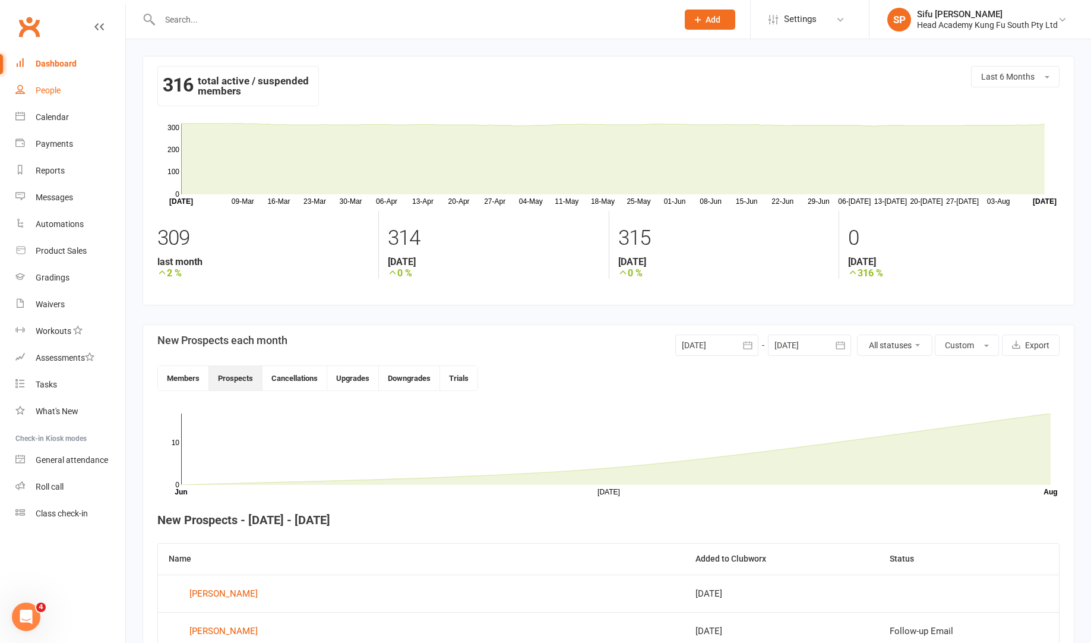
click at [58, 93] on div "People" at bounding box center [48, 91] width 25 height 10
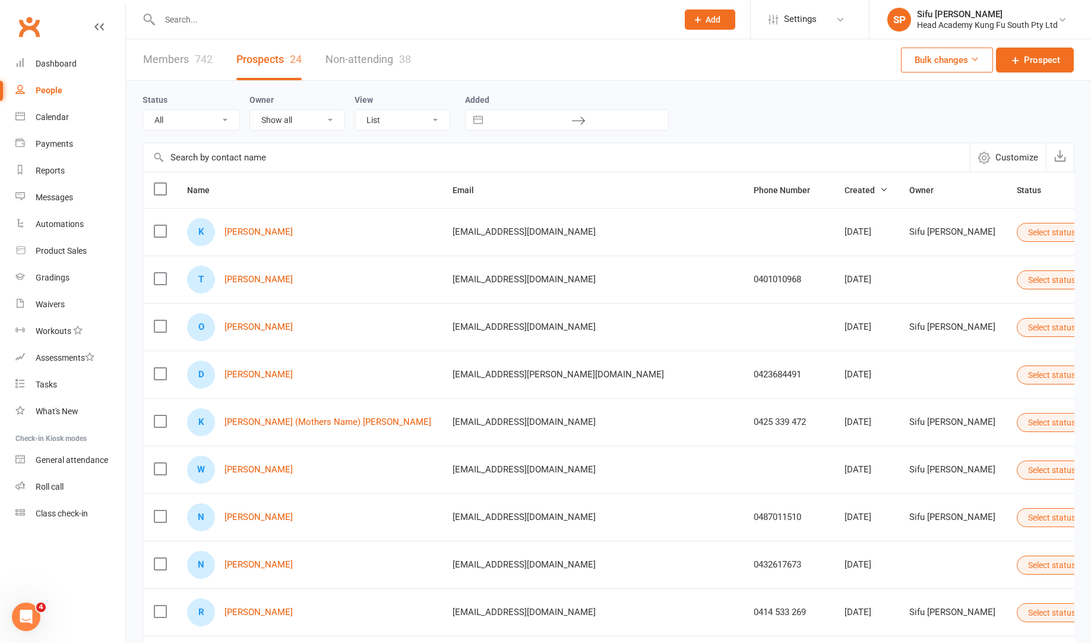
click at [772, 106] on div "Status All (No status set) (Invalid status) Initial Contact Follow-up Call Foll…" at bounding box center [609, 112] width 932 height 38
click at [263, 562] on link "[PERSON_NAME]" at bounding box center [259, 565] width 68 height 10
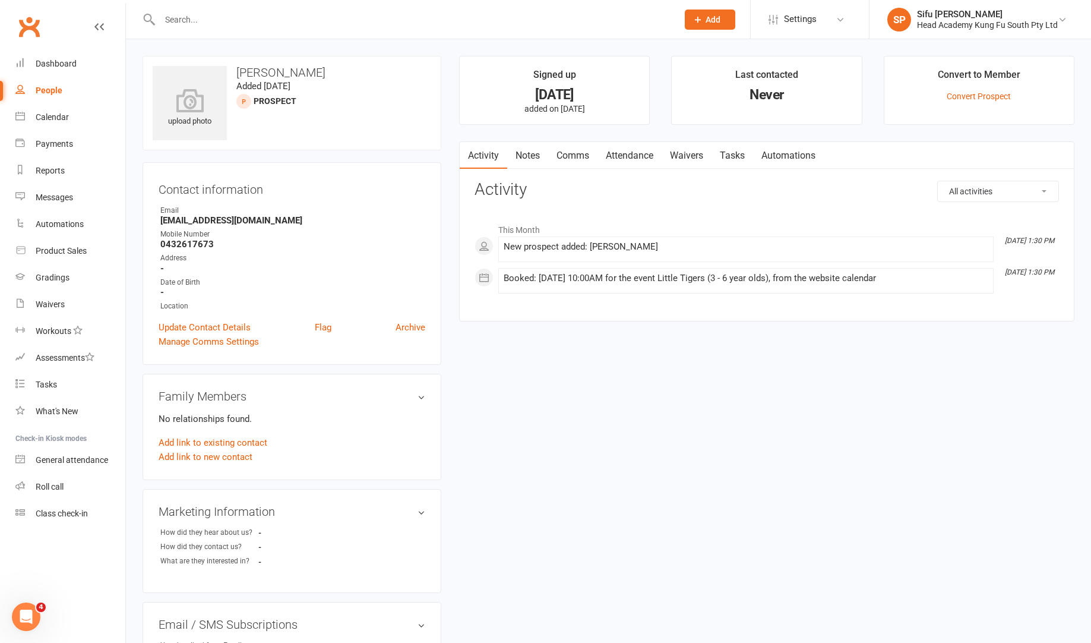
click at [539, 154] on link "Notes" at bounding box center [527, 155] width 41 height 27
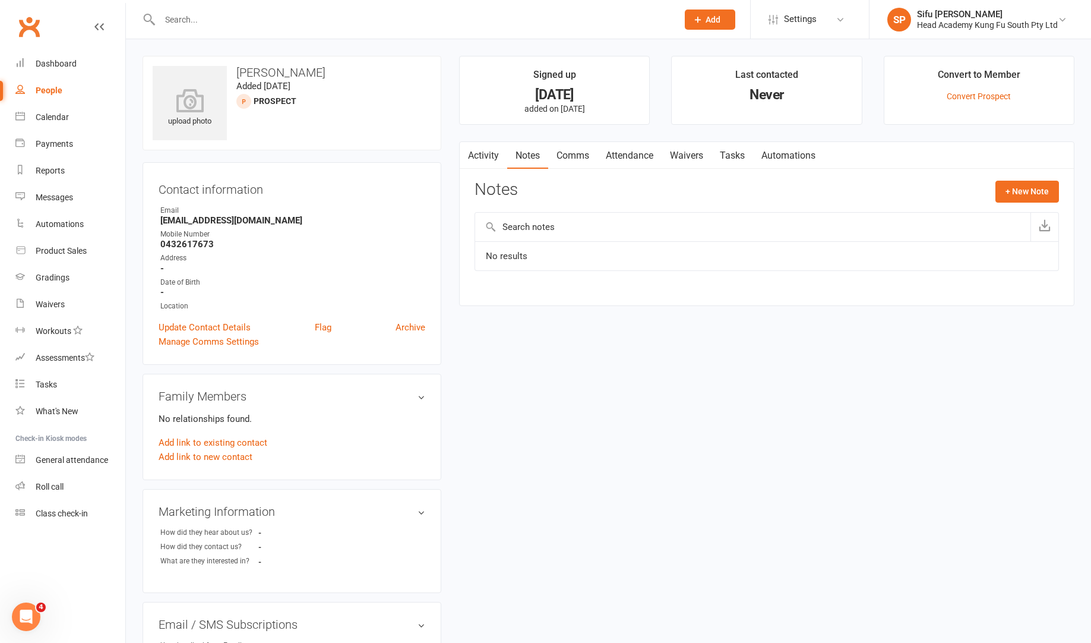
click at [484, 156] on link "Activity" at bounding box center [484, 155] width 48 height 27
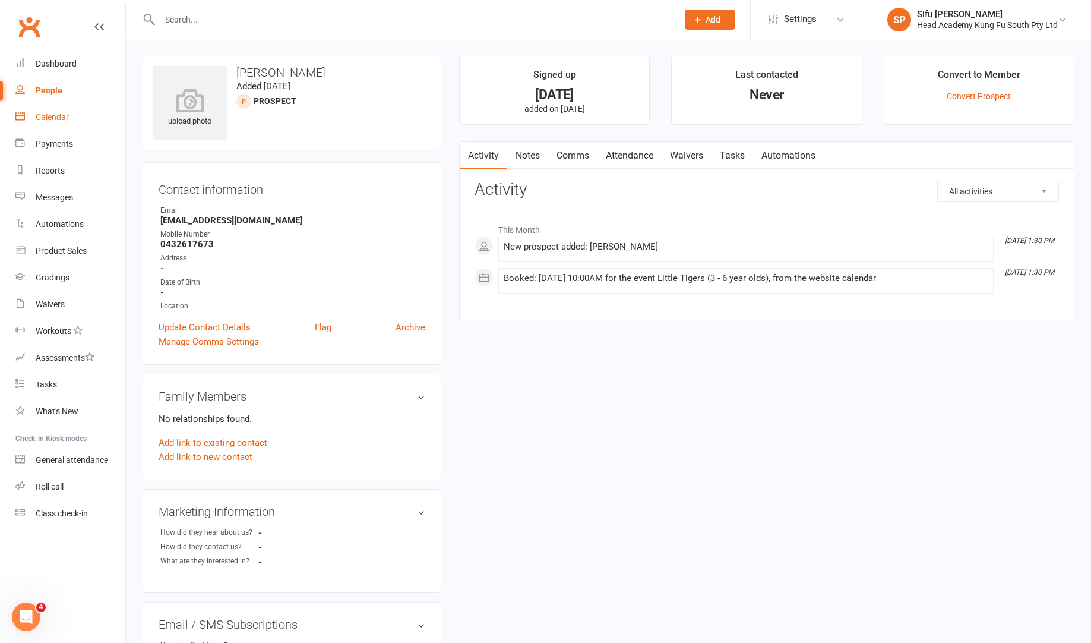
click at [68, 122] on link "Calendar" at bounding box center [70, 117] width 110 height 27
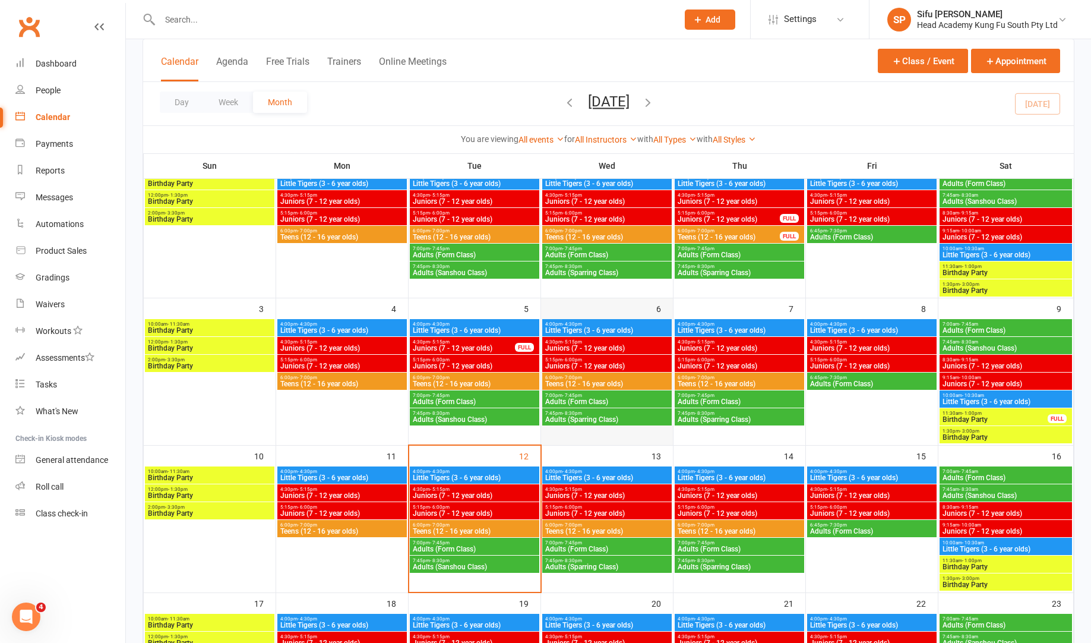
scroll to position [102, 0]
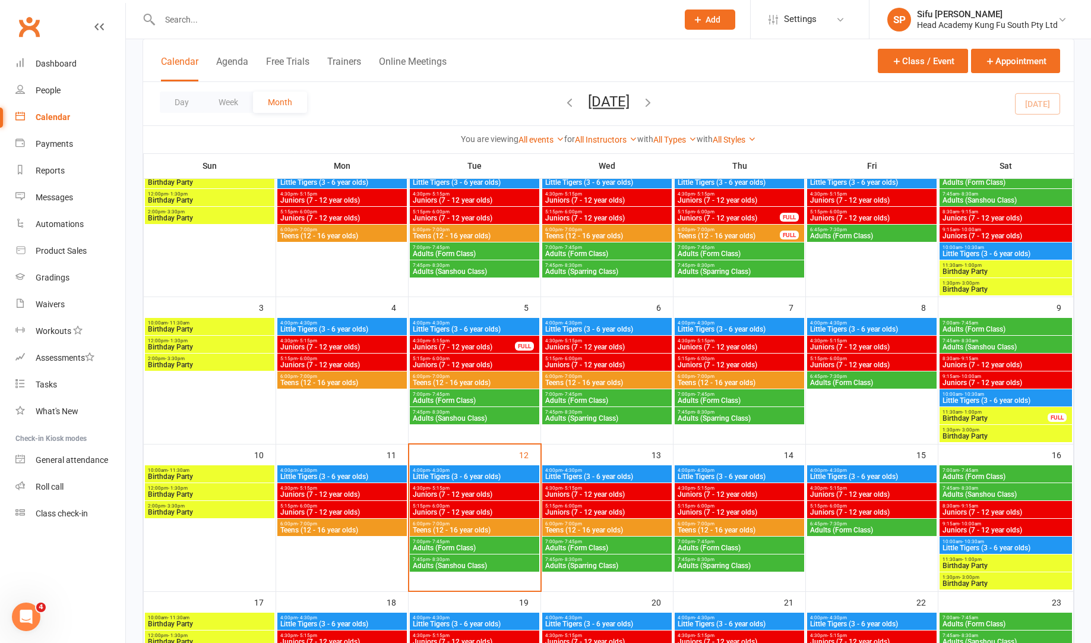
click at [980, 541] on span "- 10:30am" at bounding box center [974, 541] width 22 height 5
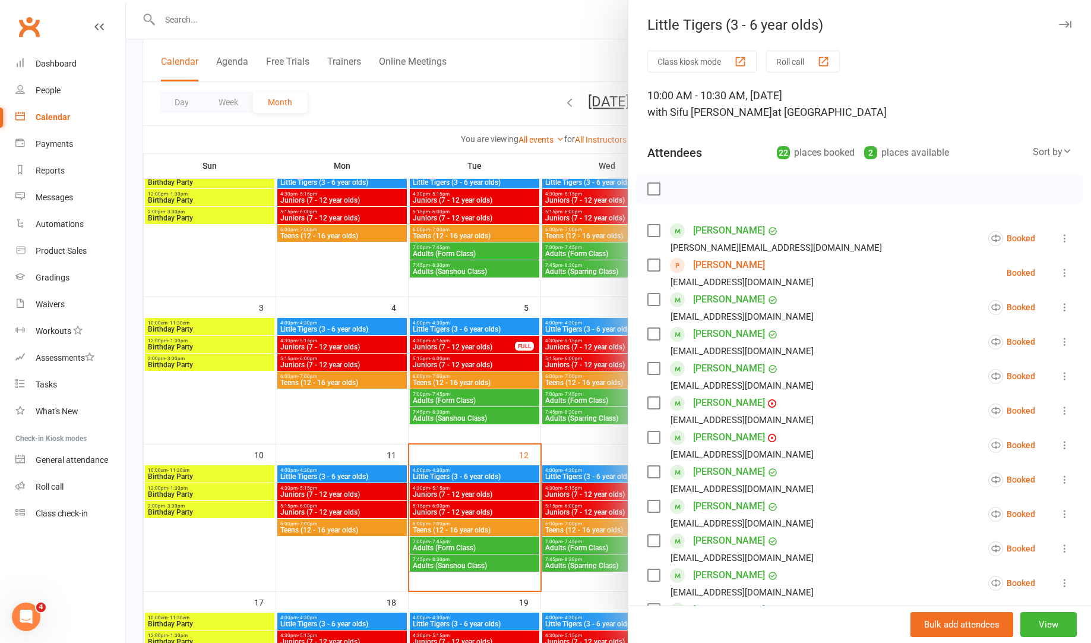
scroll to position [0, 0]
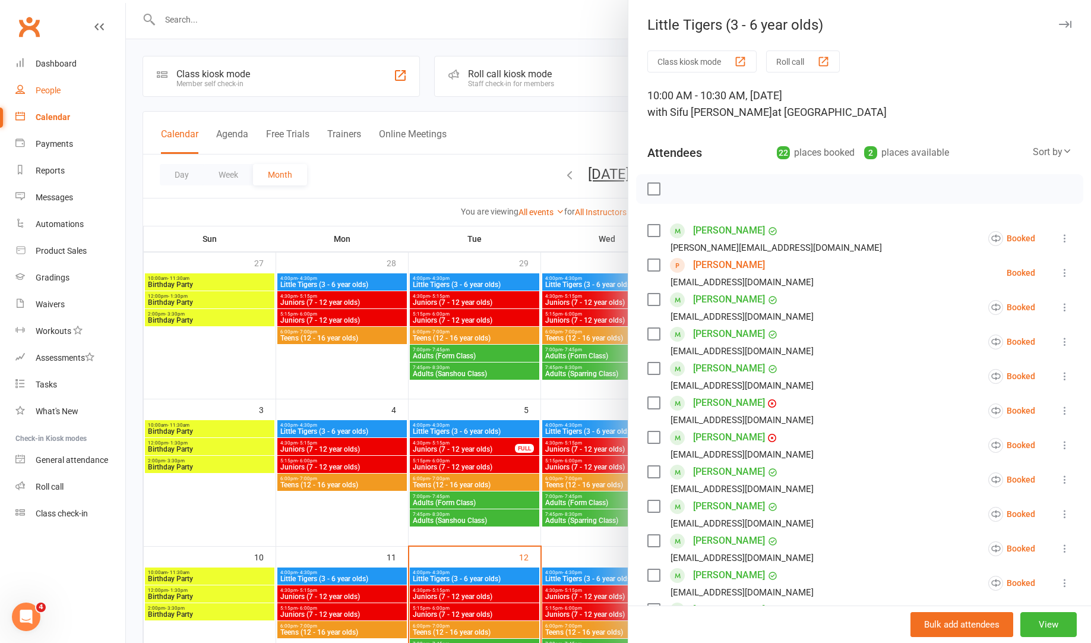
click at [58, 97] on link "People" at bounding box center [70, 90] width 110 height 27
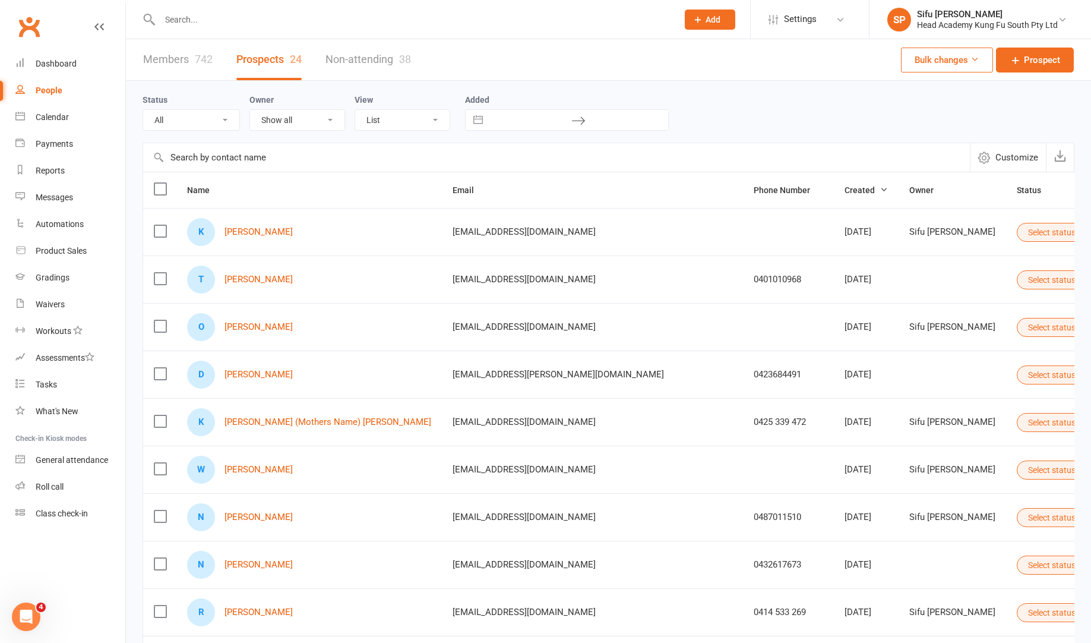
click at [194, 154] on input "text" at bounding box center [556, 157] width 827 height 29
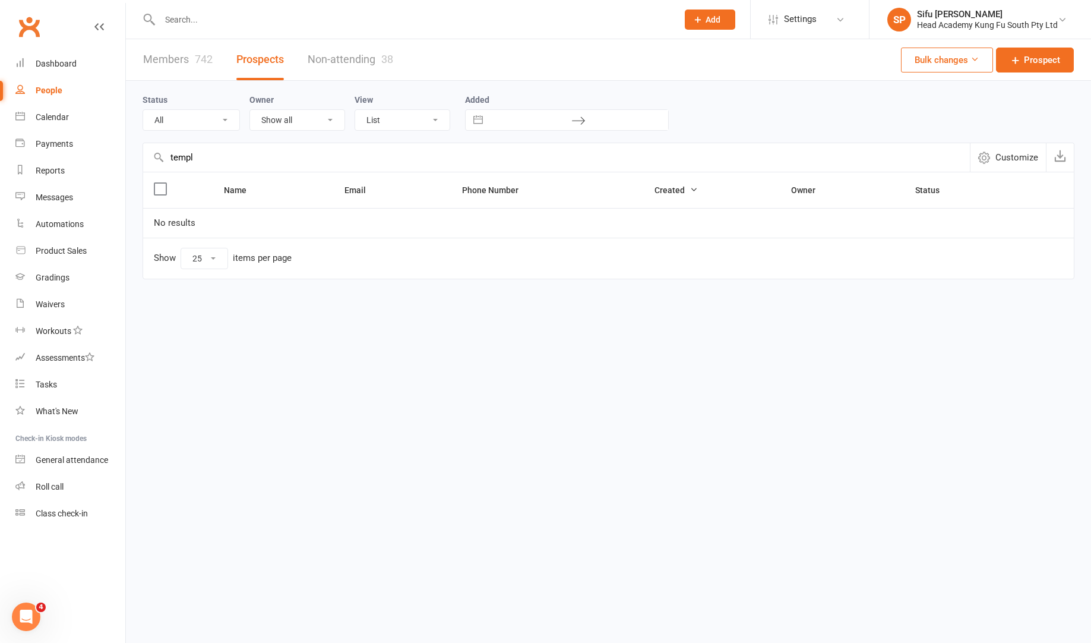
click at [190, 62] on link "Members 742" at bounding box center [178, 59] width 70 height 41
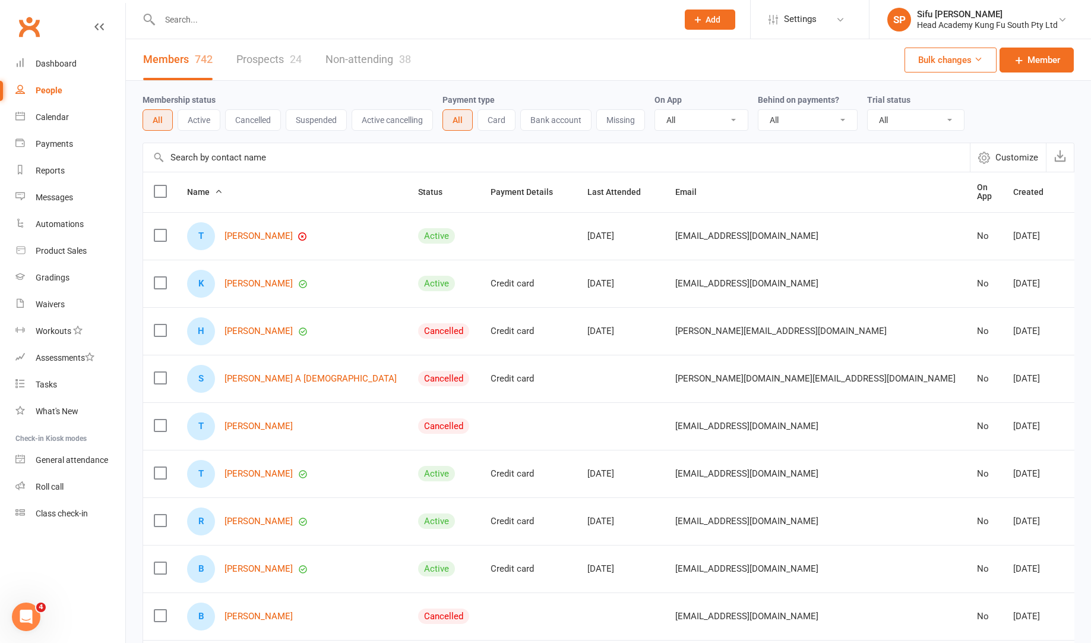
click at [224, 159] on input "text" at bounding box center [556, 157] width 827 height 29
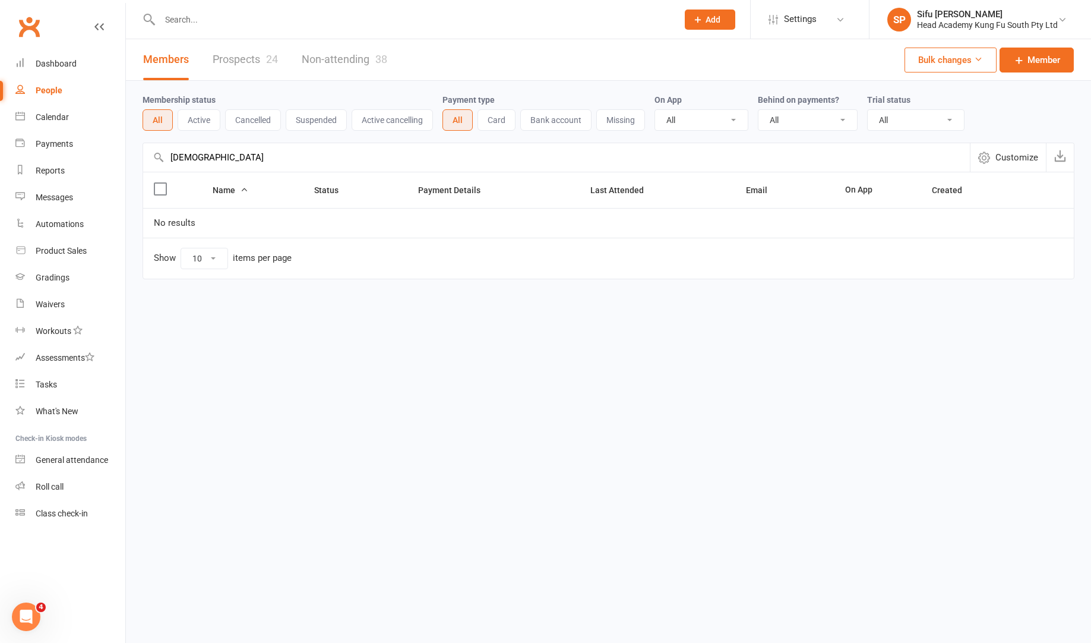
drag, startPoint x: 215, startPoint y: 156, endPoint x: 225, endPoint y: 161, distance: 10.6
click at [215, 157] on input "[DEMOGRAPHIC_DATA]" at bounding box center [556, 157] width 827 height 29
drag, startPoint x: 214, startPoint y: 160, endPoint x: 151, endPoint y: 156, distance: 63.7
click at [151, 156] on input "[DEMOGRAPHIC_DATA]" at bounding box center [556, 157] width 827 height 29
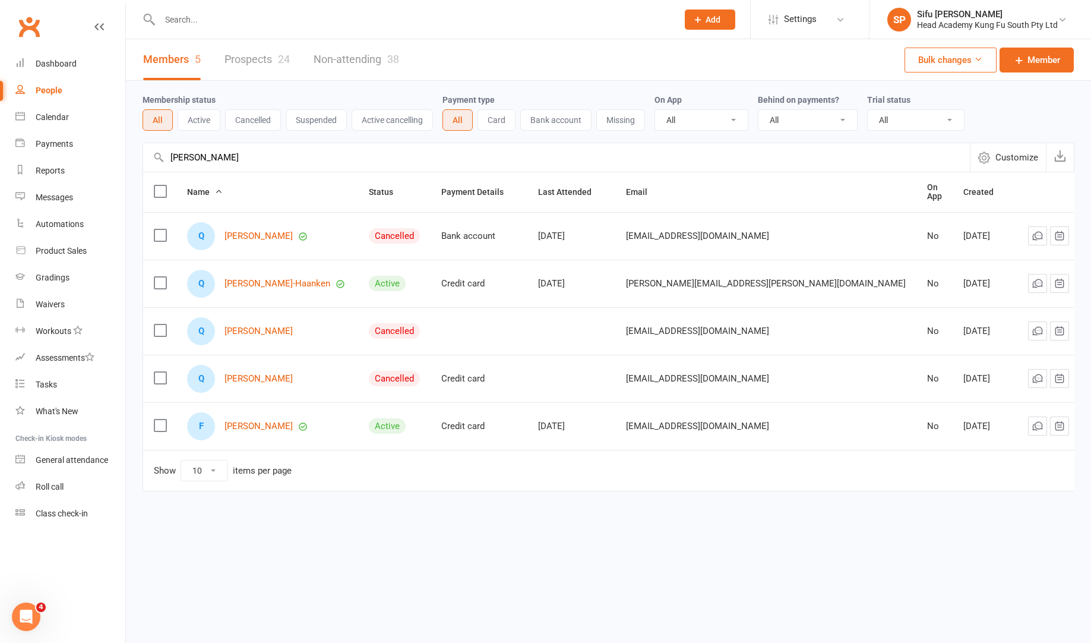
click at [213, 152] on input "[PERSON_NAME]" at bounding box center [556, 157] width 827 height 29
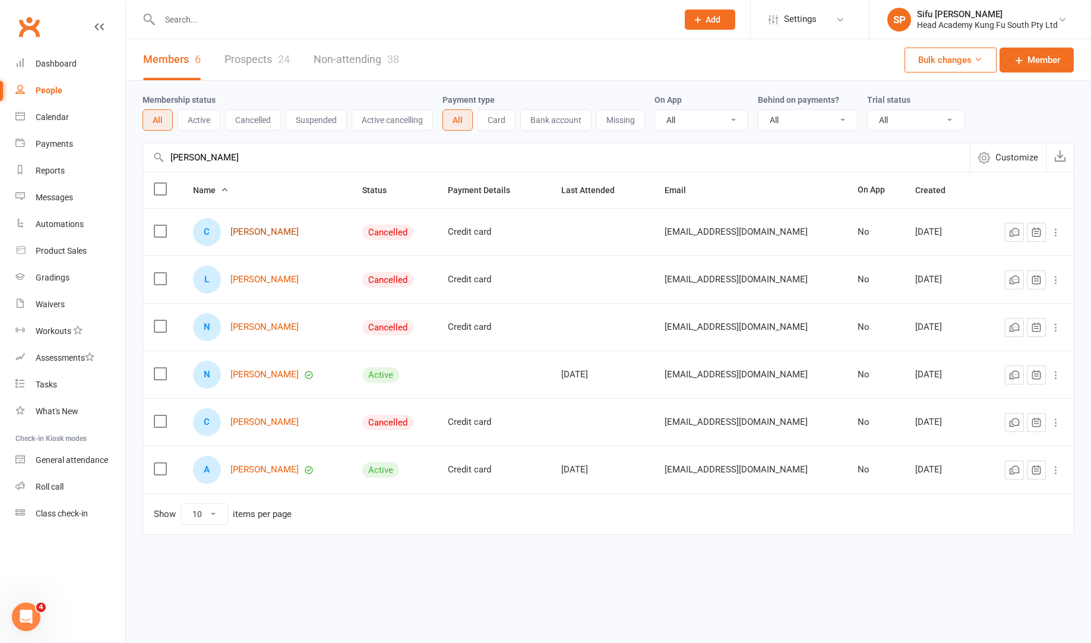
click at [261, 232] on link "[PERSON_NAME]" at bounding box center [265, 232] width 68 height 10
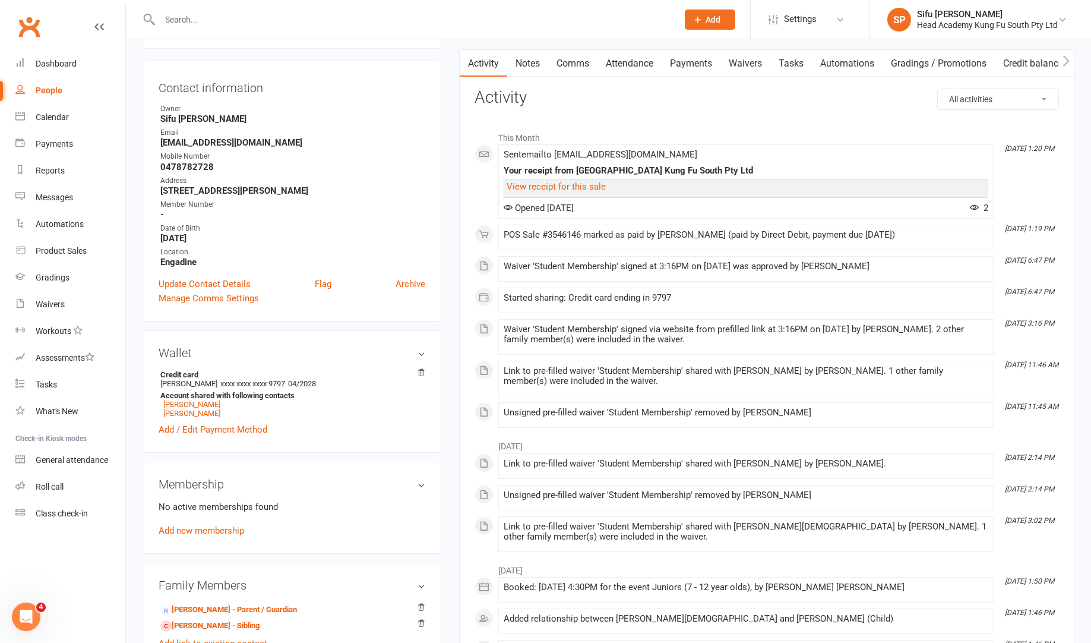
scroll to position [162, 0]
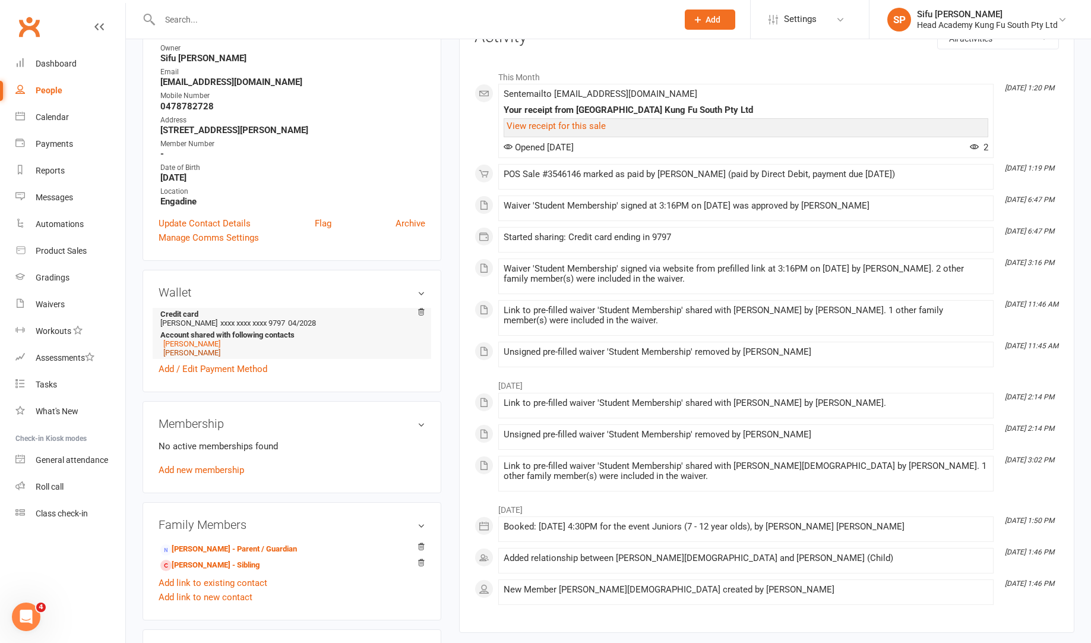
click at [219, 353] on link "[PERSON_NAME]" at bounding box center [191, 352] width 57 height 9
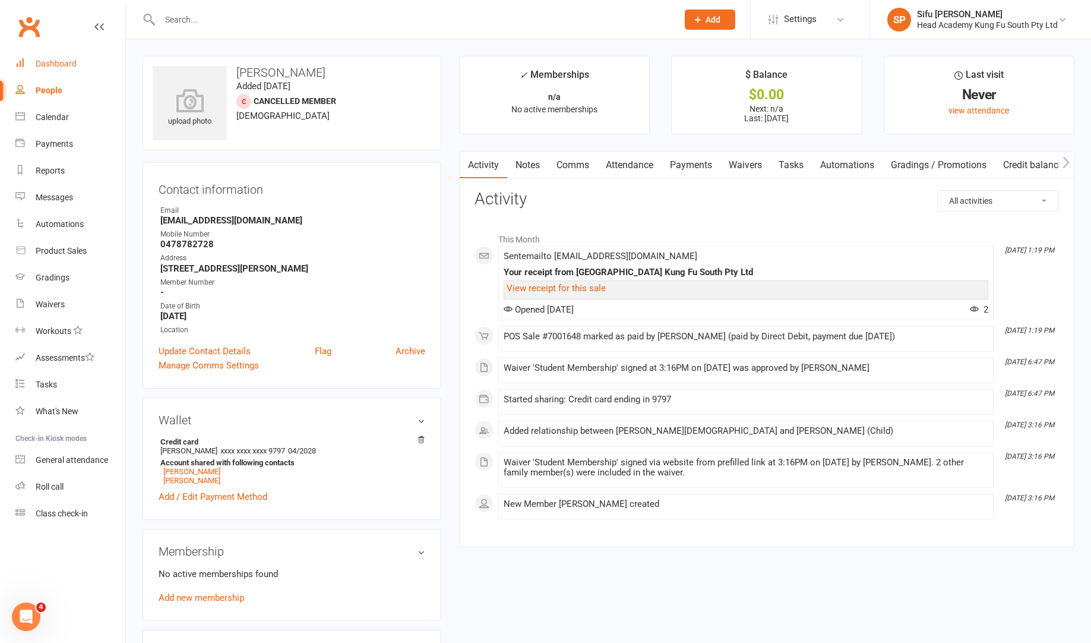
click at [51, 66] on div "Dashboard" at bounding box center [56, 64] width 41 height 10
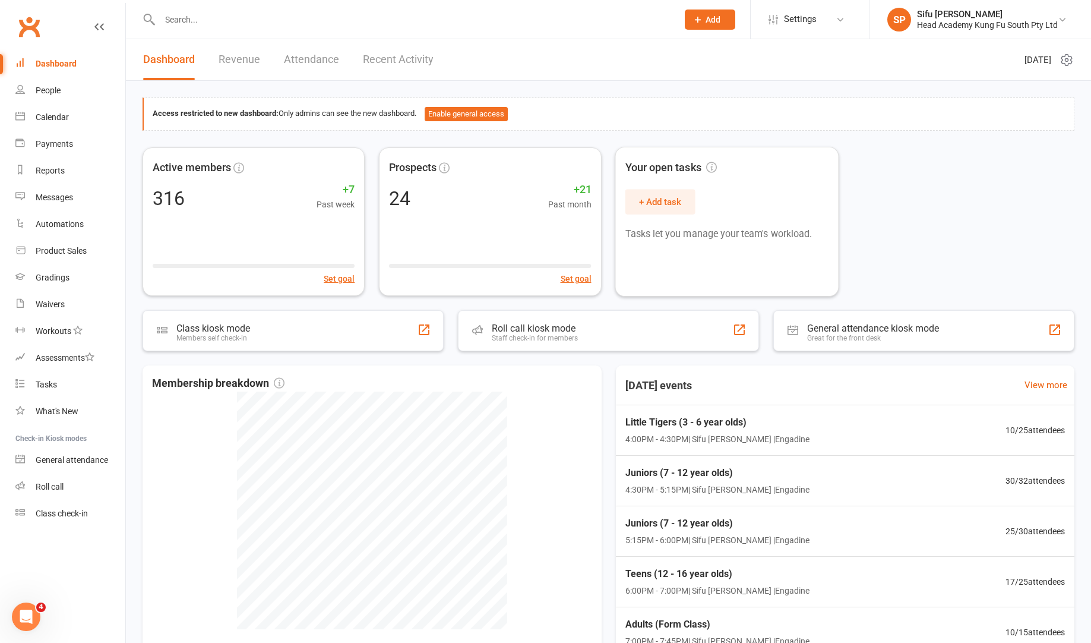
click at [1043, 216] on div "Active members 316 +7 Past week Set goal Prospects 24 +21 Past month Set goal Y…" at bounding box center [609, 221] width 932 height 149
click at [897, 210] on div "Active members 316 +7 Past week Set goal Prospects 24 +21 Past month Set goal Y…" at bounding box center [609, 221] width 932 height 149
click at [49, 90] on div "People" at bounding box center [48, 91] width 25 height 10
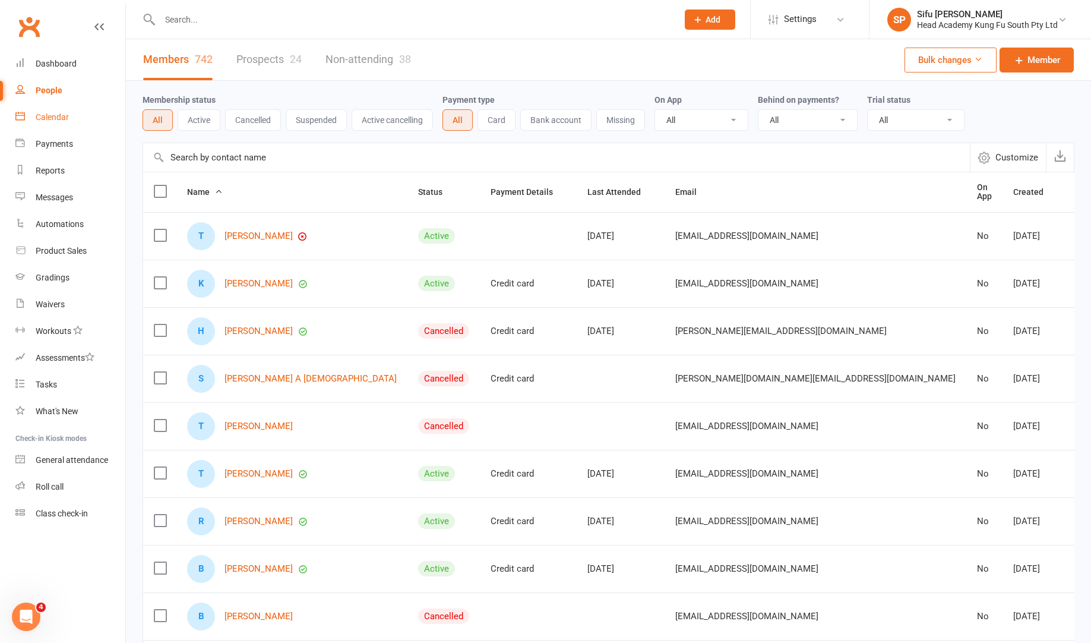
click at [42, 119] on div "Calendar" at bounding box center [52, 117] width 33 height 10
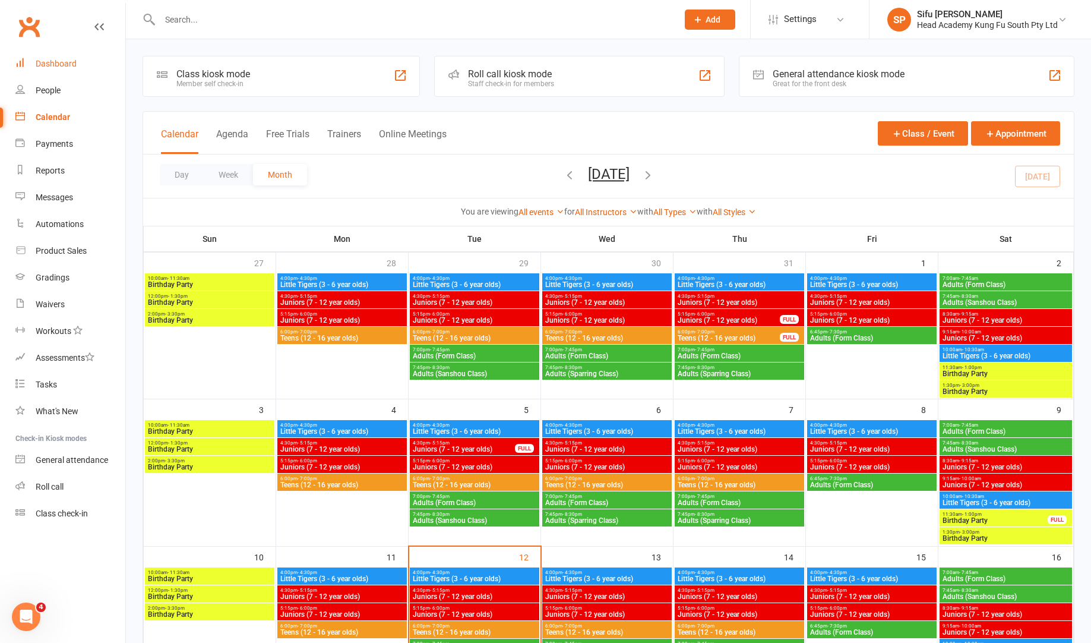
click at [50, 64] on div "Dashboard" at bounding box center [56, 64] width 41 height 10
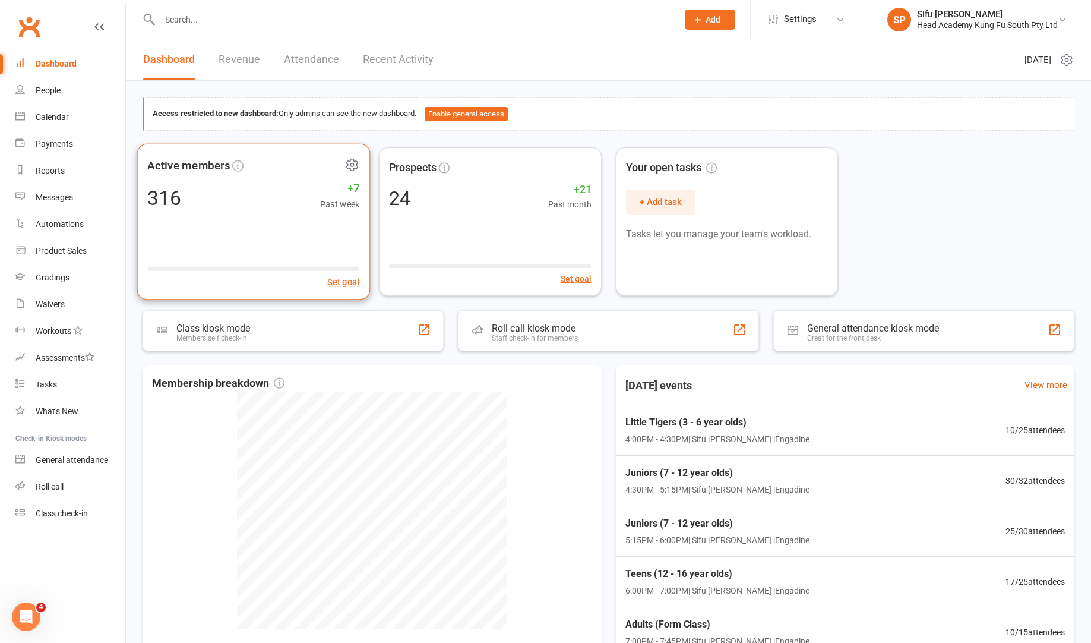
click at [137, 195] on div "Active members 316 +7 Past week Set goal" at bounding box center [254, 221] width 234 height 156
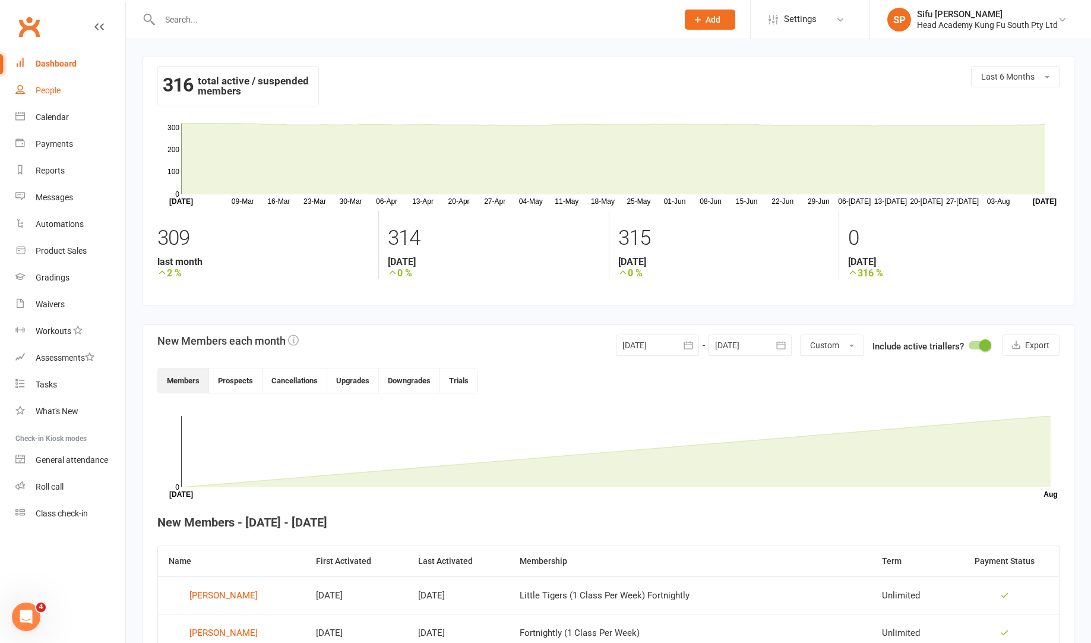
click at [46, 99] on link "People" at bounding box center [70, 90] width 110 height 27
